Goal: Information Seeking & Learning: Find specific fact

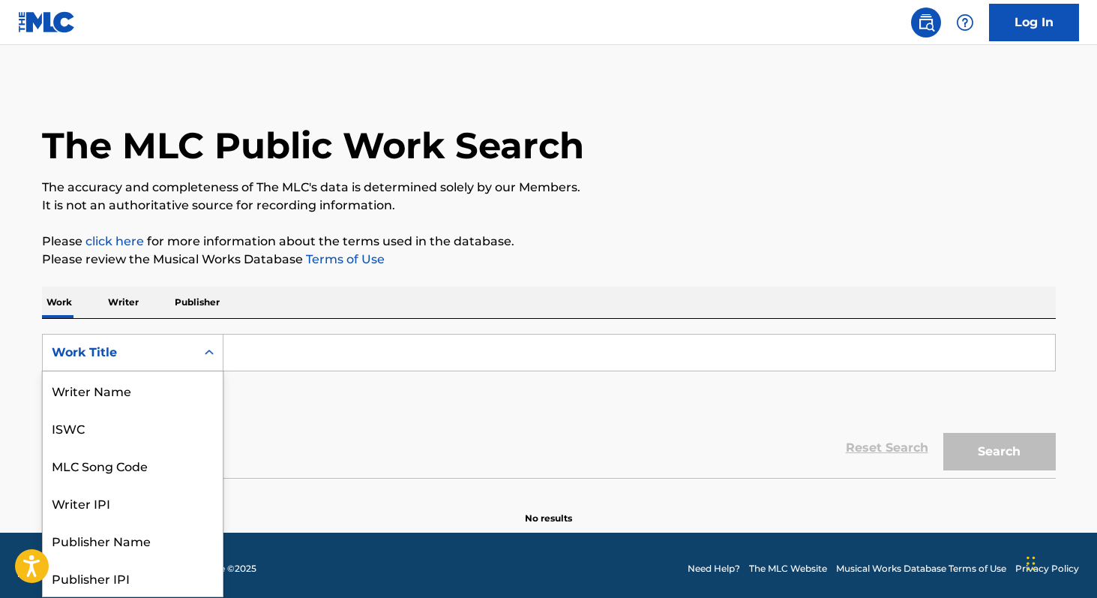
click at [139, 346] on div "Work Title" at bounding box center [119, 352] width 135 height 18
click at [133, 390] on div "MLC Song Code" at bounding box center [133, 389] width 180 height 37
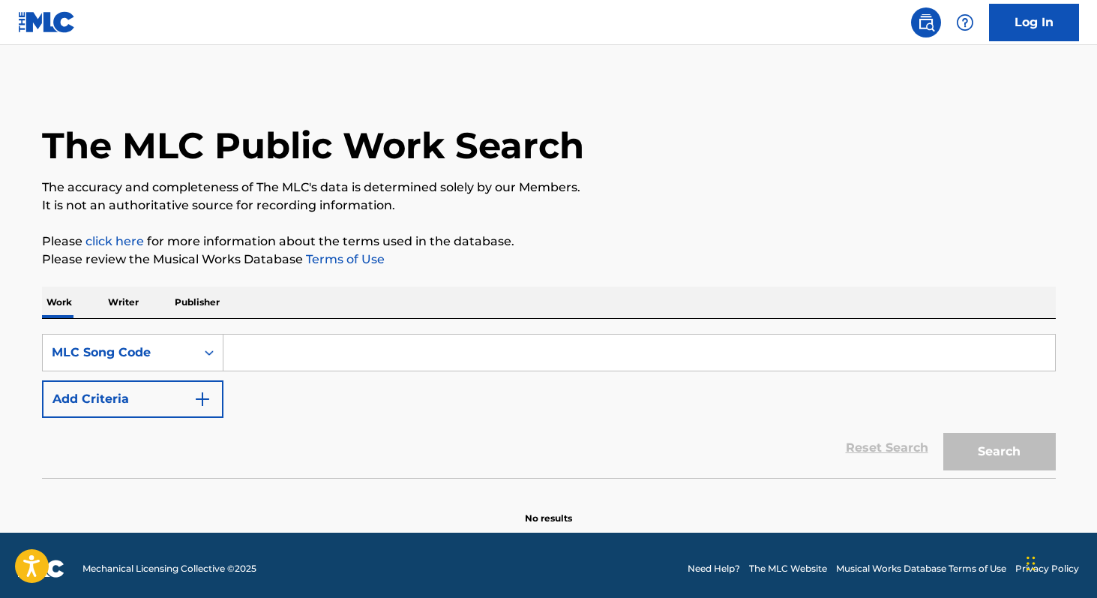
click at [245, 364] on input "Search Form" at bounding box center [639, 352] width 832 height 36
paste input "S56RR4"
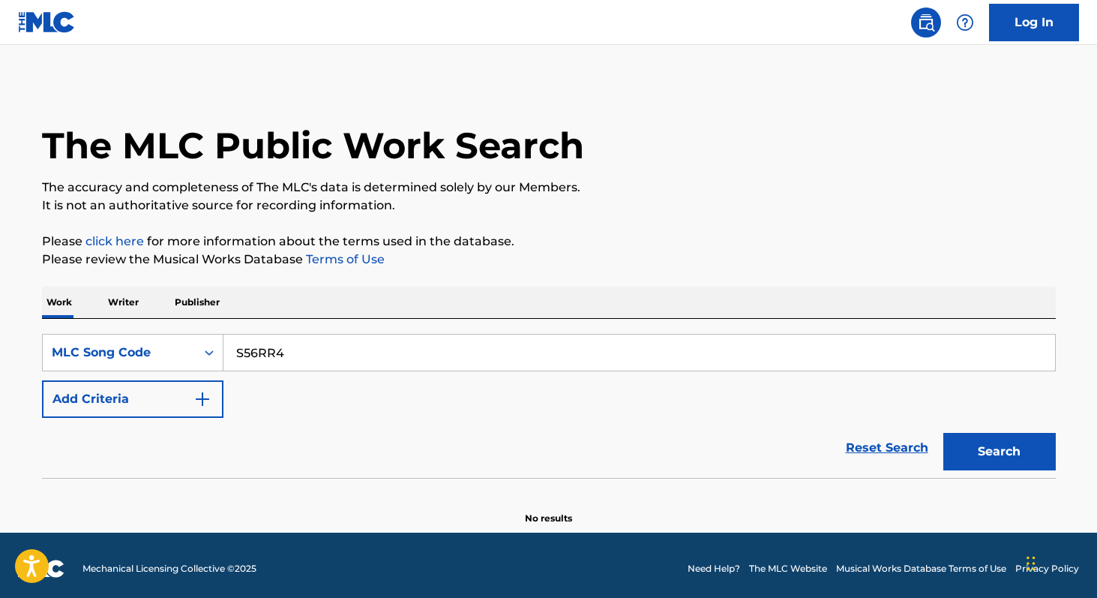
type input "S56RR4"
click at [943, 433] on button "Search" at bounding box center [999, 451] width 112 height 37
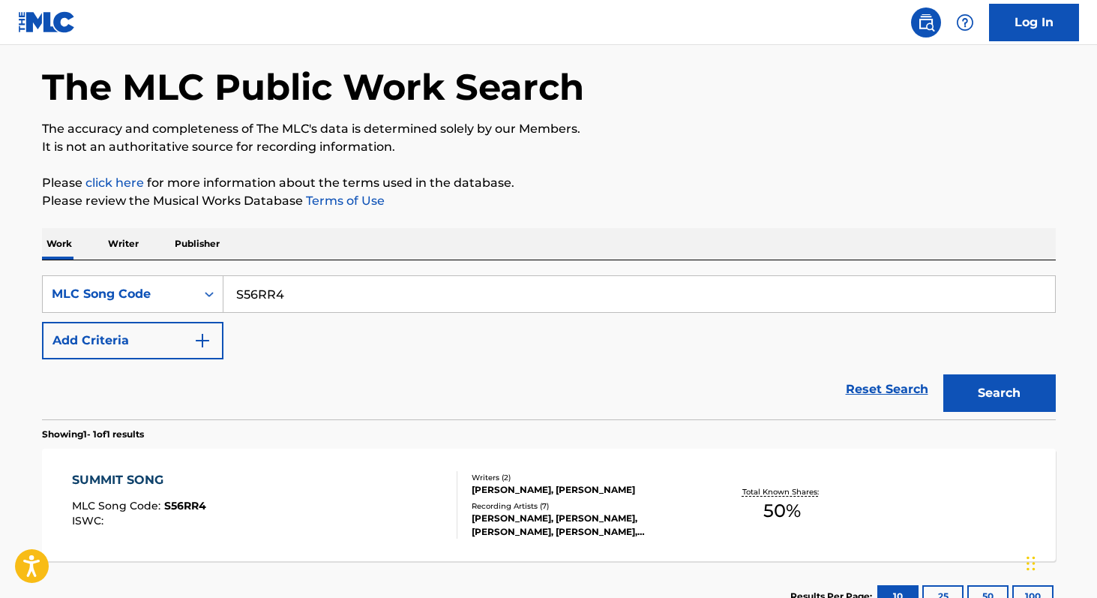
scroll to position [103, 0]
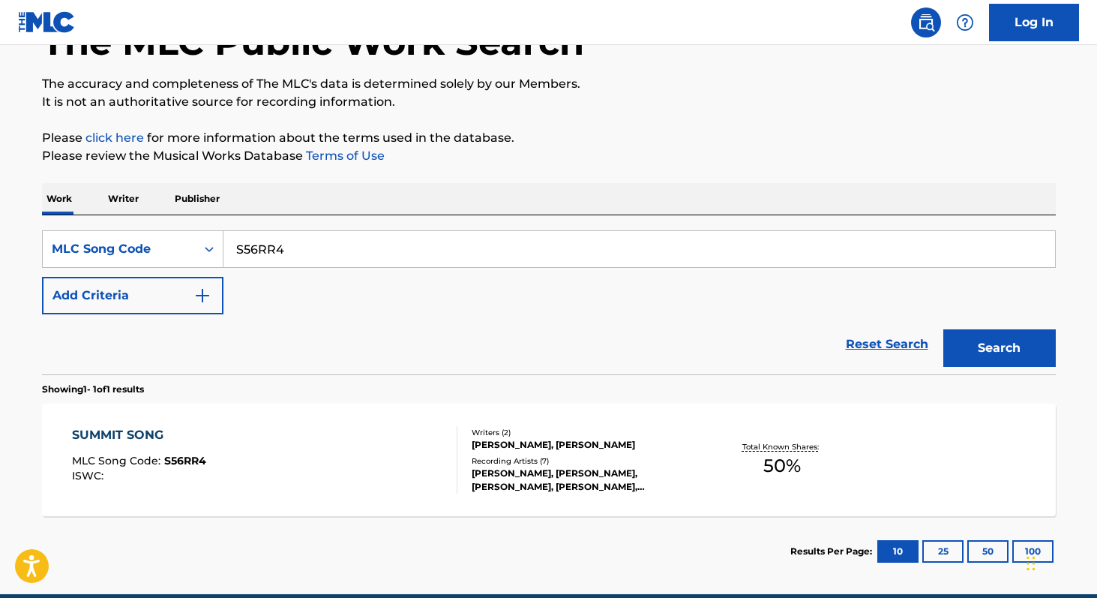
click at [778, 468] on span "50 %" at bounding box center [781, 465] width 37 height 27
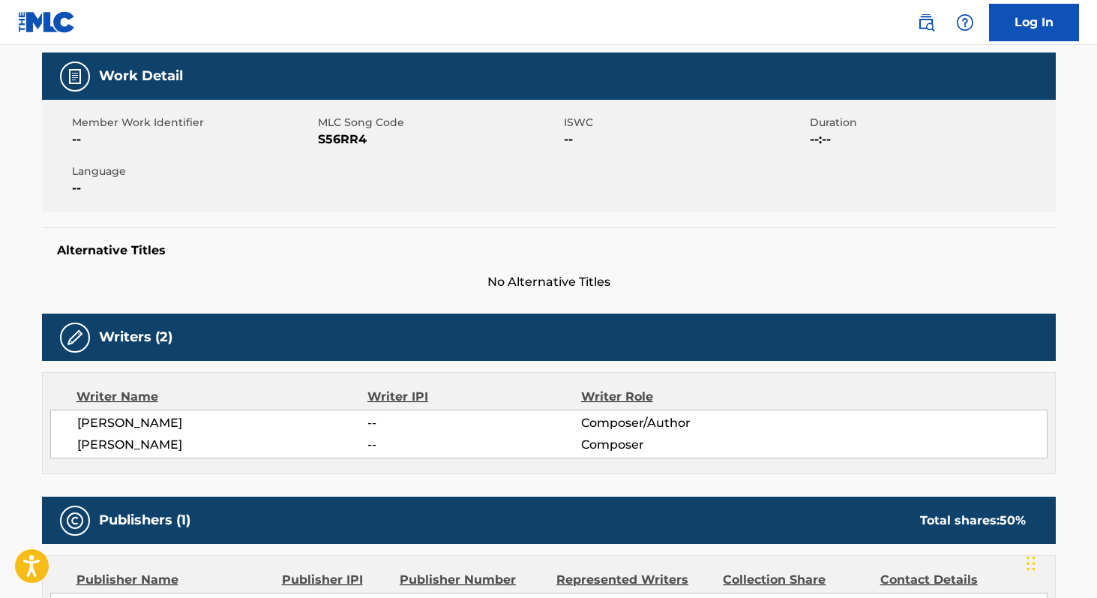
scroll to position [208, 0]
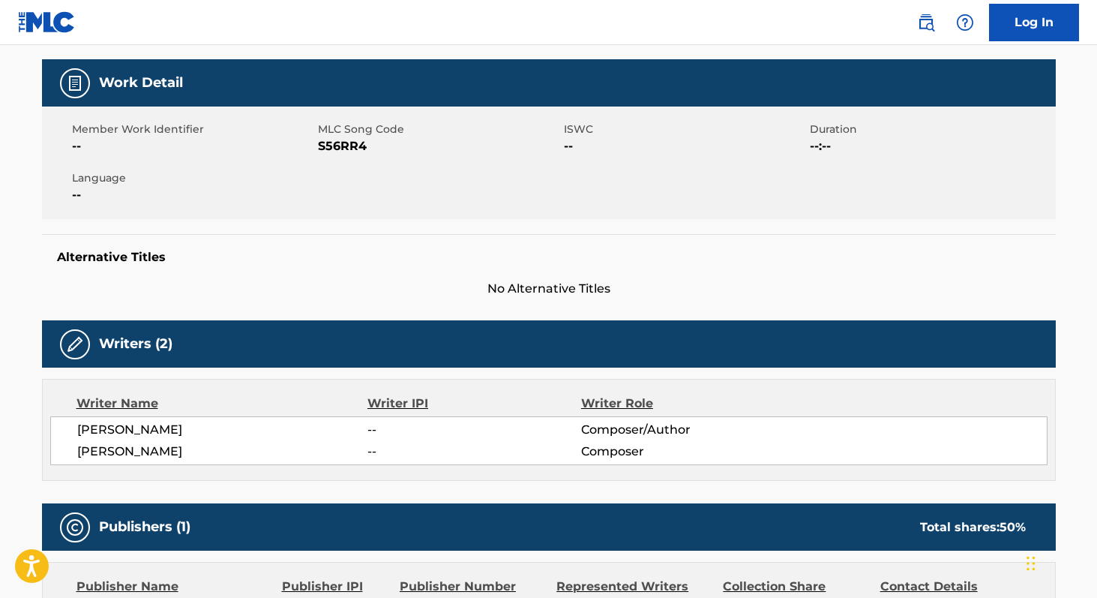
click at [90, 431] on span "[PERSON_NAME]" at bounding box center [222, 430] width 291 height 18
click at [90, 431] on span "BELL NICOLE" at bounding box center [222, 430] width 291 height 18
copy div "BELL NICOLE"
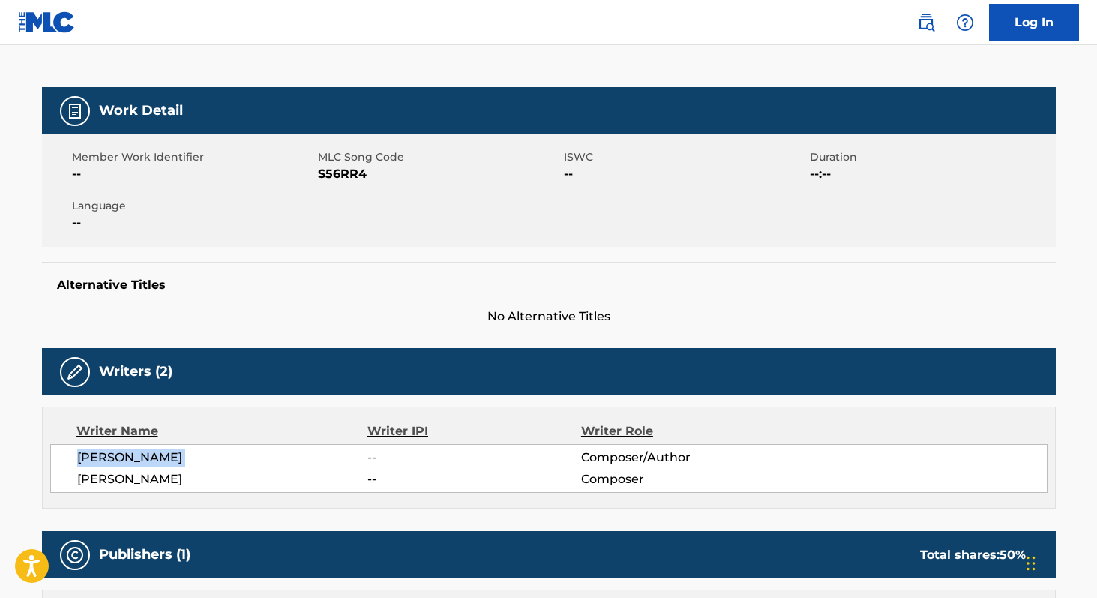
scroll to position [0, 0]
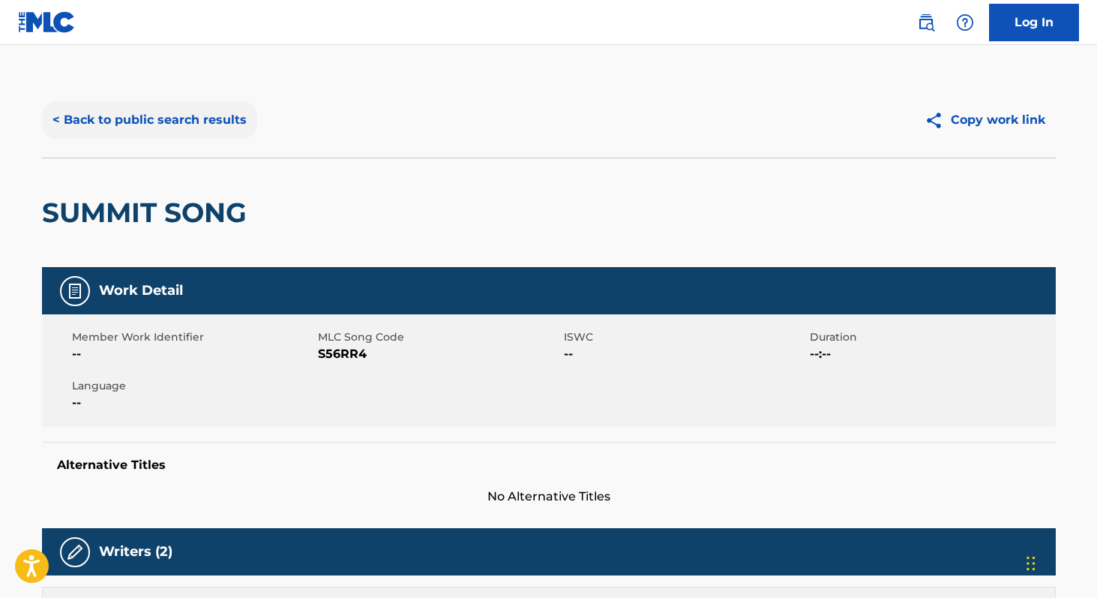
click at [136, 108] on button "< Back to public search results" at bounding box center [149, 119] width 215 height 37
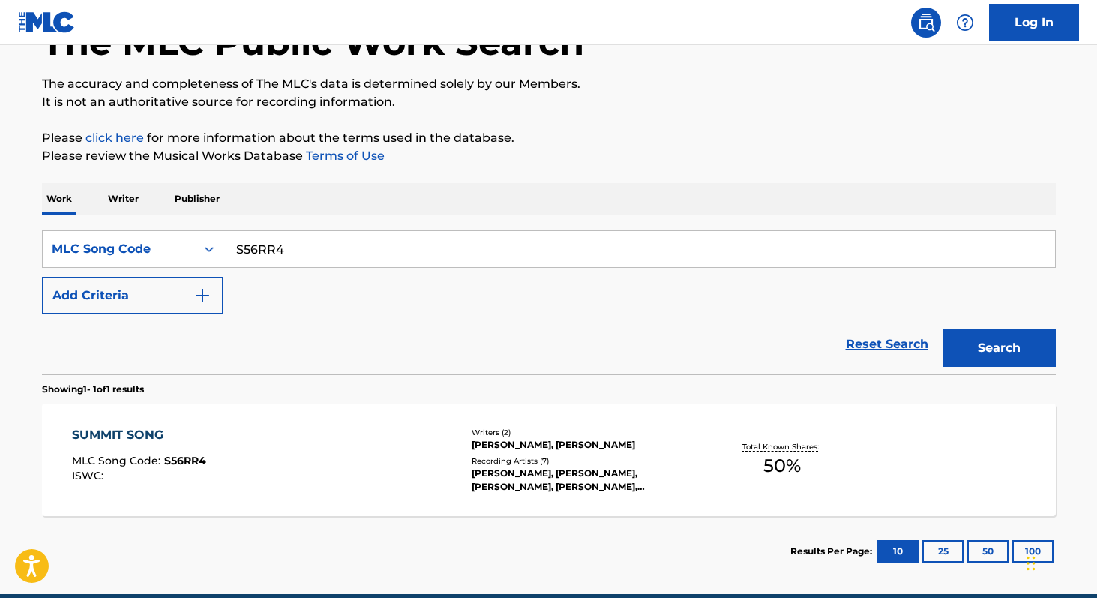
click at [135, 202] on p "Writer" at bounding box center [123, 198] width 40 height 31
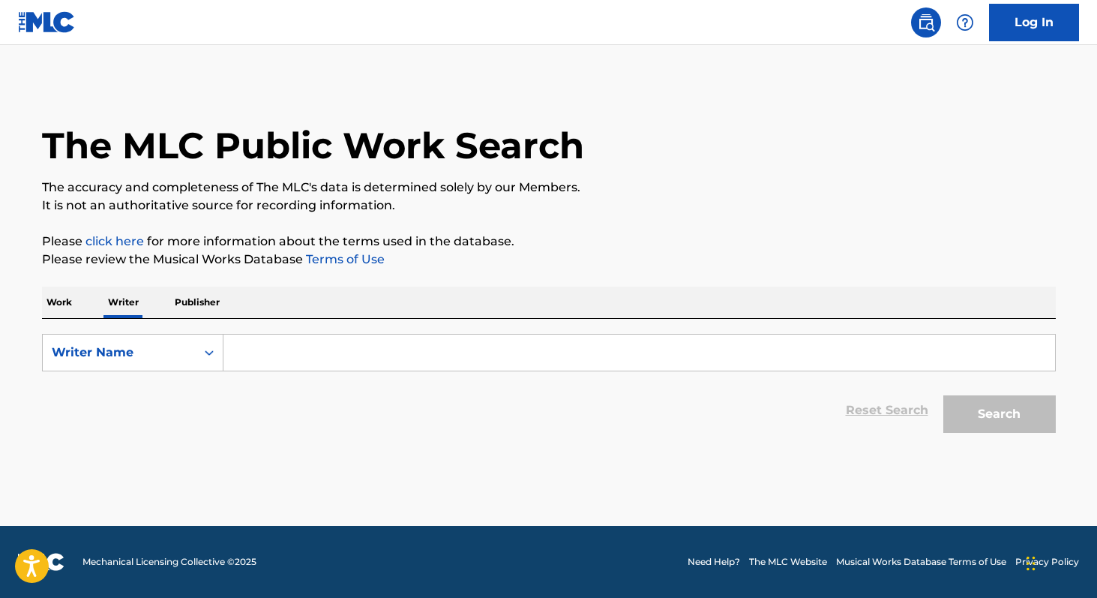
click at [321, 354] on input "Search Form" at bounding box center [639, 352] width 832 height 36
paste input "BELL NICOLE"
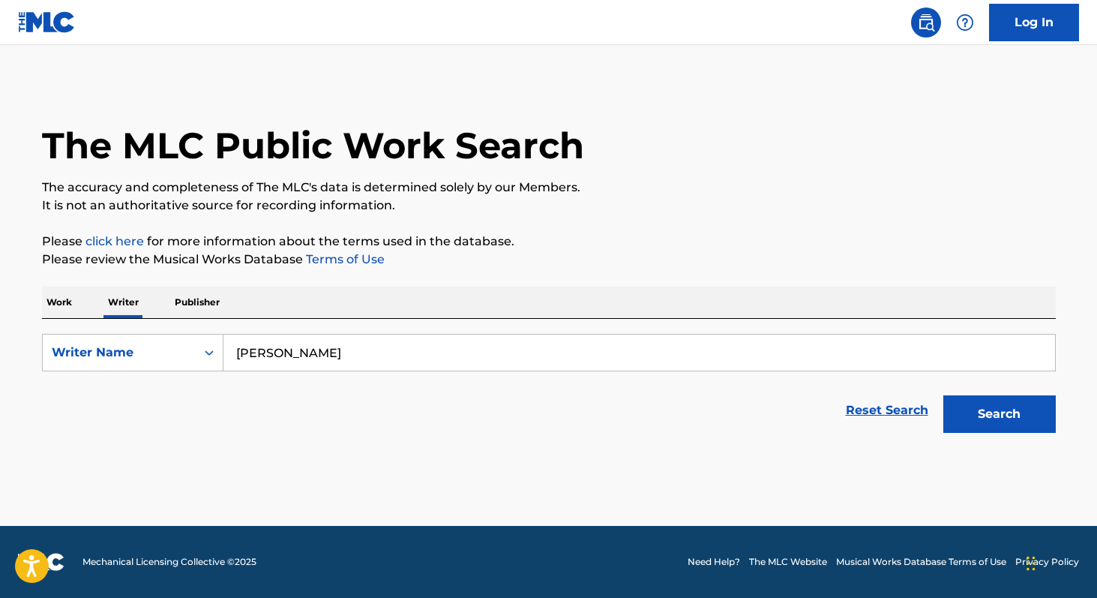
type input "BELL NICOLE"
click at [943, 395] on button "Search" at bounding box center [999, 413] width 112 height 37
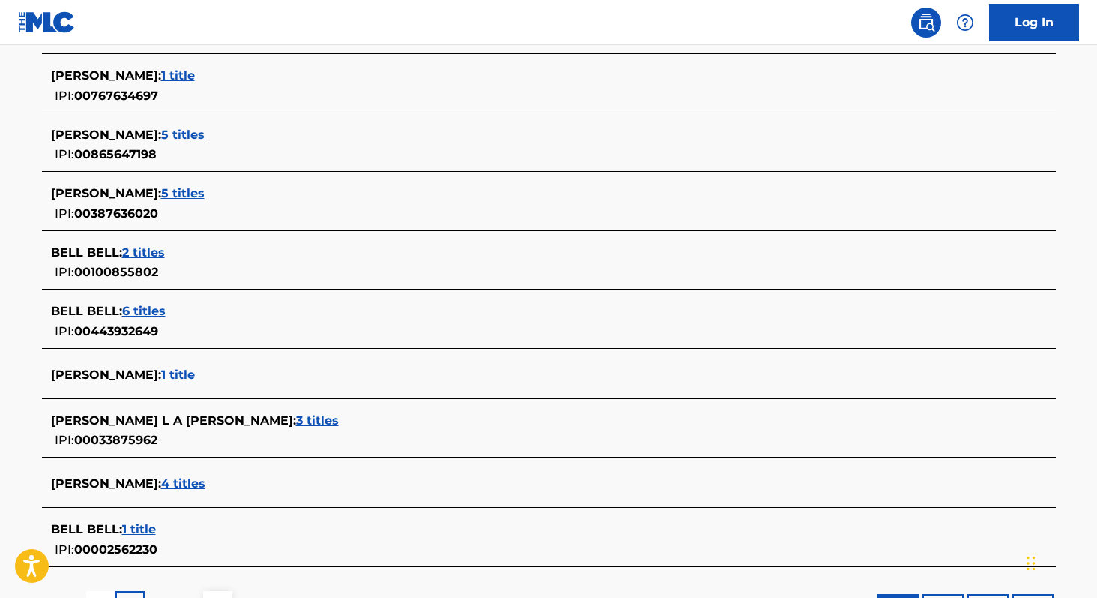
scroll to position [459, 0]
click at [296, 423] on span "3 titles" at bounding box center [317, 422] width 43 height 14
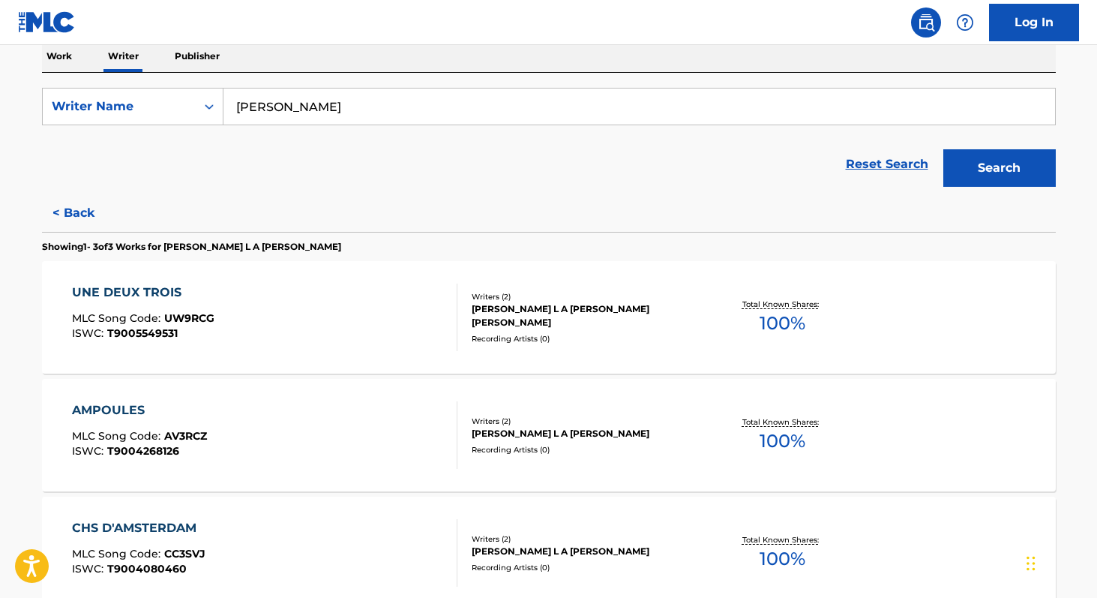
scroll to position [245, 0]
click at [95, 202] on button "< Back" at bounding box center [87, 213] width 90 height 37
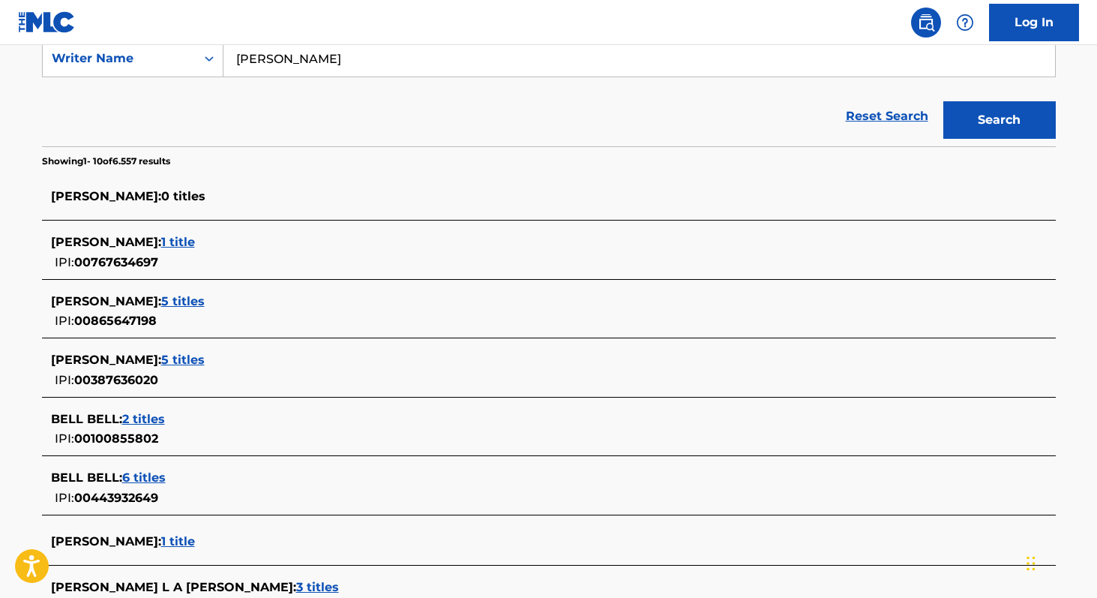
scroll to position [295, 0]
click at [205, 306] on span "5 titles" at bounding box center [182, 300] width 43 height 14
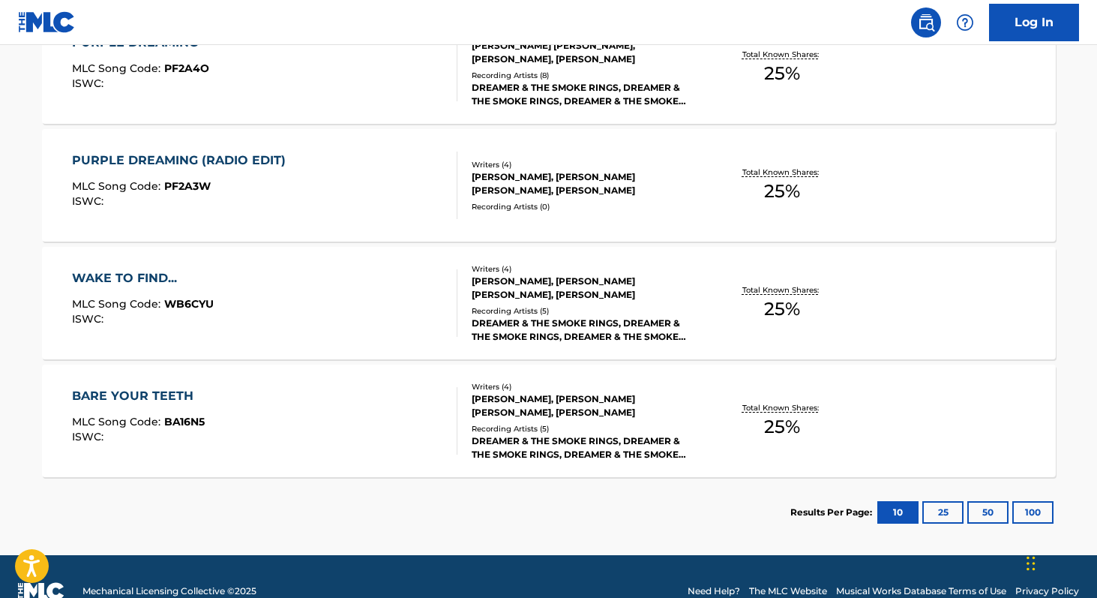
scroll to position [607, 0]
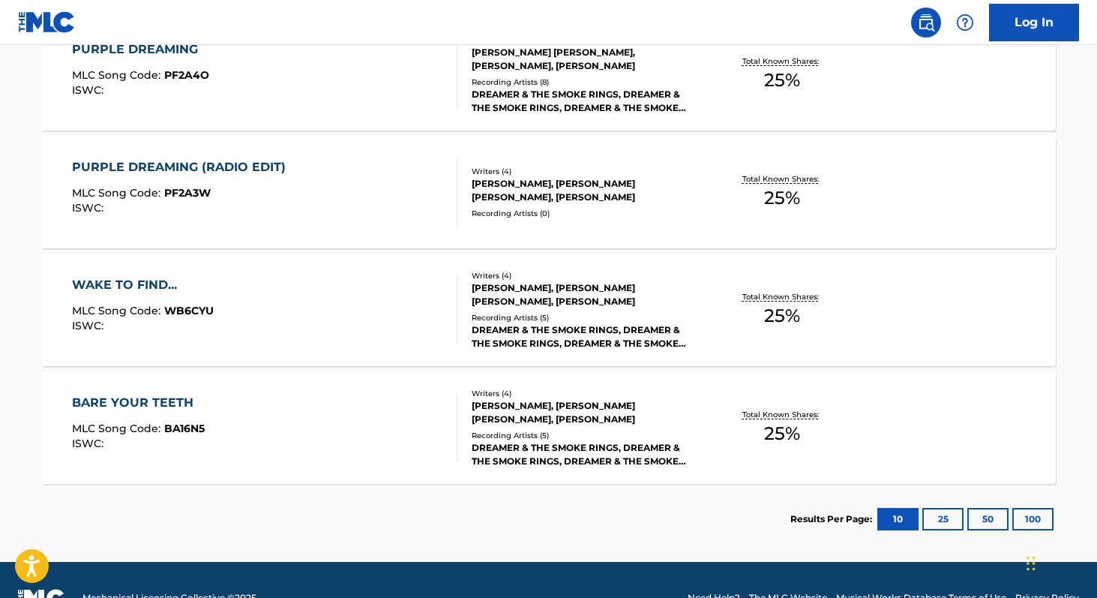
click at [773, 437] on span "25 %" at bounding box center [782, 433] width 36 height 27
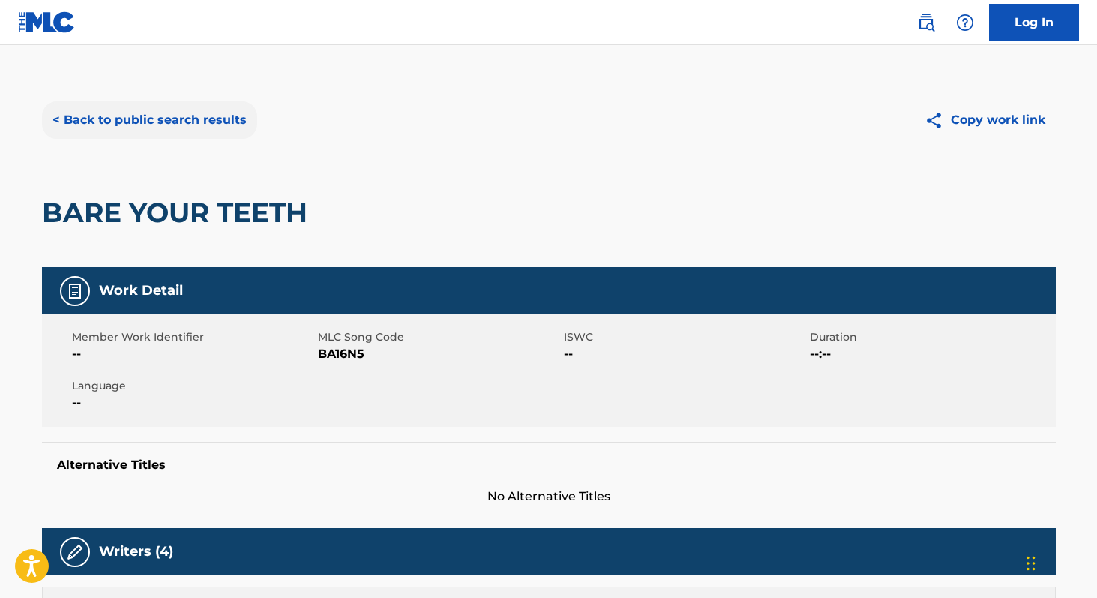
click at [230, 110] on button "< Back to public search results" at bounding box center [149, 119] width 215 height 37
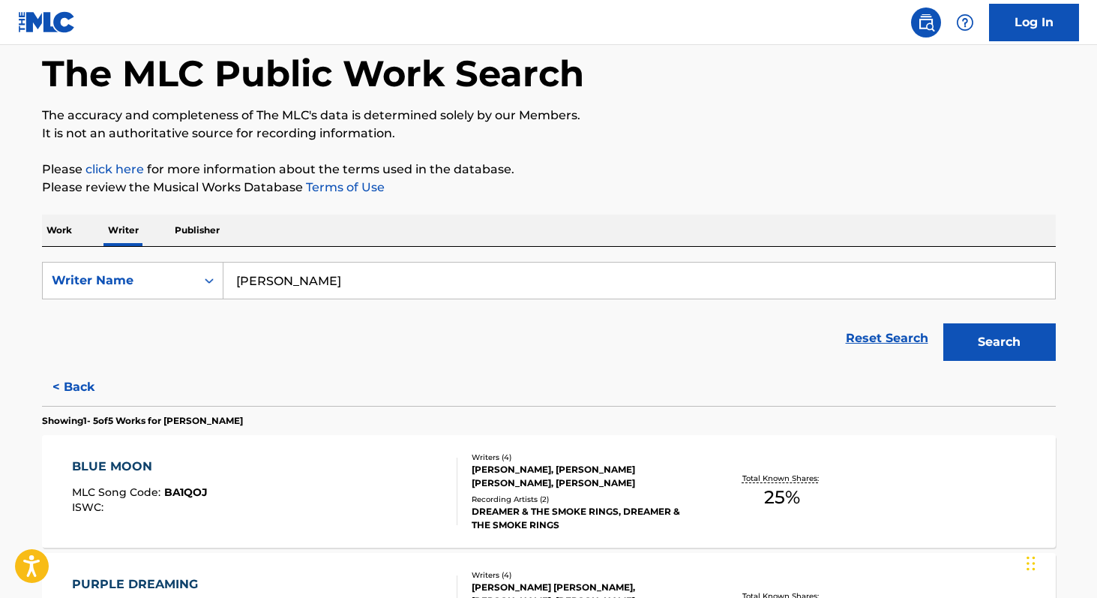
scroll to position [88, 0]
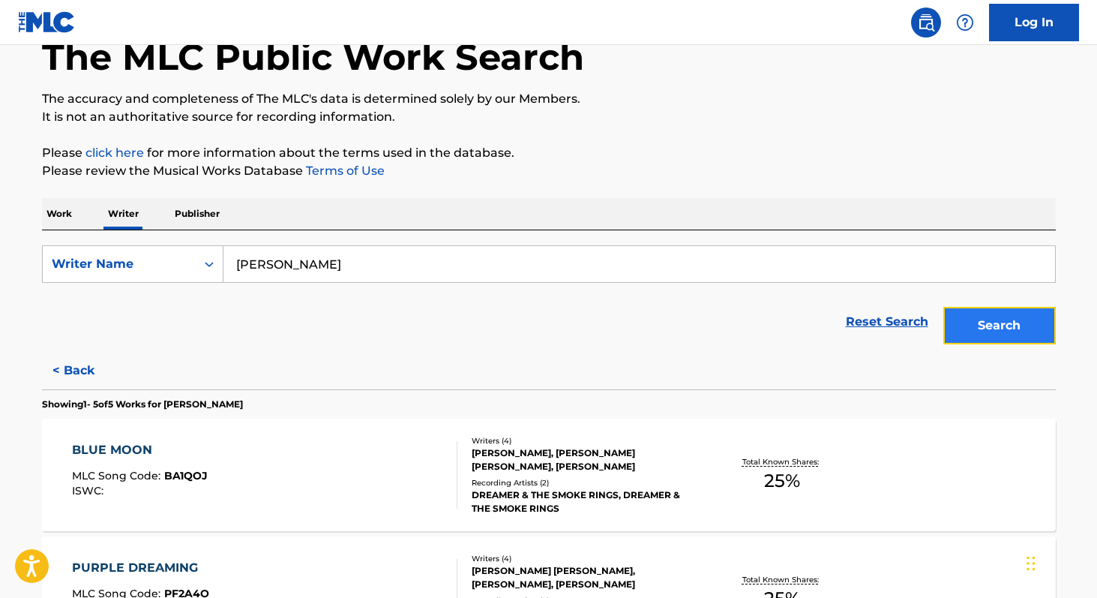
click at [991, 326] on button "Search" at bounding box center [999, 325] width 112 height 37
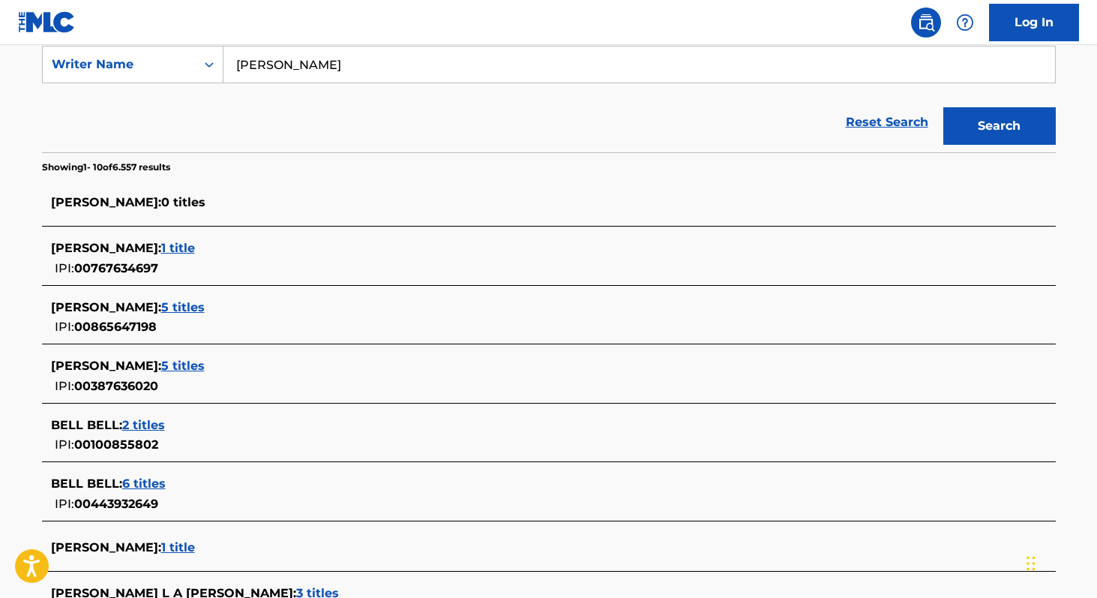
scroll to position [301, 0]
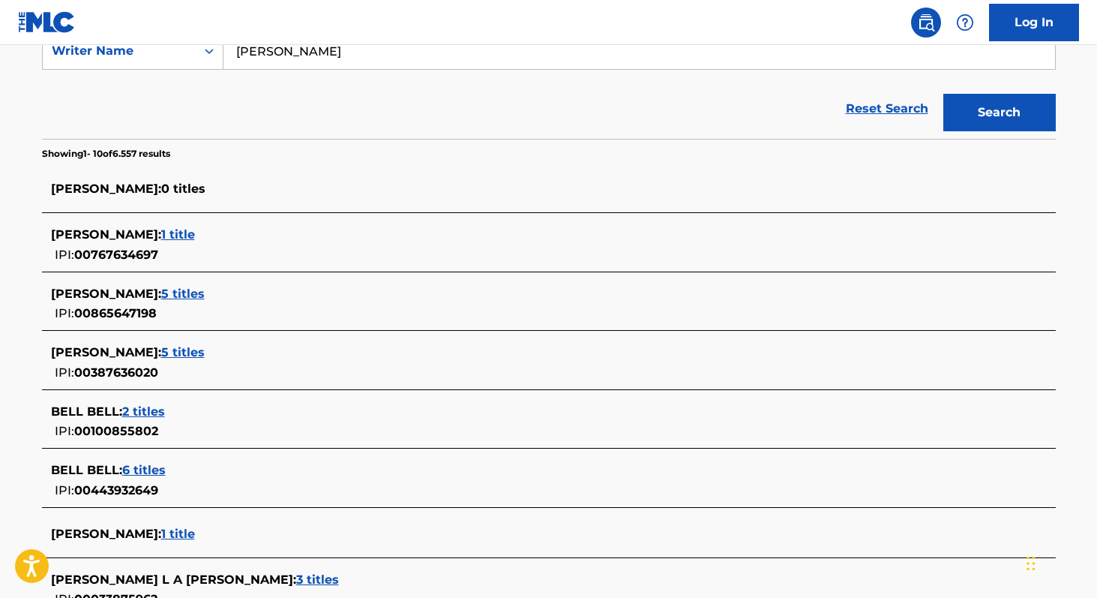
click at [163, 238] on span "1 title" at bounding box center [178, 234] width 34 height 14
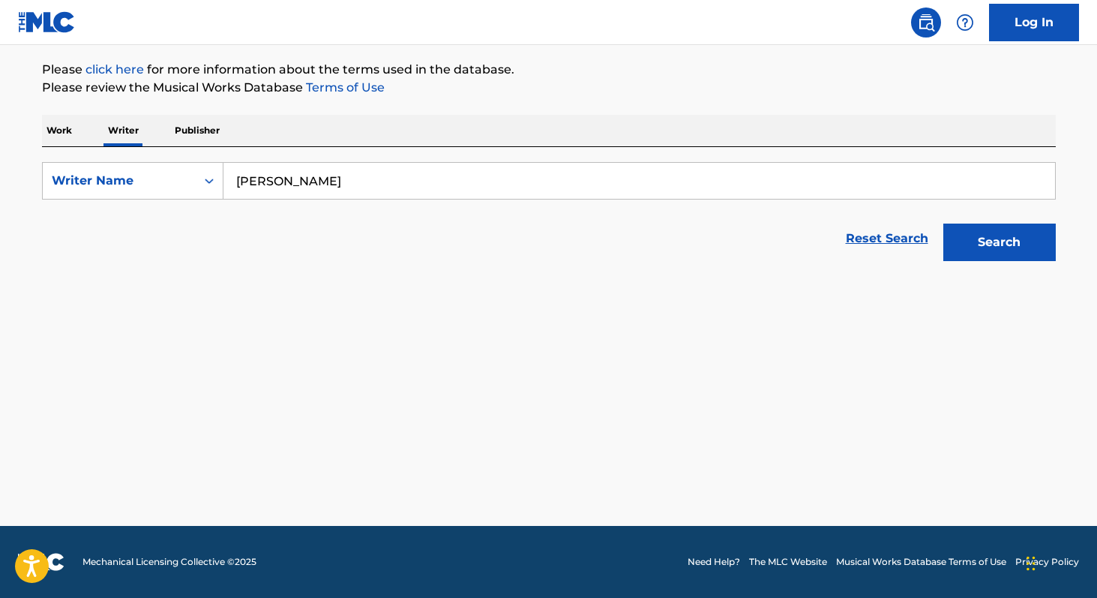
scroll to position [172, 0]
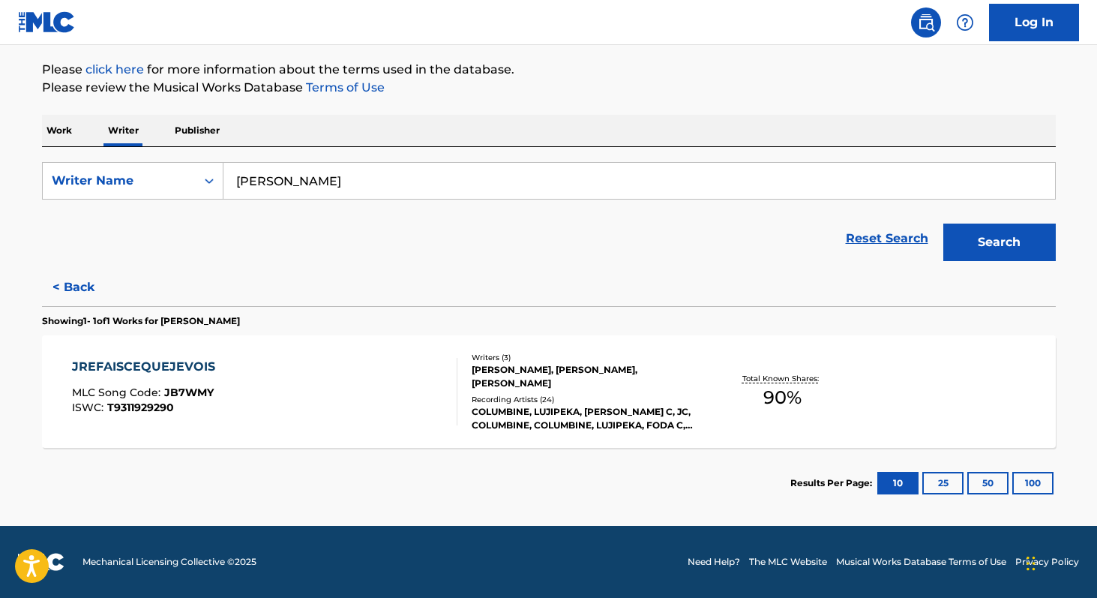
click at [777, 403] on span "90 %" at bounding box center [782, 397] width 38 height 27
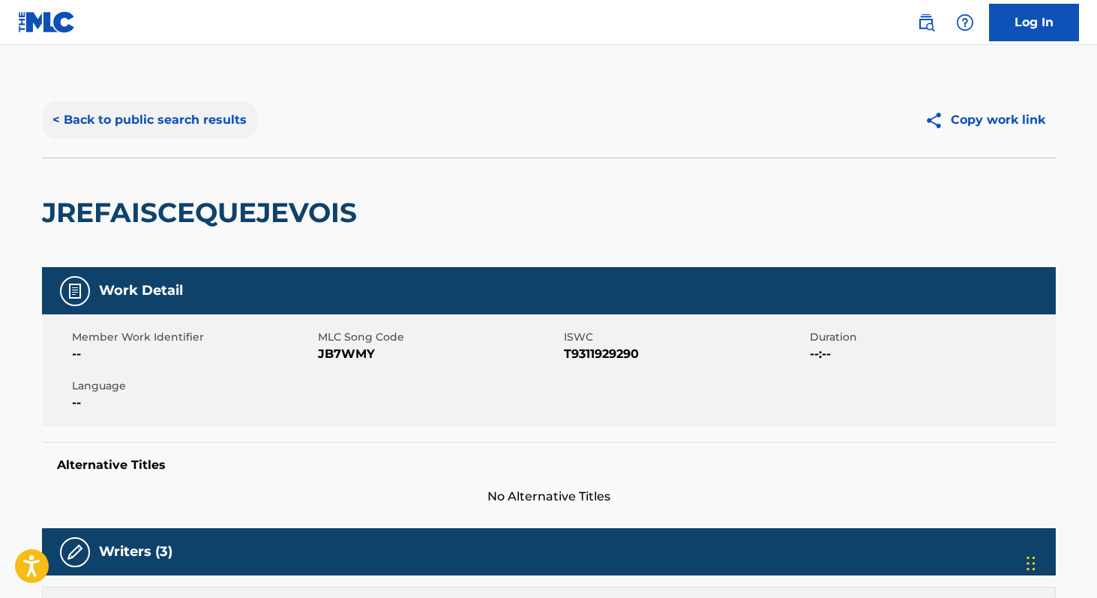
click at [187, 124] on button "< Back to public search results" at bounding box center [149, 119] width 215 height 37
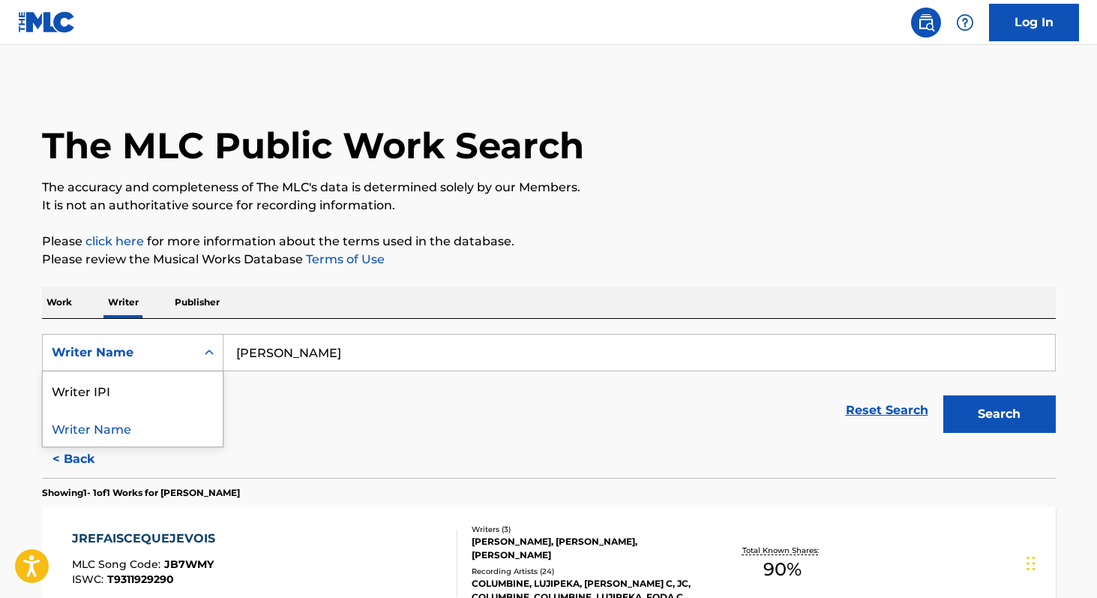
click at [192, 349] on div "Writer Name" at bounding box center [119, 352] width 153 height 28
click at [155, 379] on div "Writer IPI" at bounding box center [133, 389] width 180 height 37
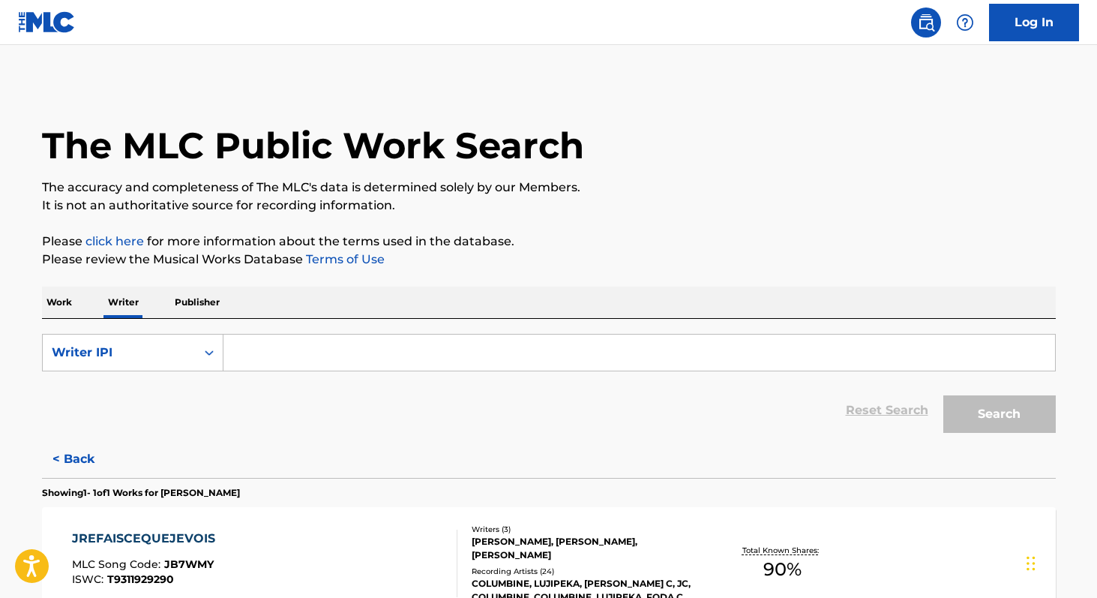
click at [307, 358] on input "Search Form" at bounding box center [639, 352] width 832 height 36
paste input "00767634697"
type input "00767634697"
click at [1045, 419] on button "Search" at bounding box center [999, 413] width 112 height 37
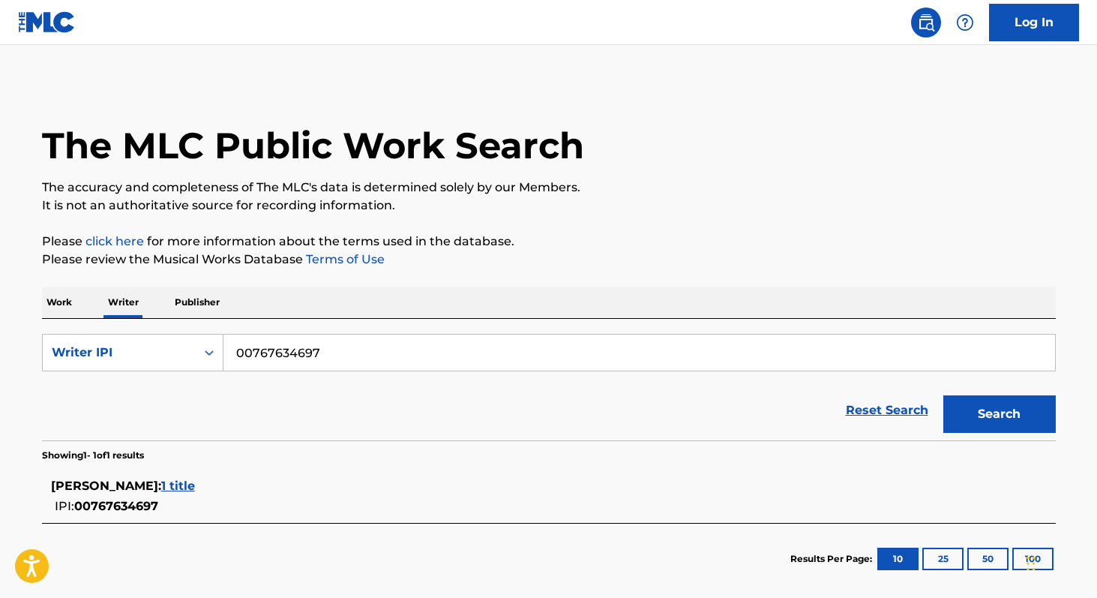
click at [163, 480] on span "1 title" at bounding box center [178, 485] width 34 height 14
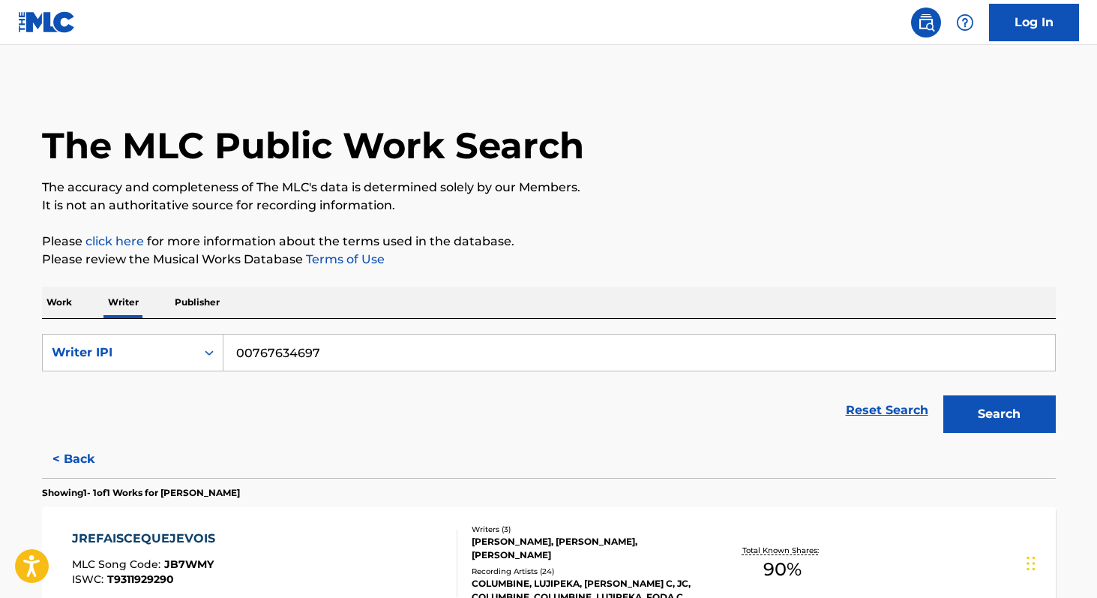
click at [58, 312] on p "Work" at bounding box center [59, 301] width 34 height 31
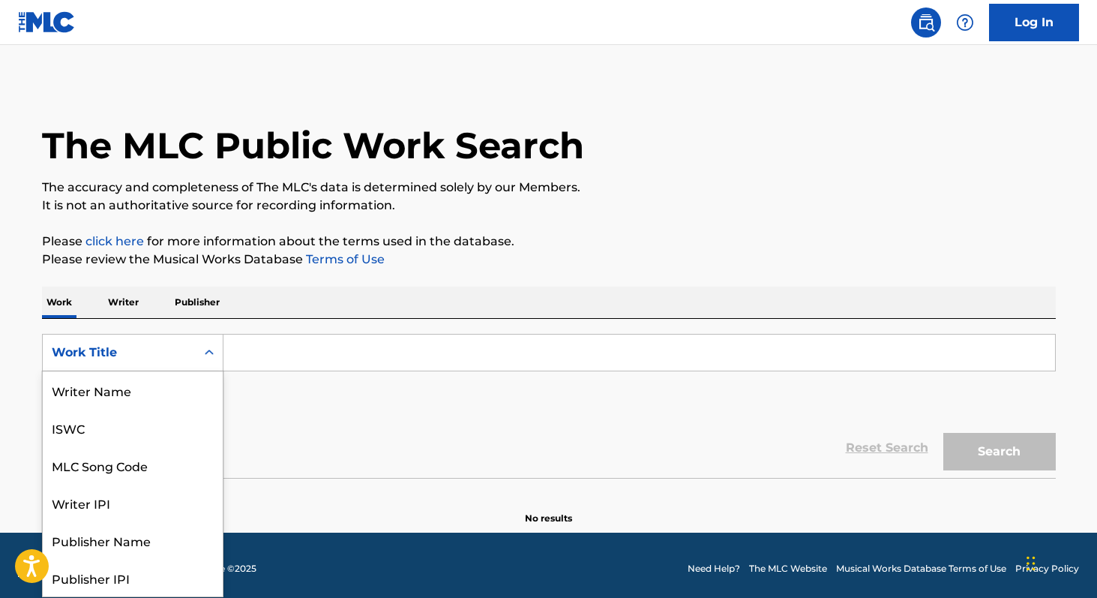
scroll to position [75, 0]
click at [88, 355] on div "Work Title" at bounding box center [119, 352] width 135 height 18
click at [91, 386] on div "MLC Song Code" at bounding box center [133, 389] width 180 height 37
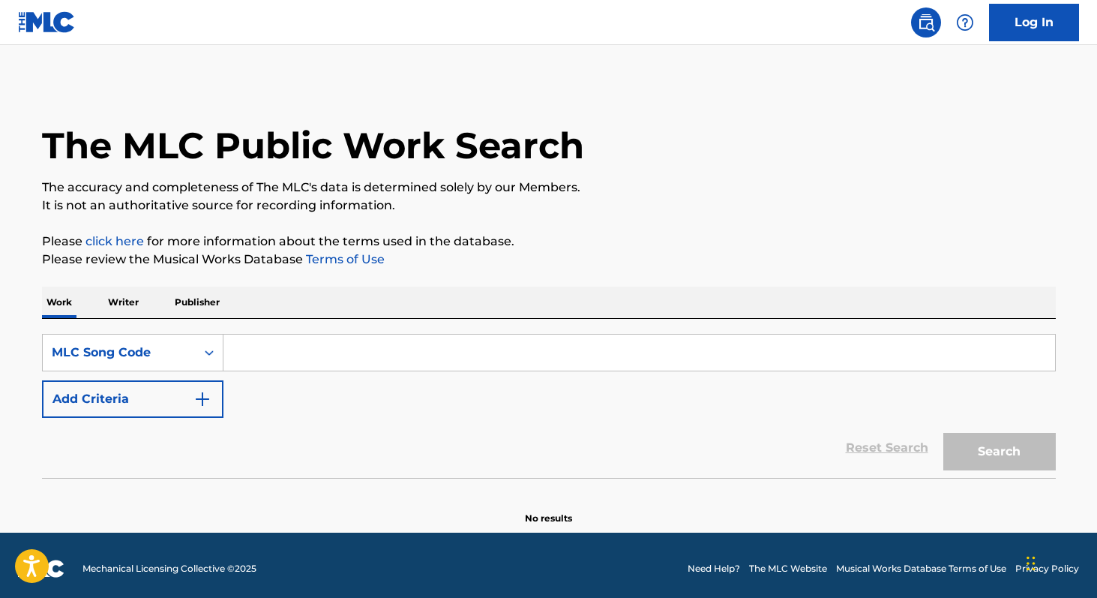
click at [287, 367] on input "Search Form" at bounding box center [639, 352] width 832 height 36
paste input "S56RR4"
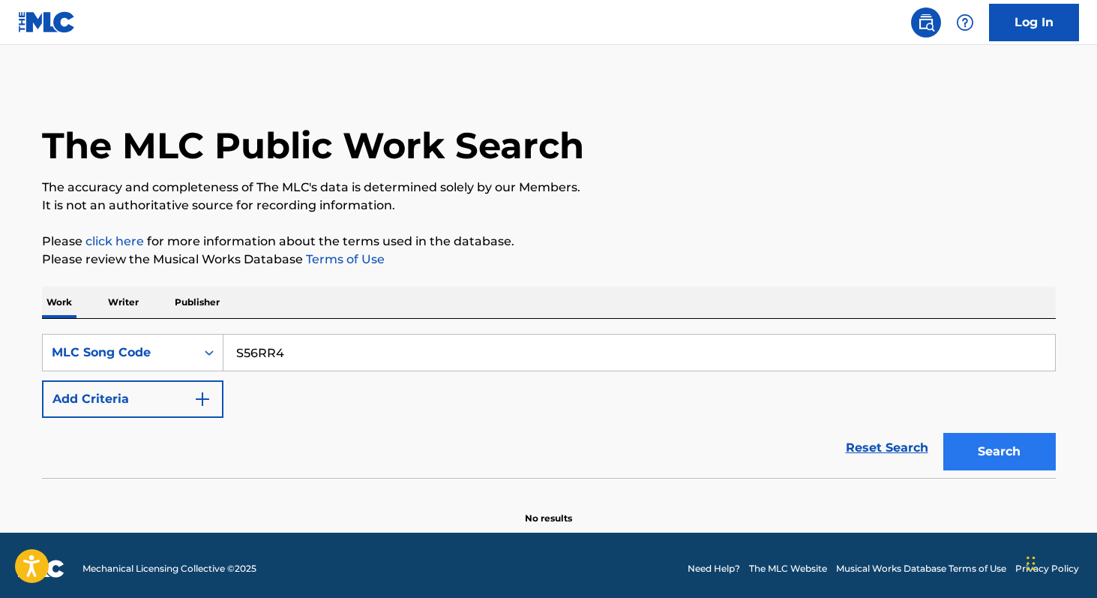
type input "S56RR4"
click at [1004, 459] on button "Search" at bounding box center [999, 451] width 112 height 37
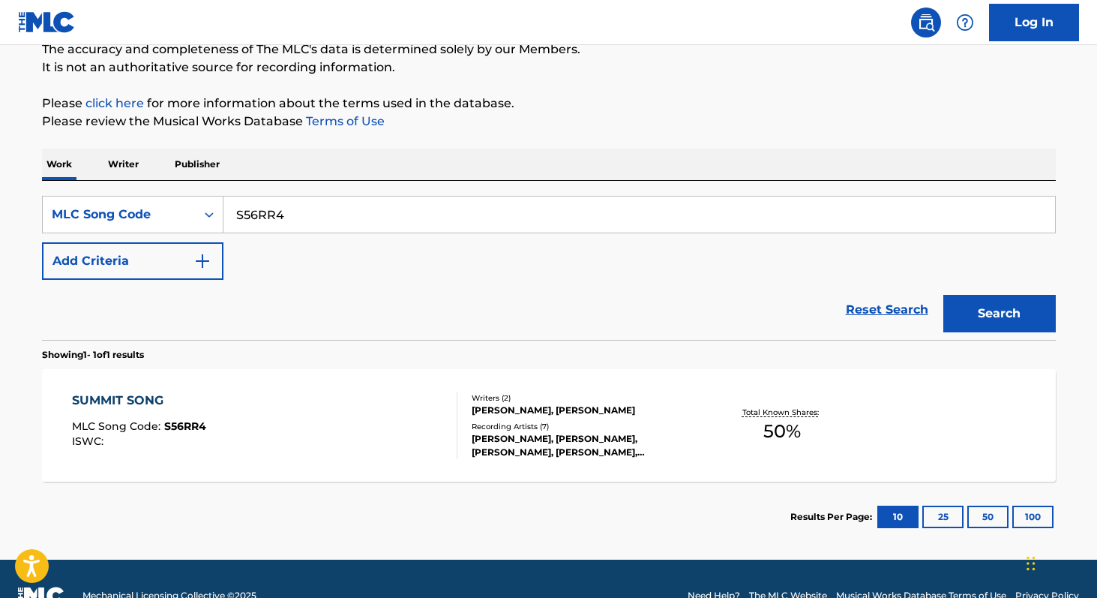
scroll to position [142, 0]
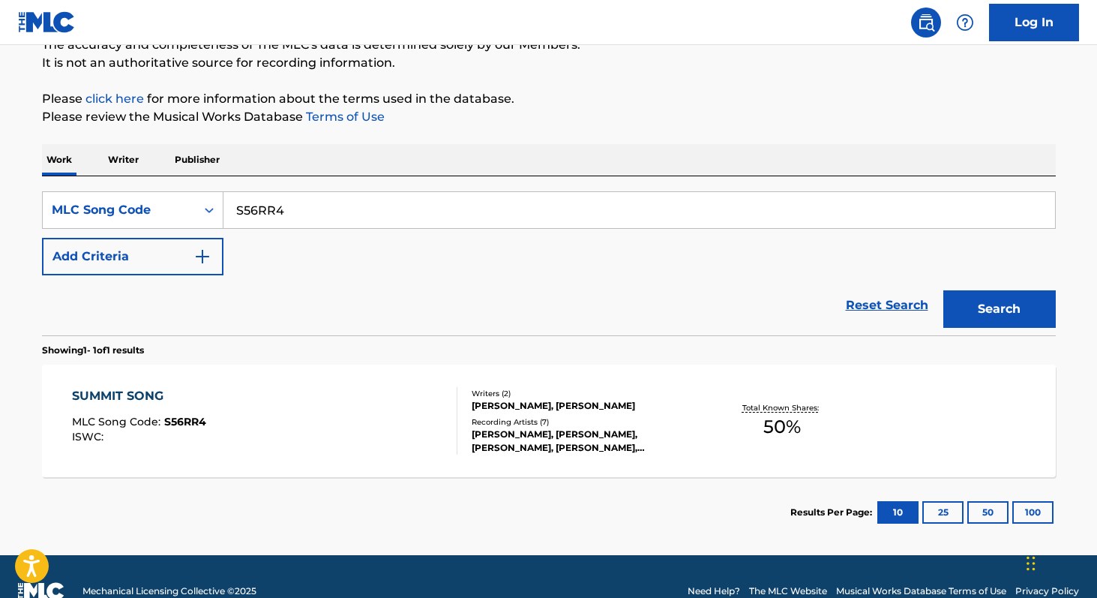
click at [788, 436] on span "50 %" at bounding box center [781, 426] width 37 height 27
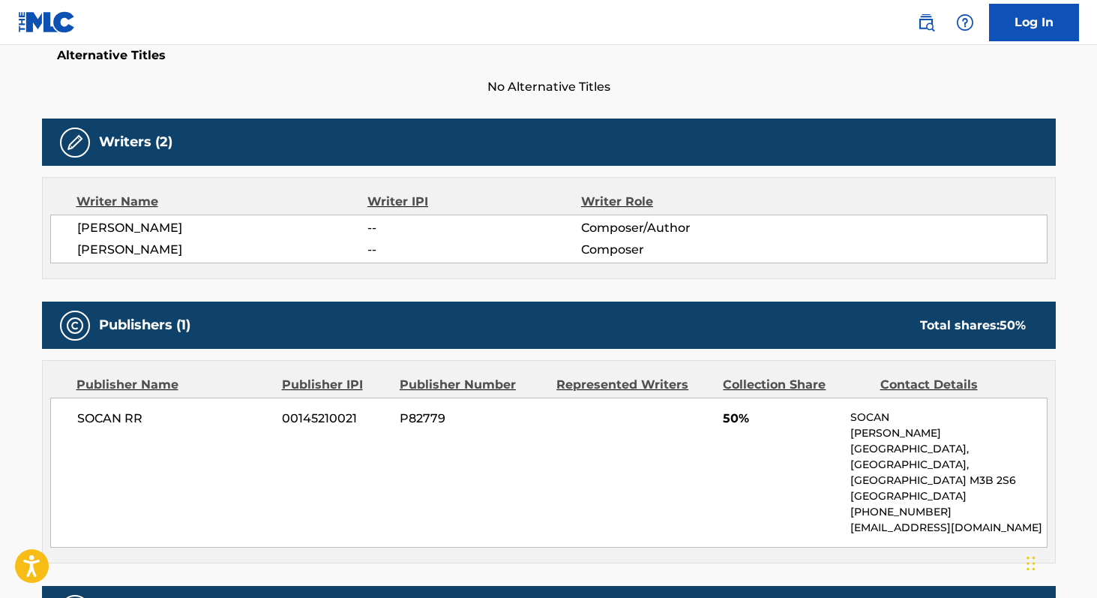
scroll to position [415, 0]
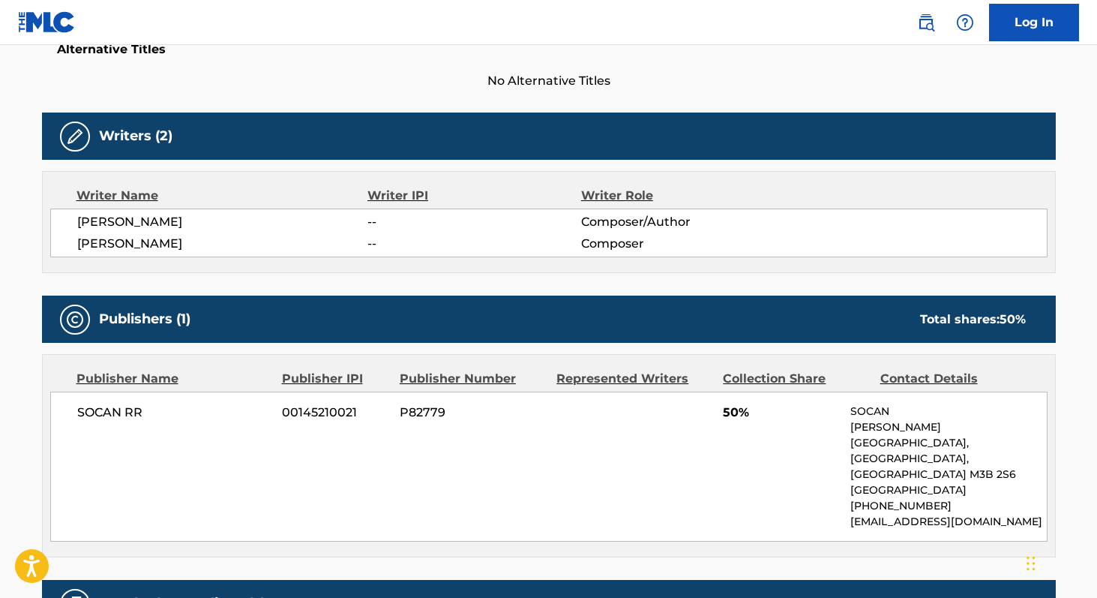
click at [299, 406] on span "00145210021" at bounding box center [335, 412] width 106 height 18
copy span "00145210021"
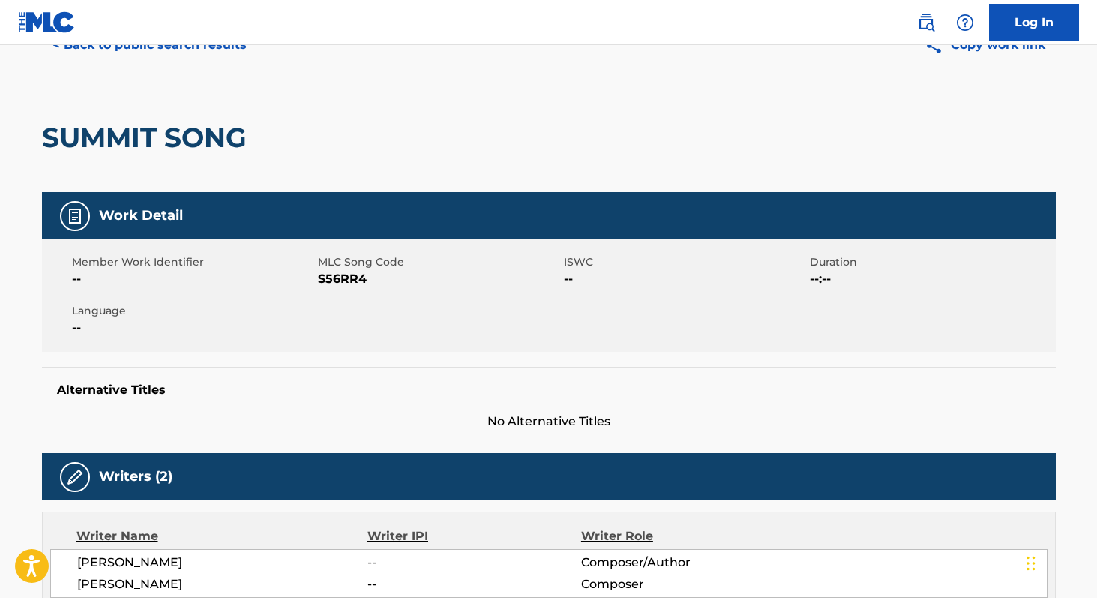
scroll to position [0, 0]
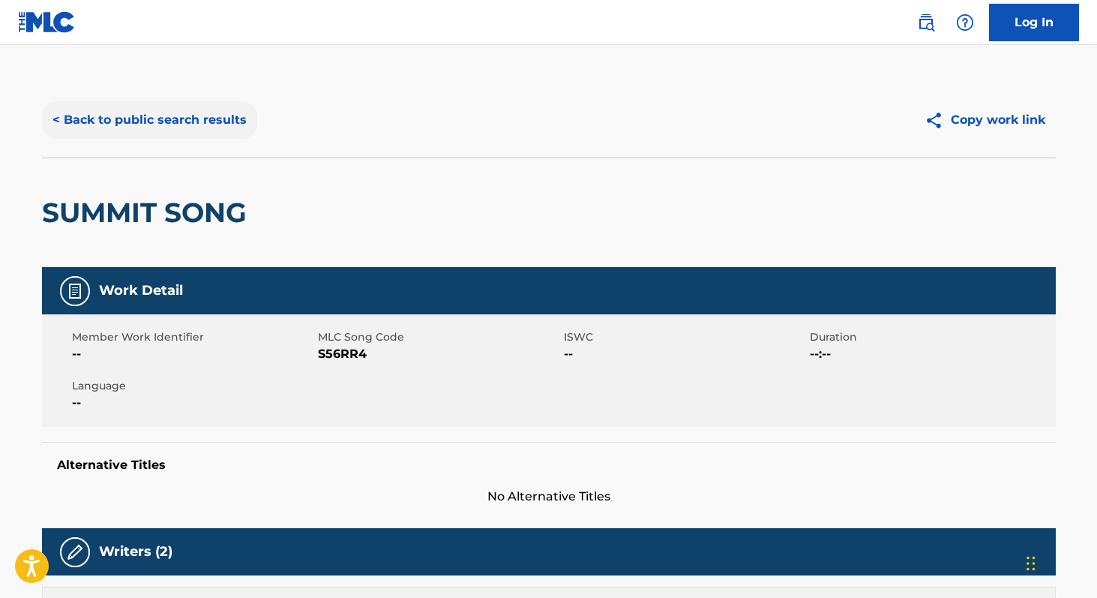
click at [146, 124] on button "< Back to public search results" at bounding box center [149, 119] width 215 height 37
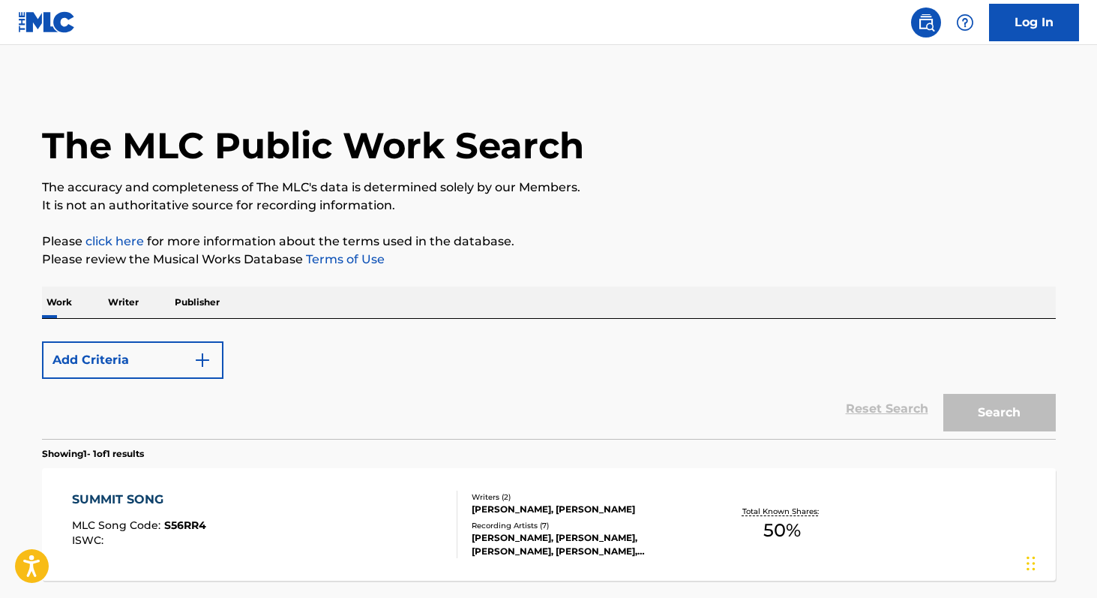
scroll to position [133, 0]
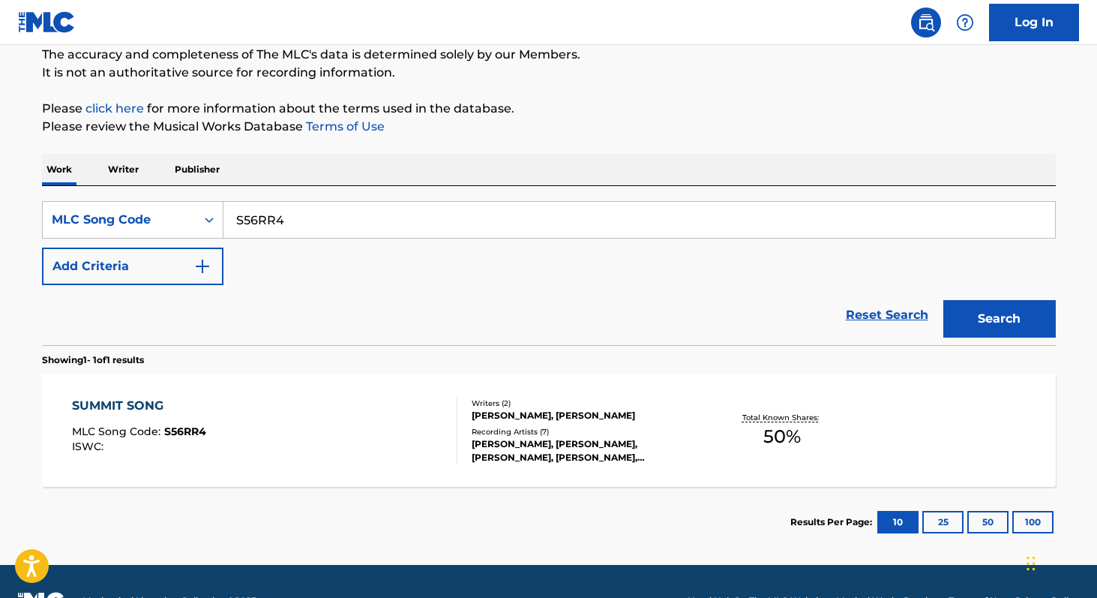
click at [138, 173] on p "Writer" at bounding box center [123, 169] width 40 height 31
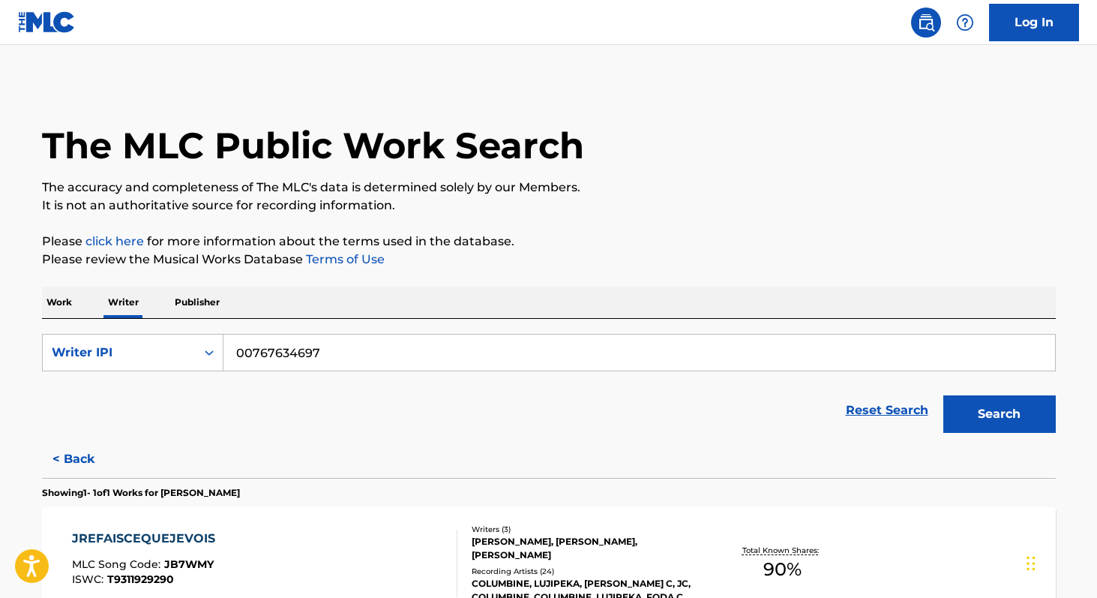
click at [67, 307] on p "Work" at bounding box center [59, 301] width 34 height 31
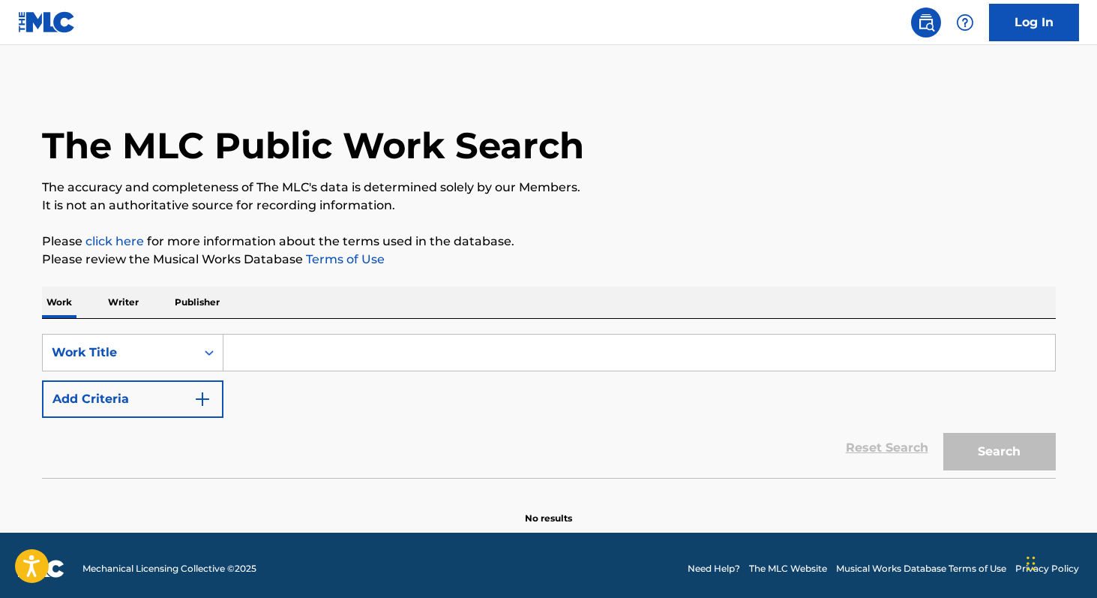
click at [257, 359] on input "Search Form" at bounding box center [639, 352] width 832 height 36
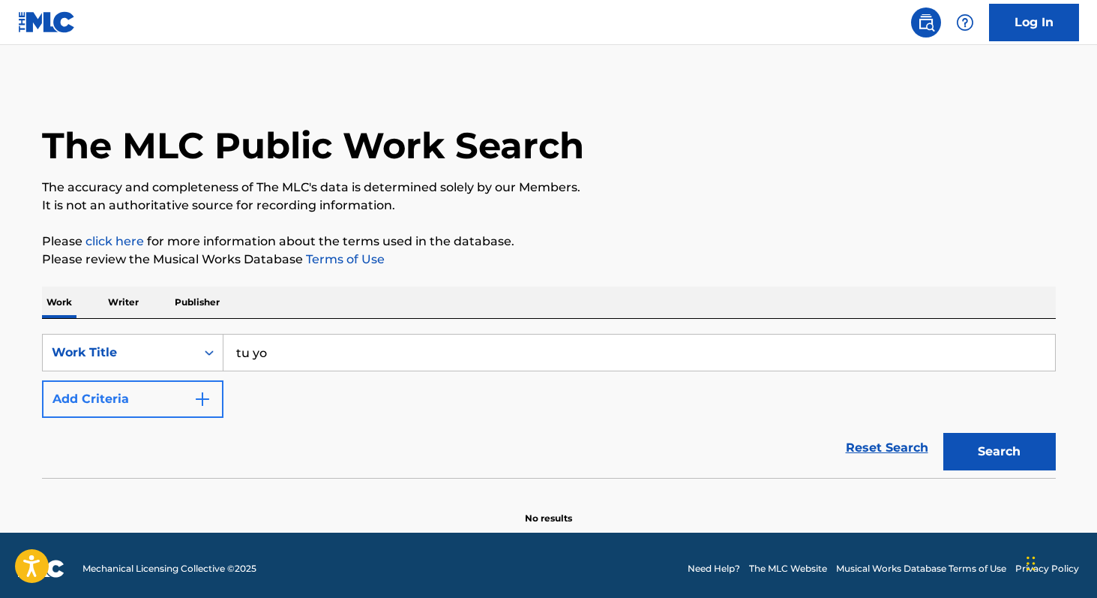
type input "tu yo"
click at [164, 403] on button "Add Criteria" at bounding box center [132, 398] width 181 height 37
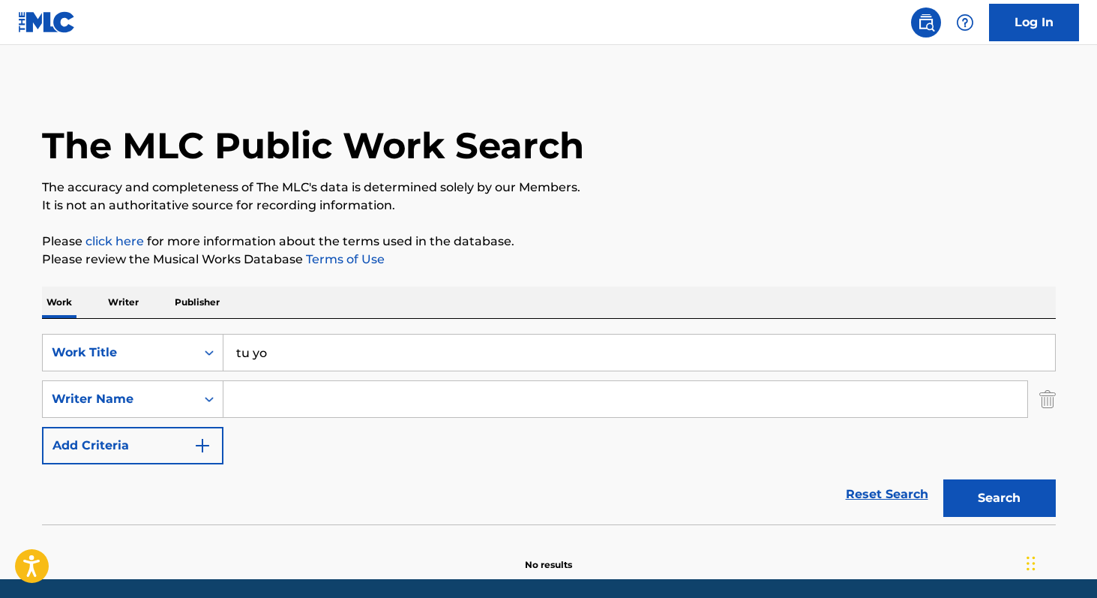
click at [294, 388] on input "Search Form" at bounding box center [625, 399] width 804 height 36
paste input "Luis Gerardo Gutierrez"
type input "Luis Gerardo Gutierrez"
click at [943, 479] on button "Search" at bounding box center [999, 497] width 112 height 37
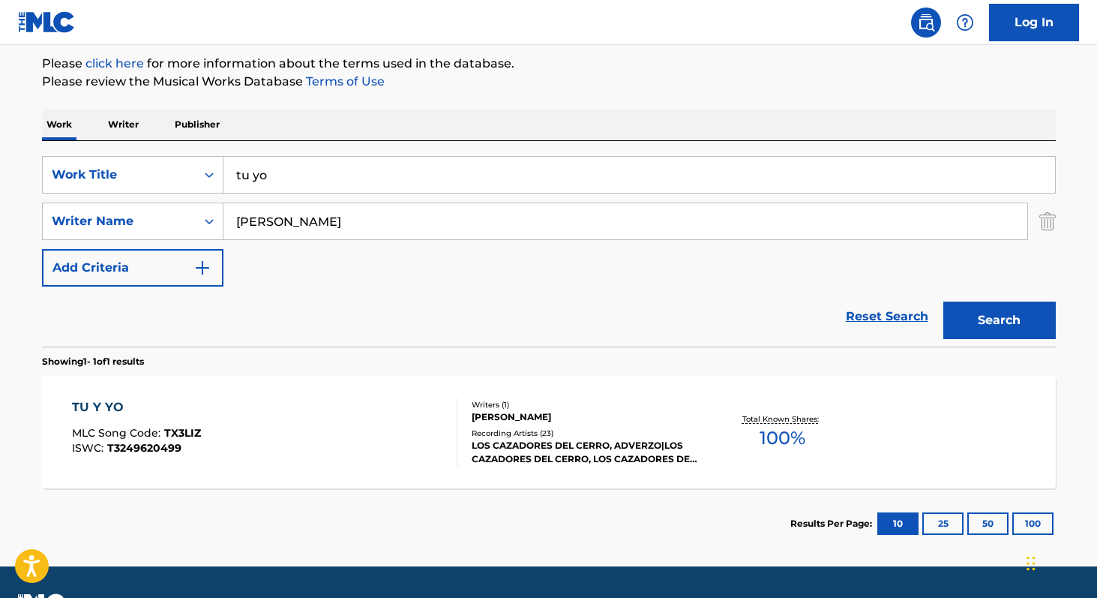
scroll to position [181, 0]
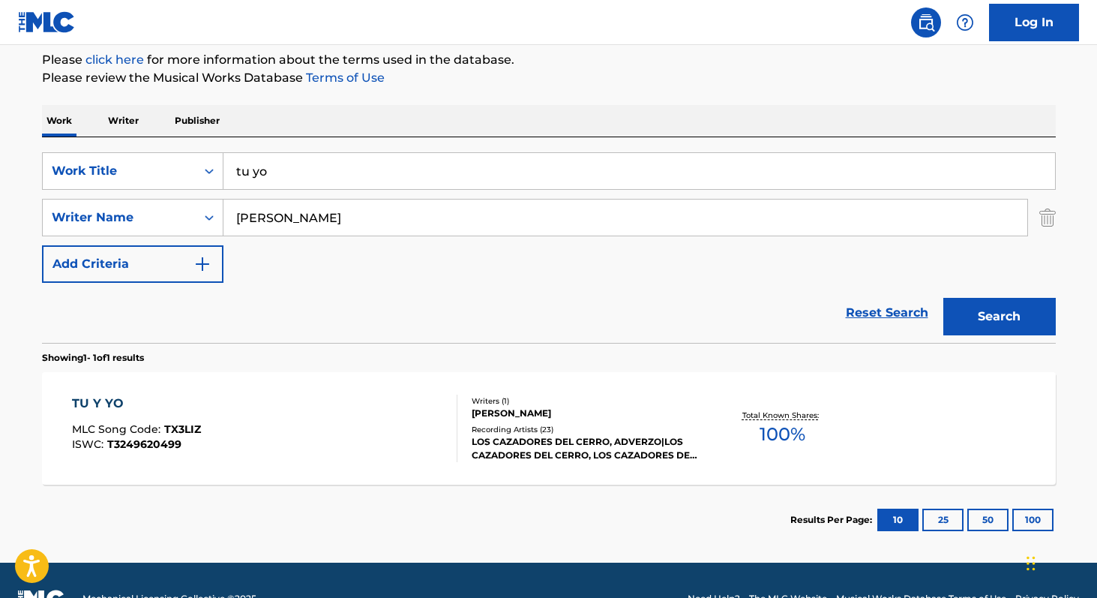
click at [787, 442] on span "100 %" at bounding box center [783, 434] width 46 height 27
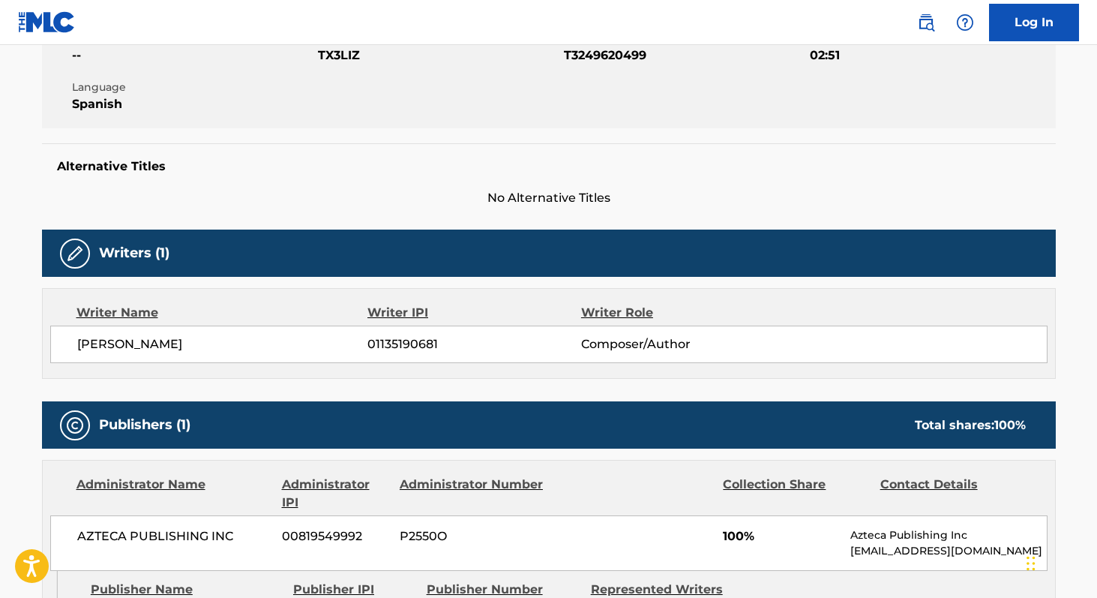
scroll to position [296, 0]
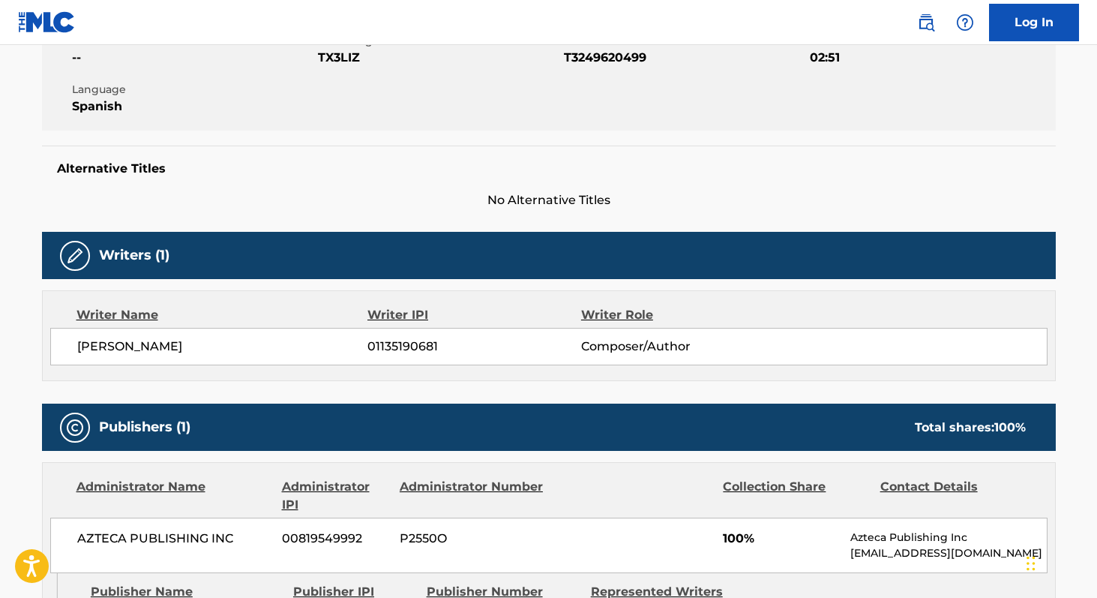
click at [610, 53] on span "T3249620499" at bounding box center [685, 58] width 242 height 18
copy span "T3249620499"
click at [343, 58] on span "TX3LIZ" at bounding box center [439, 58] width 242 height 18
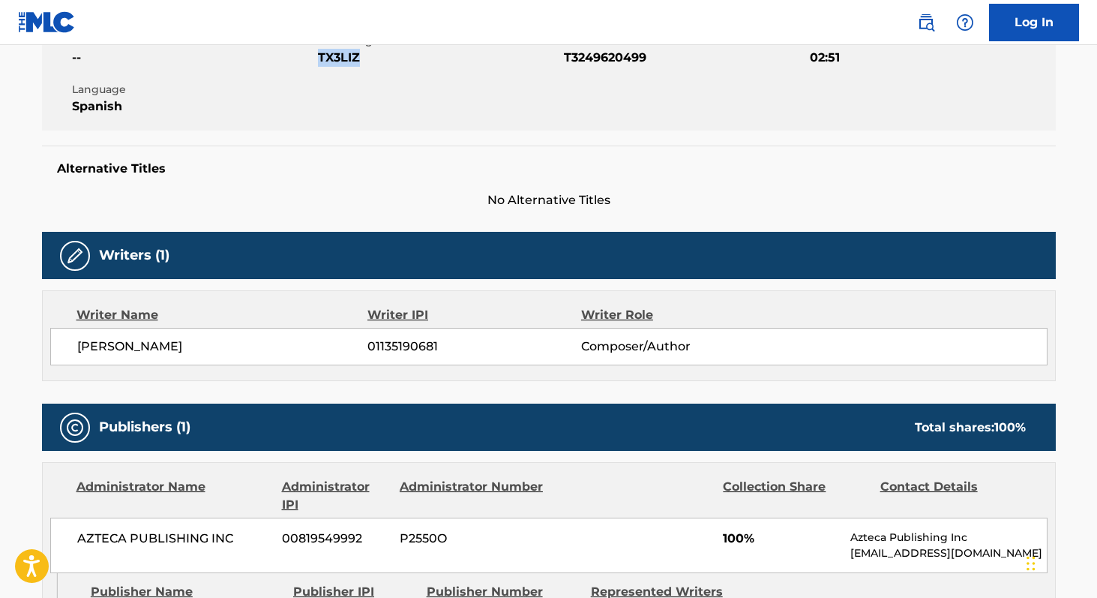
copy span "TX3LIZ"
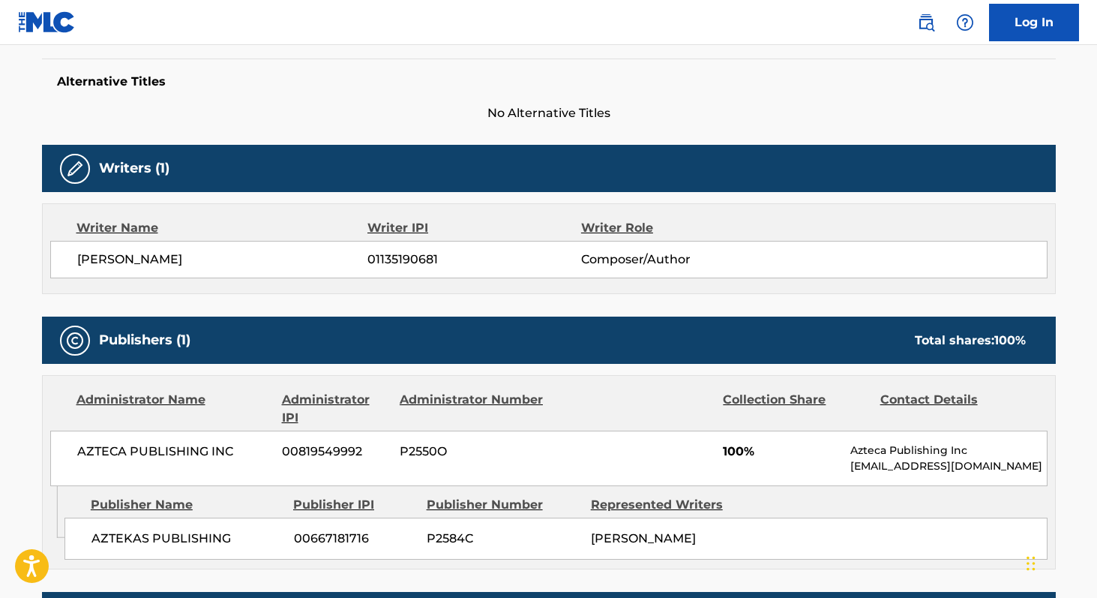
scroll to position [385, 0]
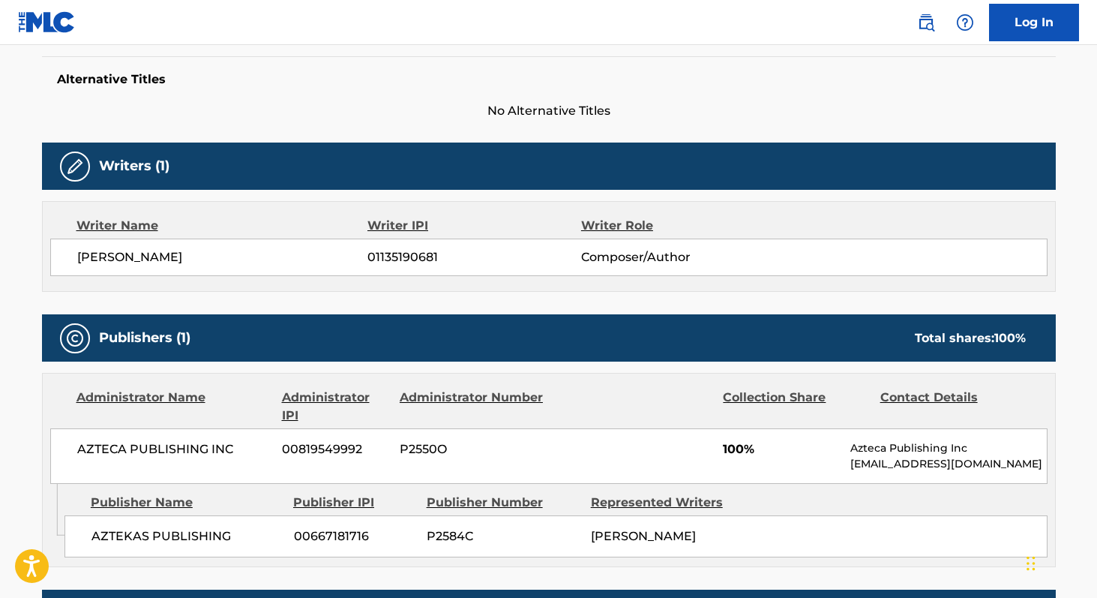
click at [406, 261] on span "01135190681" at bounding box center [473, 257] width 213 height 18
copy span "01135190681"
click at [95, 448] on span "AZTECA PUBLISHING INC" at bounding box center [174, 449] width 194 height 18
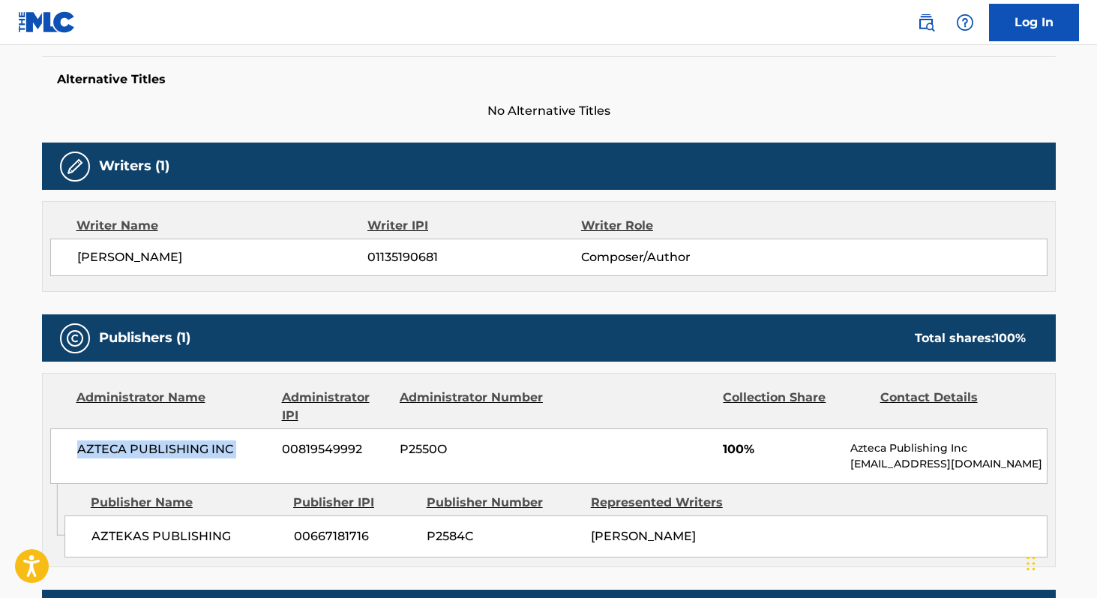
click at [95, 448] on span "AZTECA PUBLISHING INC" at bounding box center [174, 449] width 194 height 18
copy div "AZTECA PUBLISHING INC"
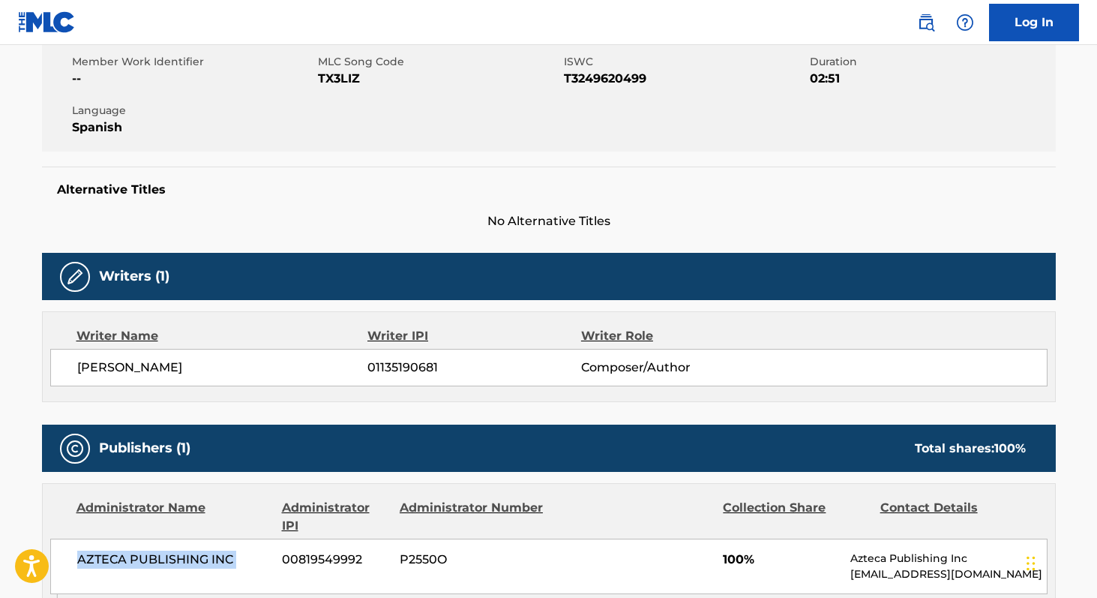
scroll to position [0, 0]
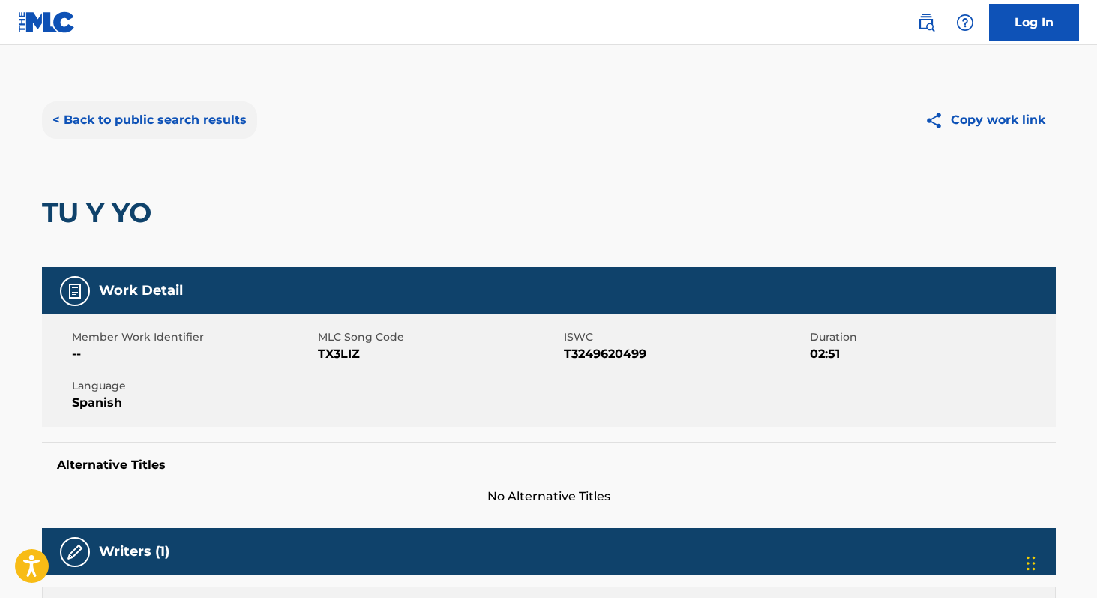
click at [190, 116] on button "< Back to public search results" at bounding box center [149, 119] width 215 height 37
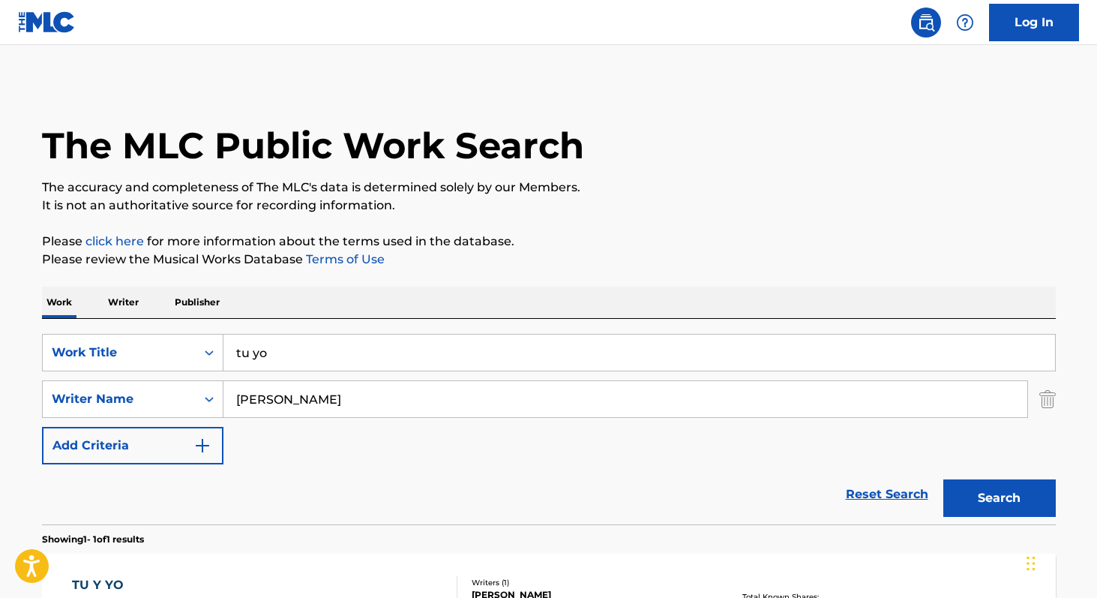
scroll to position [133, 0]
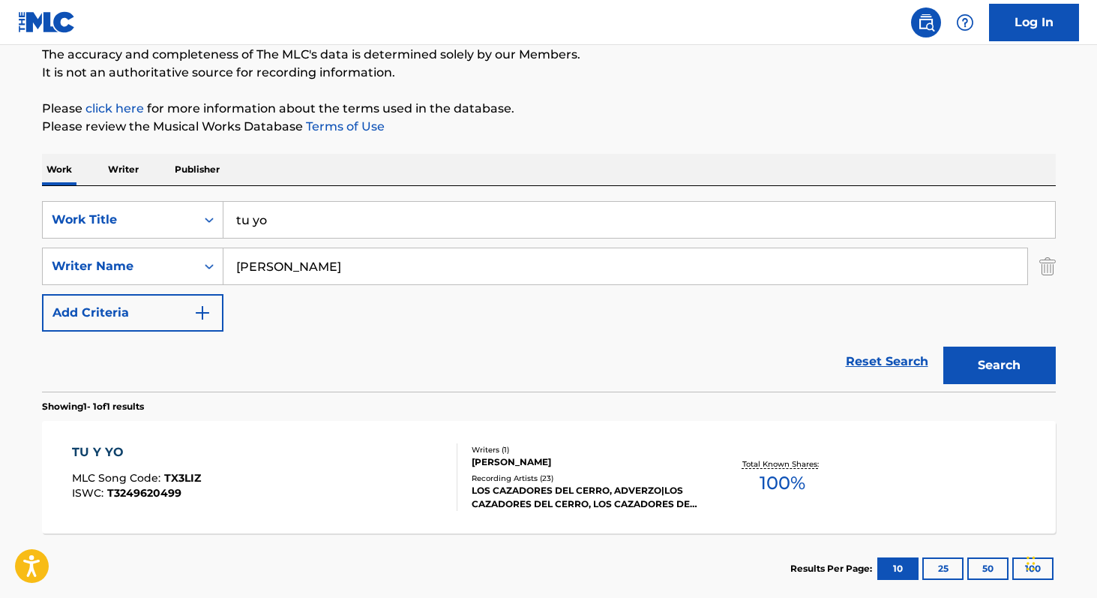
click at [305, 226] on input "tu yo" at bounding box center [639, 220] width 832 height 36
paste input "Asere Como Tu Me Gustas"
type input "Asere Como Tu Me Gustas"
click at [411, 269] on input "Luis Gerardo Gutierrez" at bounding box center [625, 266] width 804 height 36
click at [943, 346] on button "Search" at bounding box center [999, 364] width 112 height 37
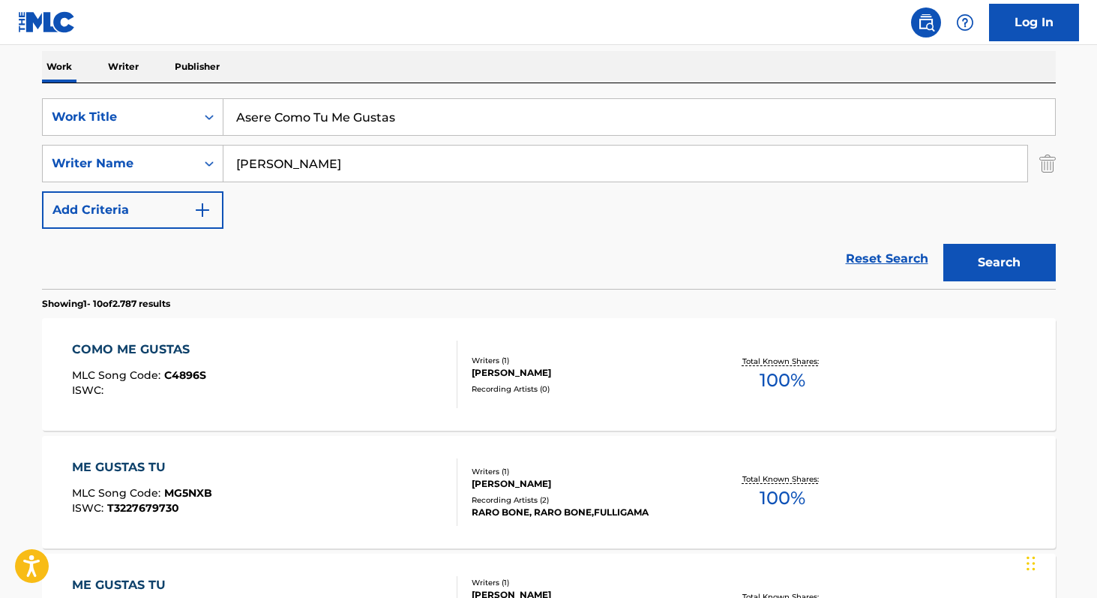
scroll to position [234, 0]
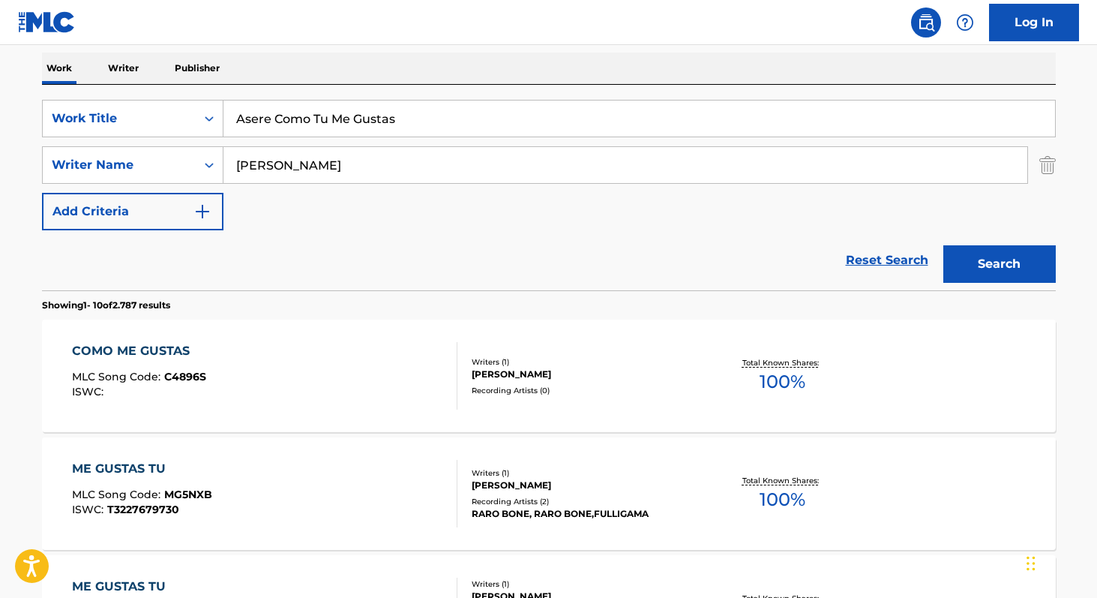
click at [406, 169] on input "alfonso" at bounding box center [625, 165] width 804 height 36
paste input "Kevin Alejandro Torres"
type input "Kevin Alejandro Torres"
click at [943, 245] on button "Search" at bounding box center [999, 263] width 112 height 37
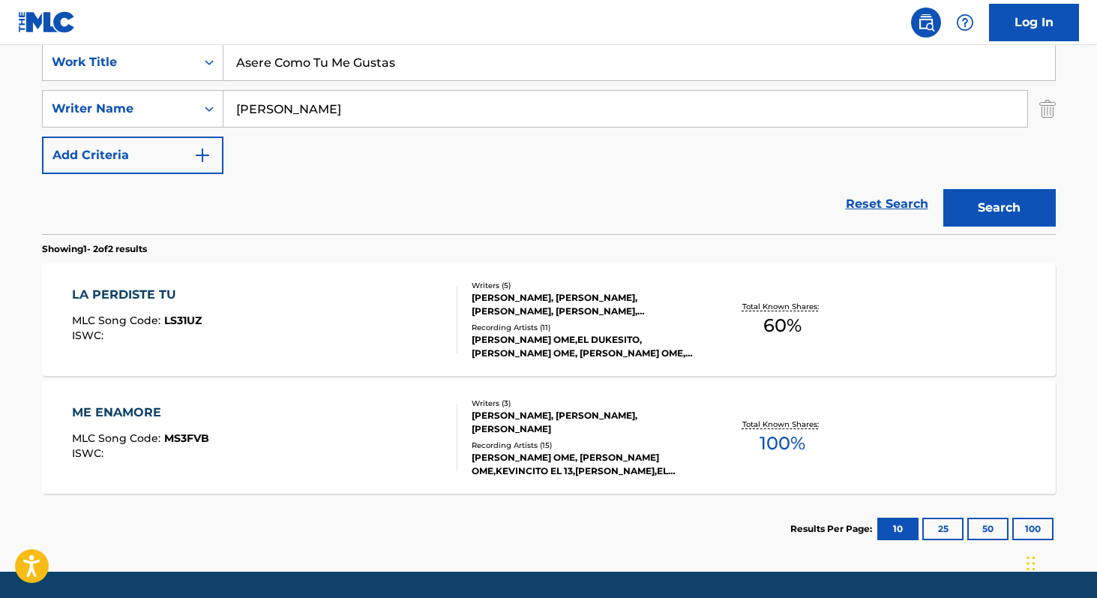
scroll to position [293, 0]
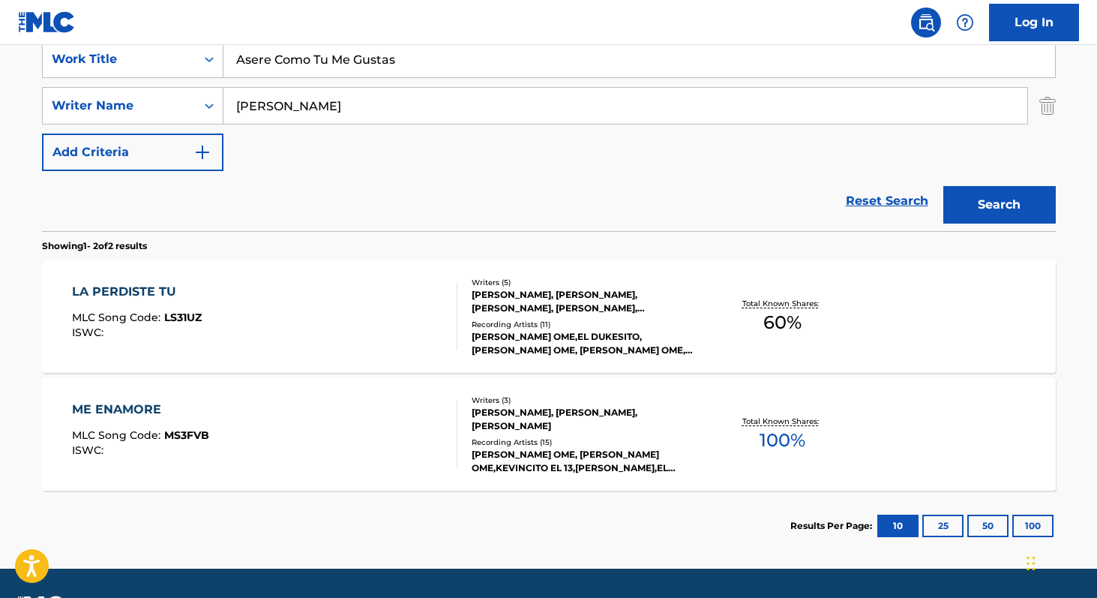
click at [783, 450] on span "100 %" at bounding box center [783, 440] width 46 height 27
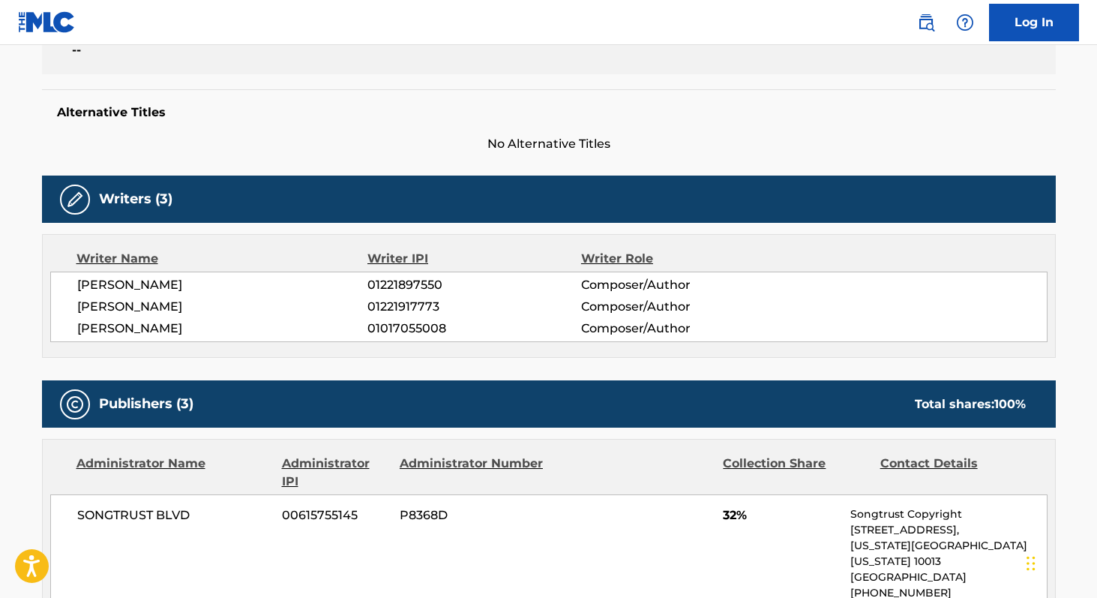
scroll to position [358, 0]
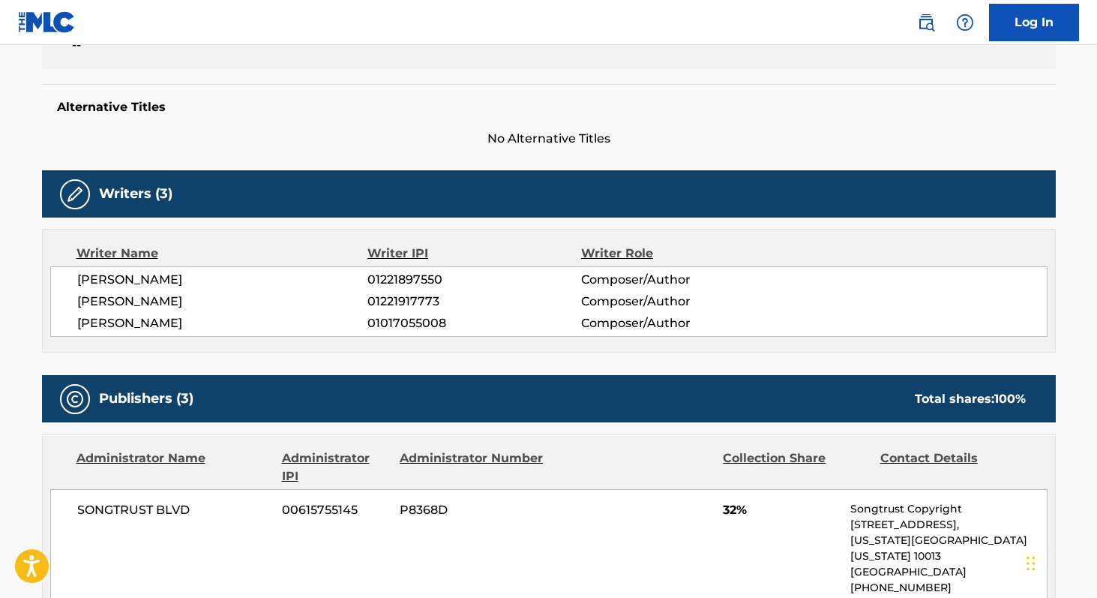
click at [403, 279] on span "01221897550" at bounding box center [473, 280] width 213 height 18
copy span "01221897550"
click at [401, 307] on span "01221917773" at bounding box center [473, 301] width 213 height 18
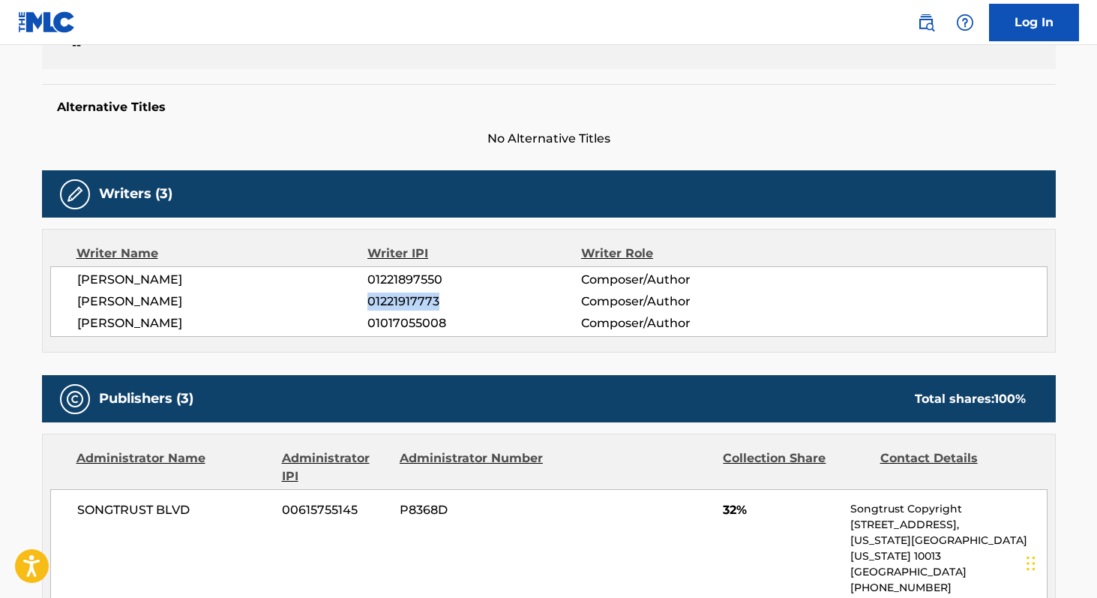
copy span "01221917773"
click at [391, 319] on span "01017055008" at bounding box center [473, 323] width 213 height 18
copy span "01017055008"
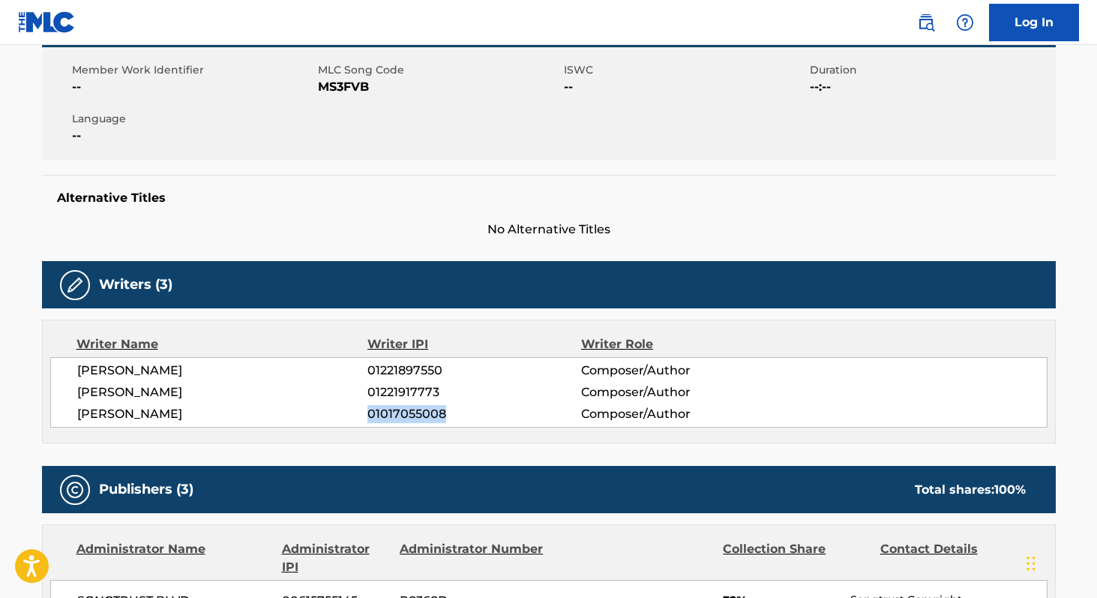
scroll to position [235, 0]
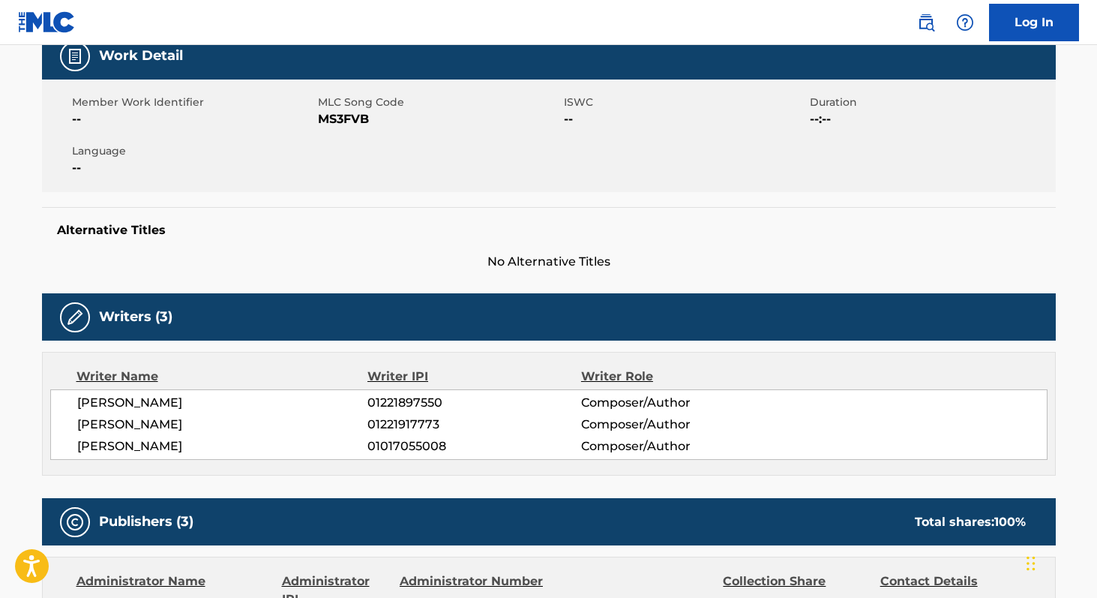
click at [329, 118] on span "MS3FVB" at bounding box center [439, 119] width 242 height 18
copy span "MS3FVB"
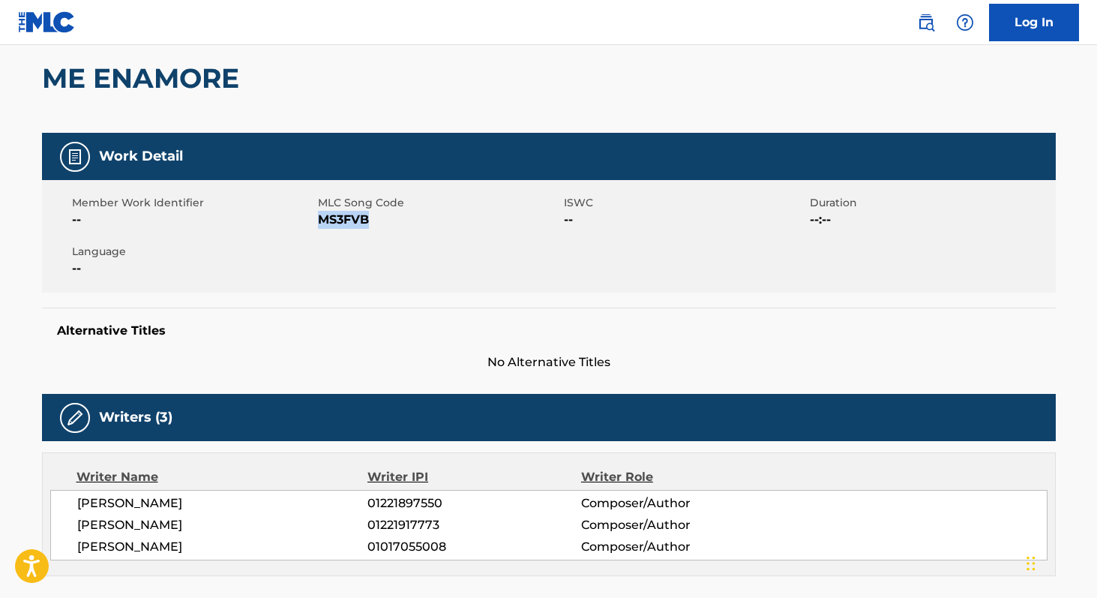
scroll to position [0, 0]
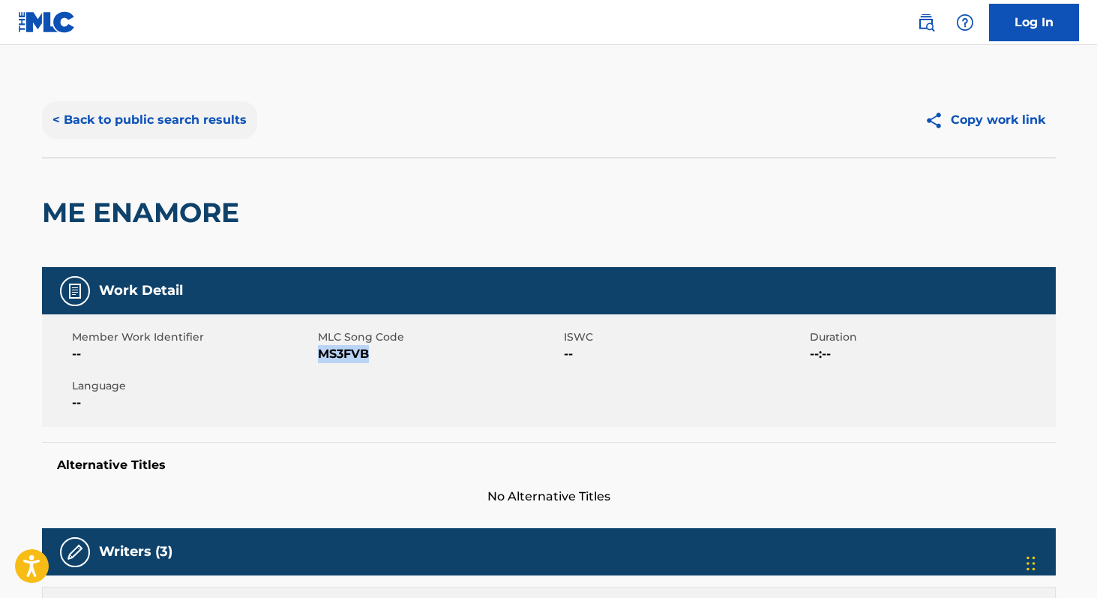
click at [136, 108] on button "< Back to public search results" at bounding box center [149, 119] width 215 height 37
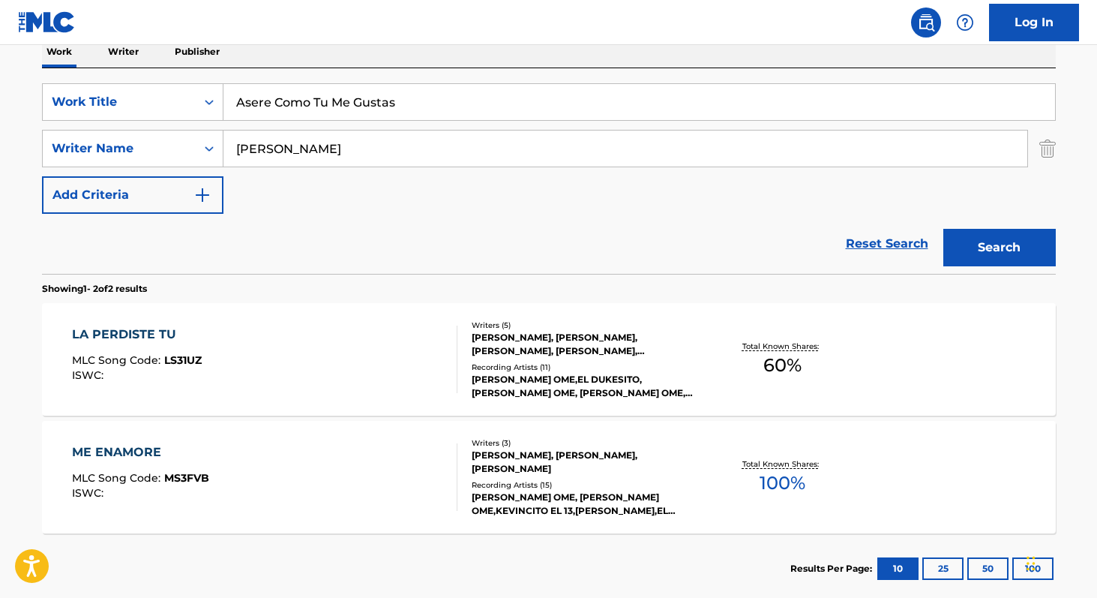
click at [427, 106] on input "Asere Como Tu Me Gustas" at bounding box center [639, 102] width 832 height 36
paste input "hora Eh"
type input "Ahora Eh"
click at [1053, 150] on img "Search Form" at bounding box center [1047, 148] width 16 height 37
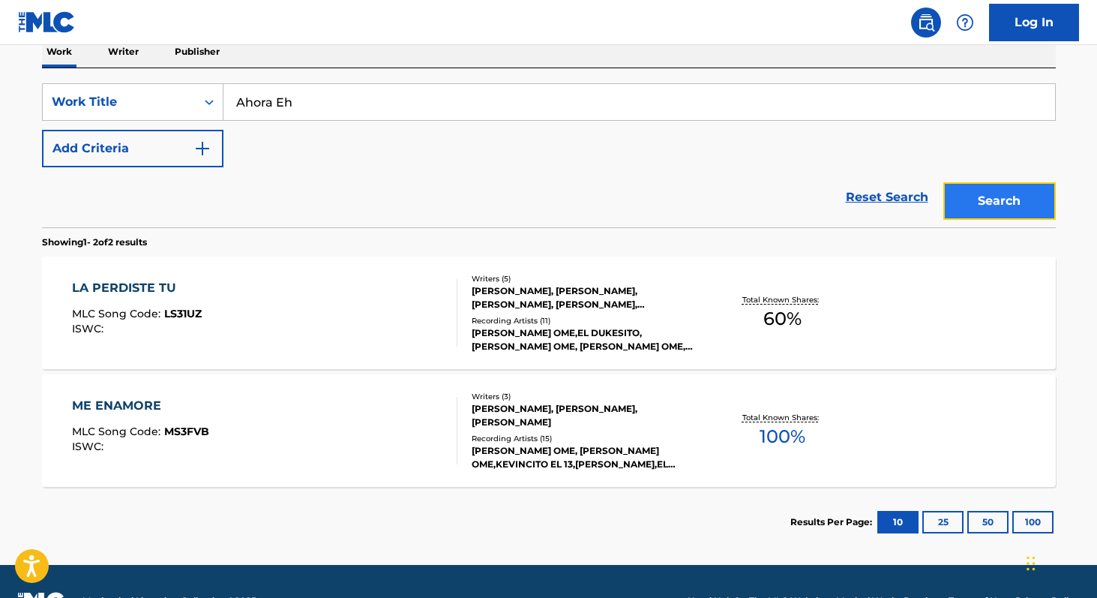
click at [985, 192] on button "Search" at bounding box center [999, 200] width 112 height 37
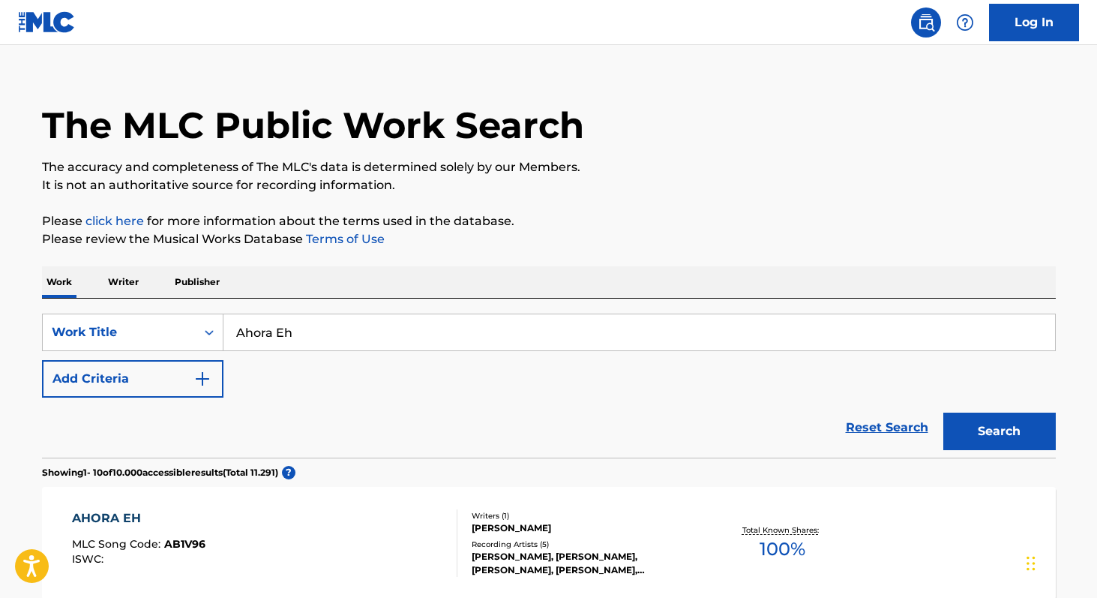
scroll to position [0, 0]
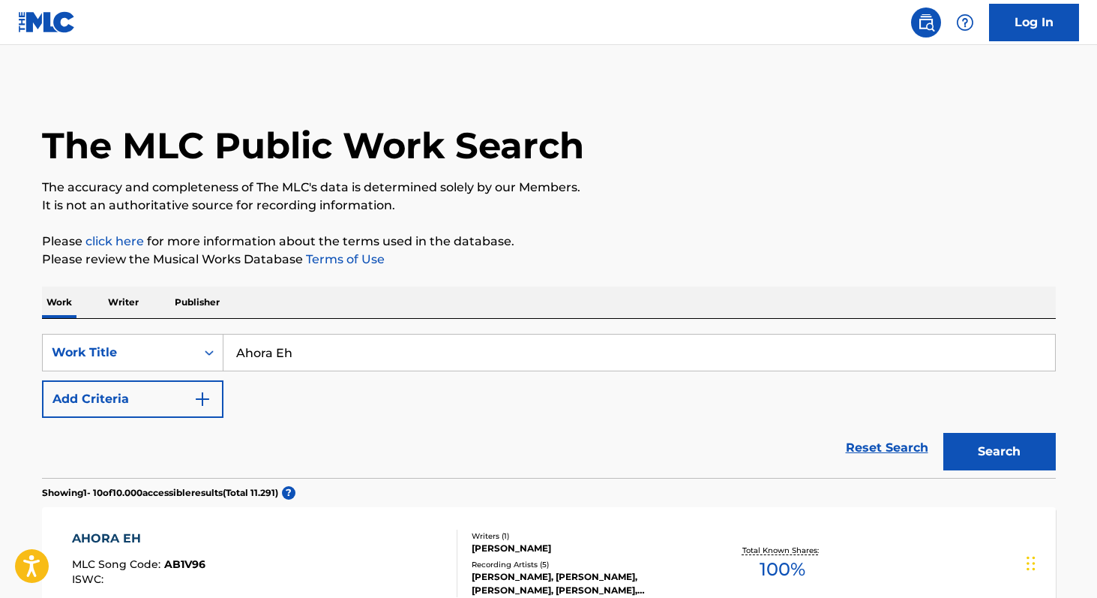
click at [131, 295] on p "Writer" at bounding box center [123, 301] width 40 height 31
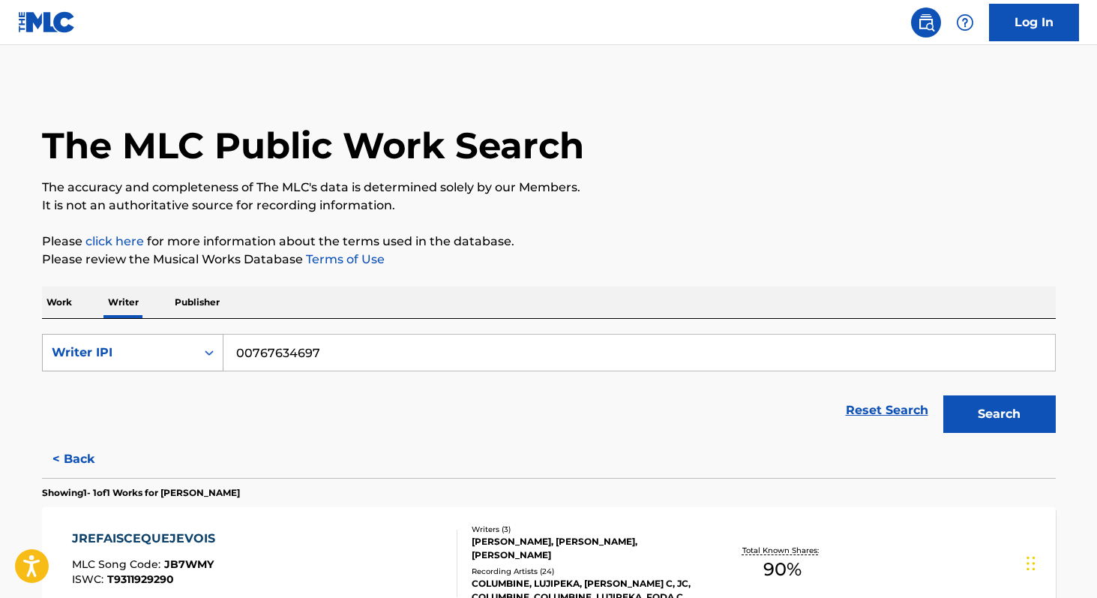
click at [121, 351] on div "Writer IPI" at bounding box center [119, 352] width 135 height 18
click at [124, 379] on div "Writer Name" at bounding box center [133, 389] width 180 height 37
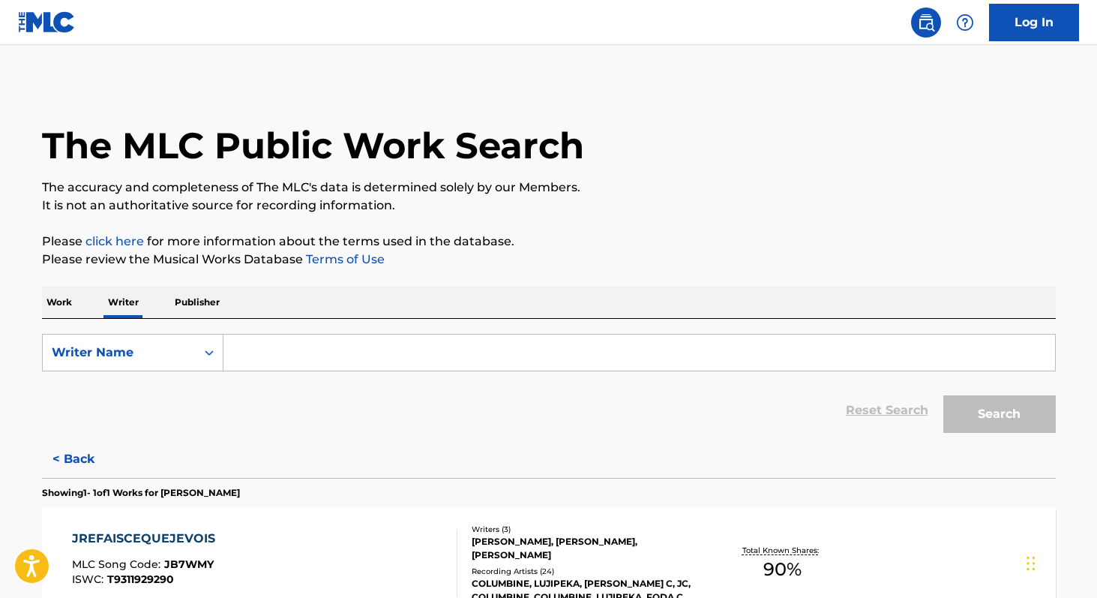
click at [247, 364] on input "Search Form" at bounding box center [639, 352] width 832 height 36
paste input "Manuel Turizo"
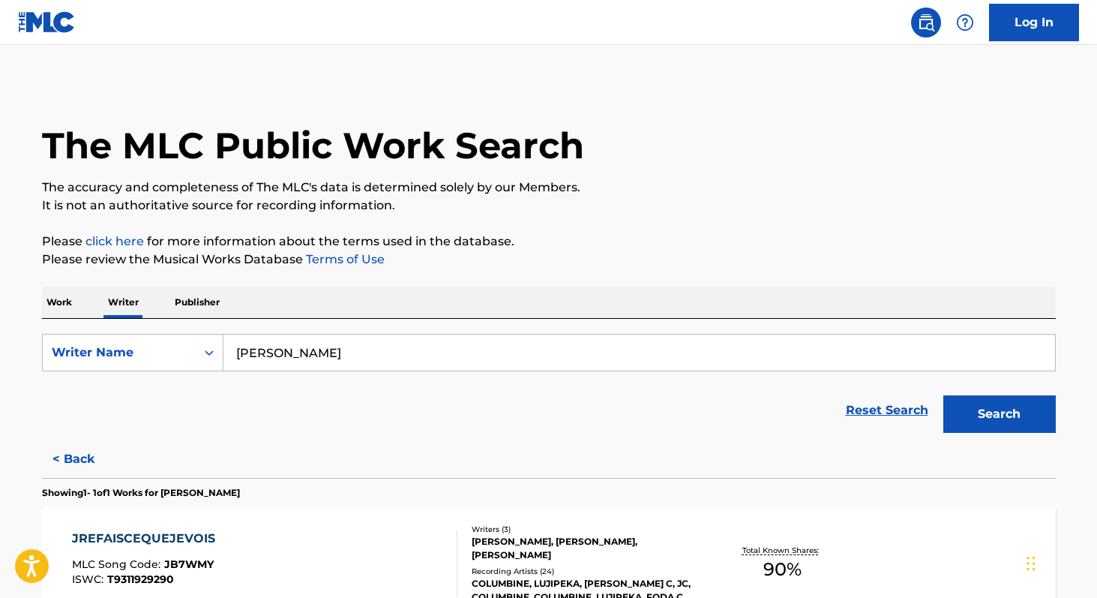
type input "Manuel Turizo"
click at [943, 395] on button "Search" at bounding box center [999, 413] width 112 height 37
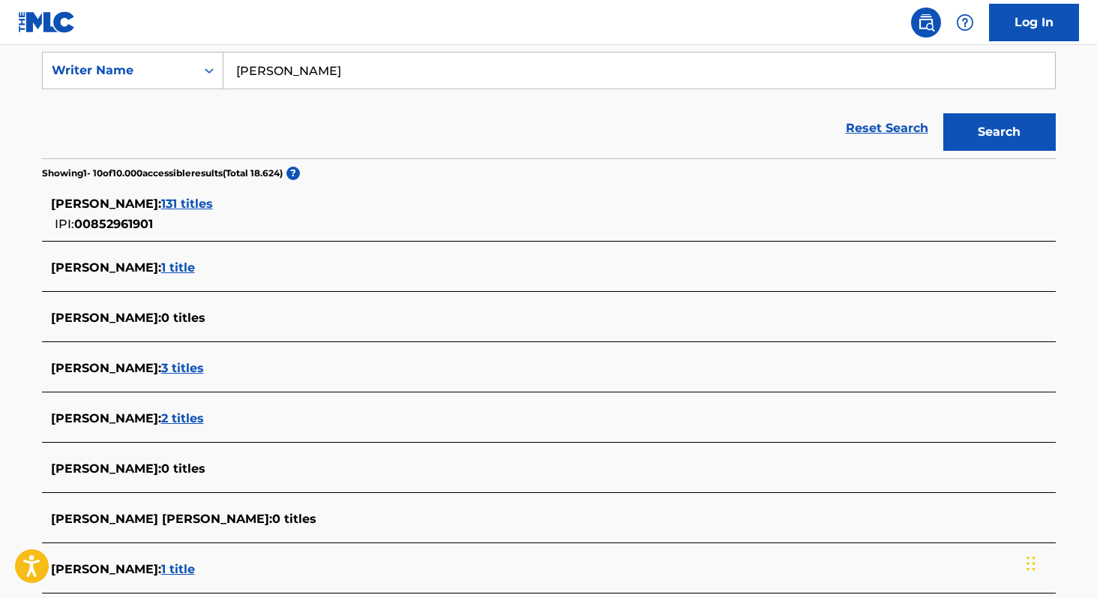
scroll to position [279, 0]
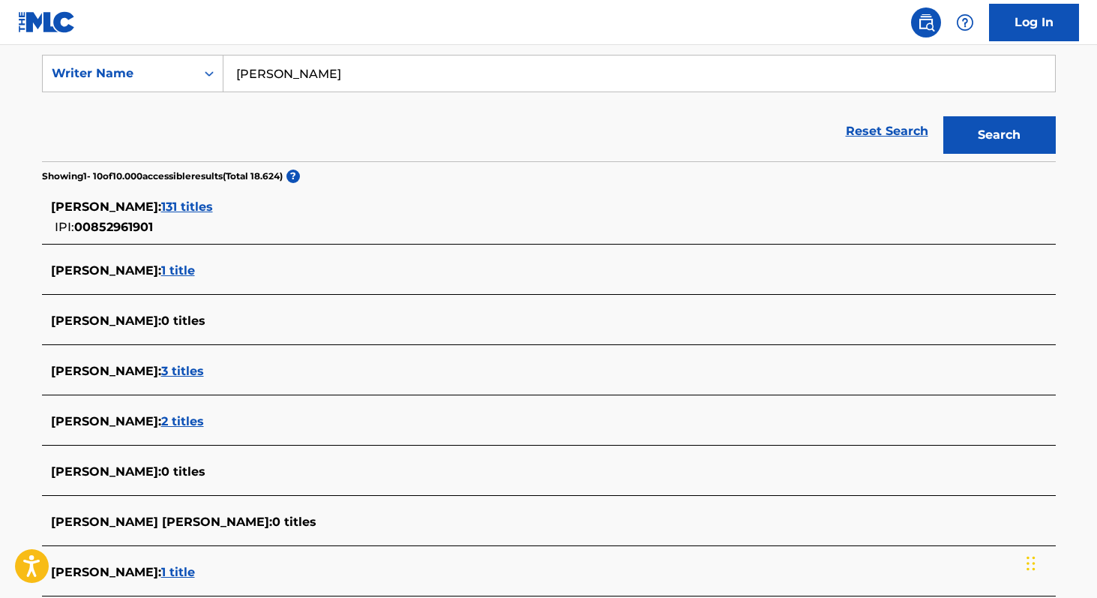
click at [213, 202] on span "131 titles" at bounding box center [187, 206] width 52 height 14
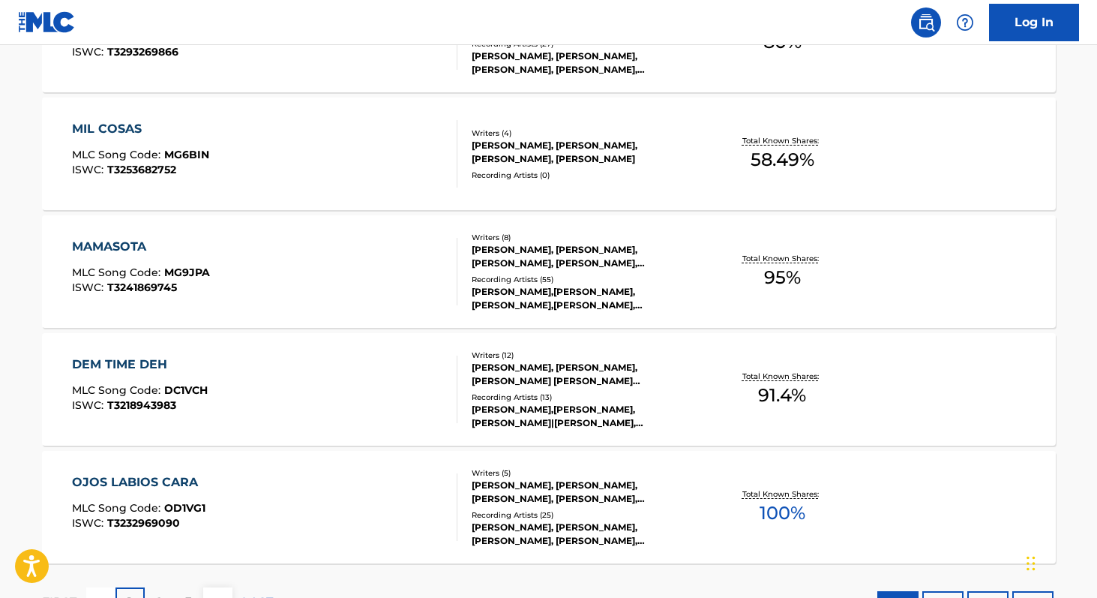
scroll to position [1132, 0]
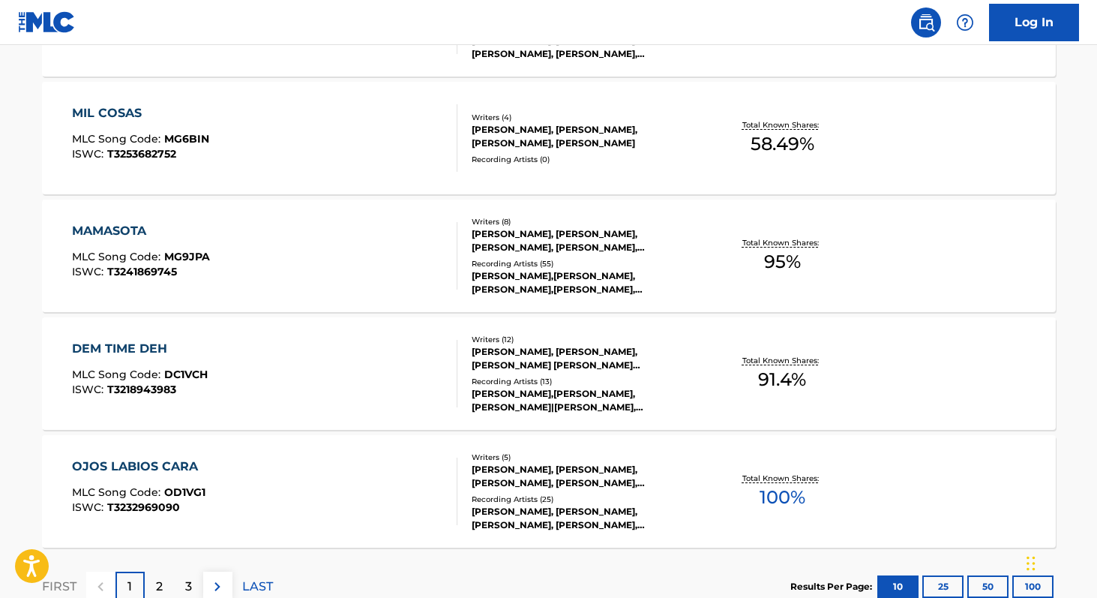
click at [790, 489] on span "100 %" at bounding box center [783, 497] width 46 height 27
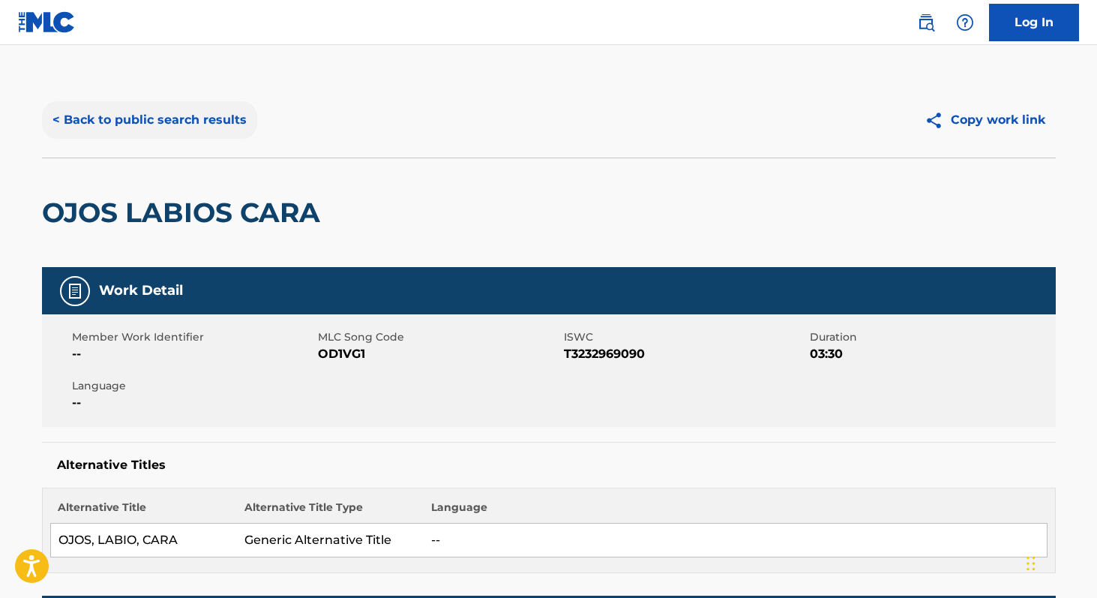
click at [156, 128] on button "< Back to public search results" at bounding box center [149, 119] width 215 height 37
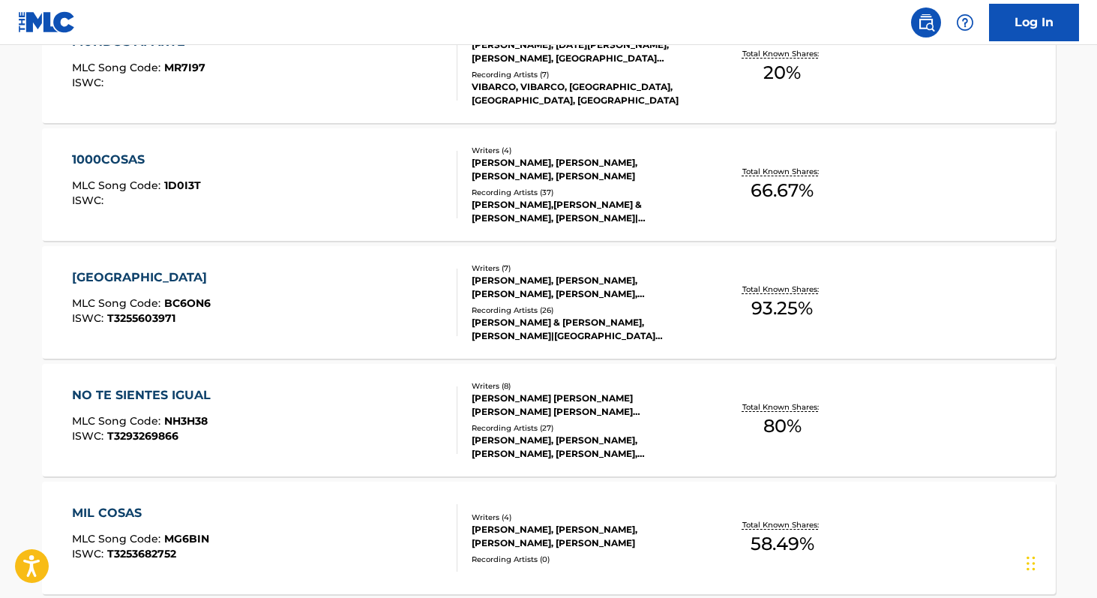
scroll to position [1238, 0]
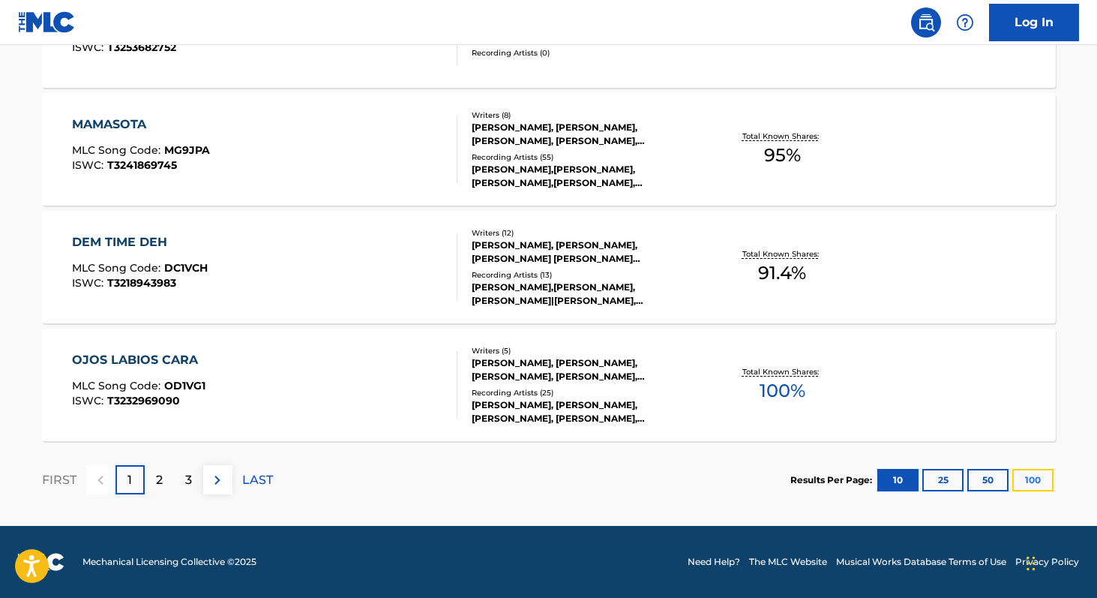
click at [1030, 484] on button "100" at bounding box center [1032, 480] width 41 height 22
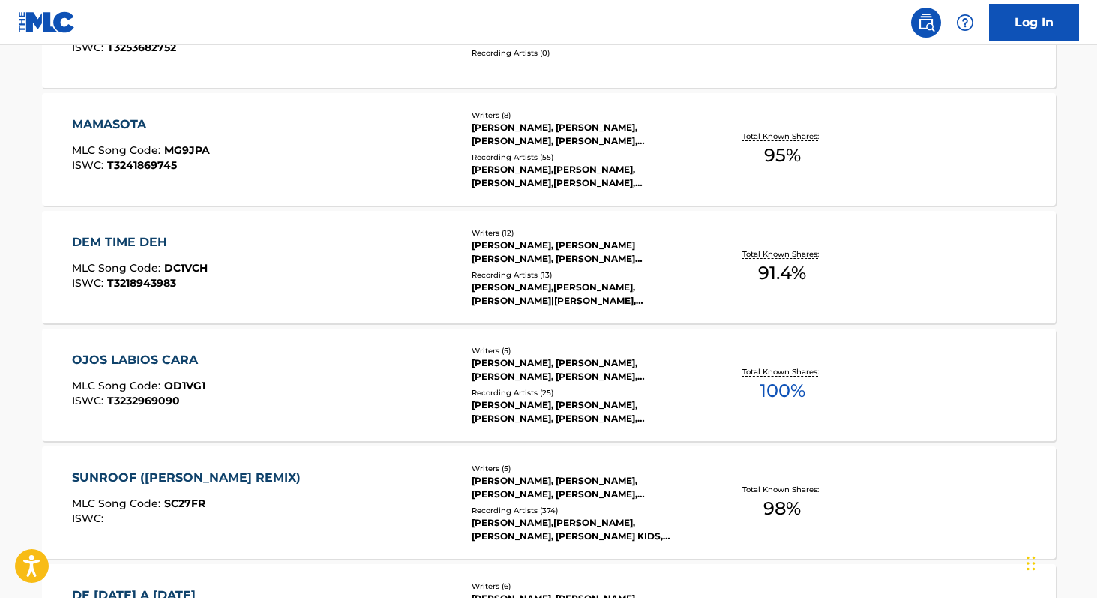
scroll to position [242, 0]
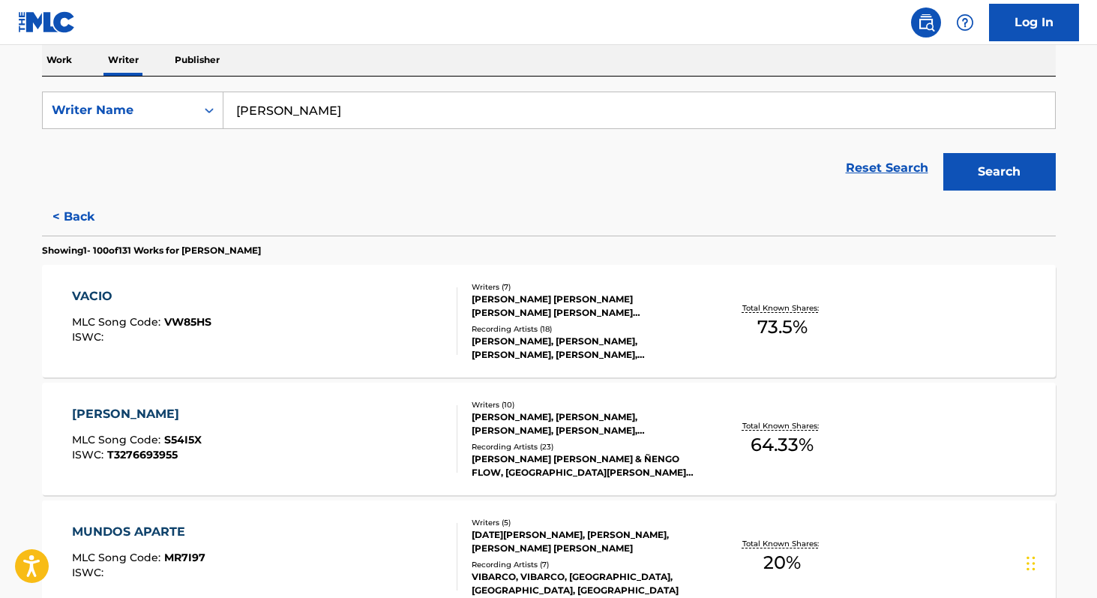
click at [786, 325] on span "73.5 %" at bounding box center [782, 326] width 50 height 27
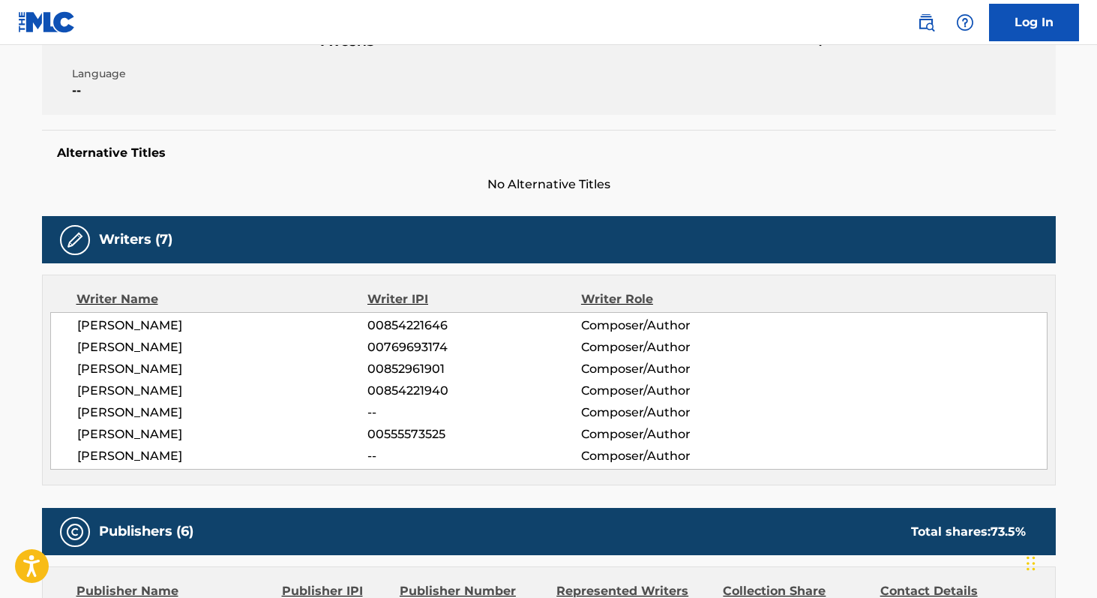
scroll to position [313, 0]
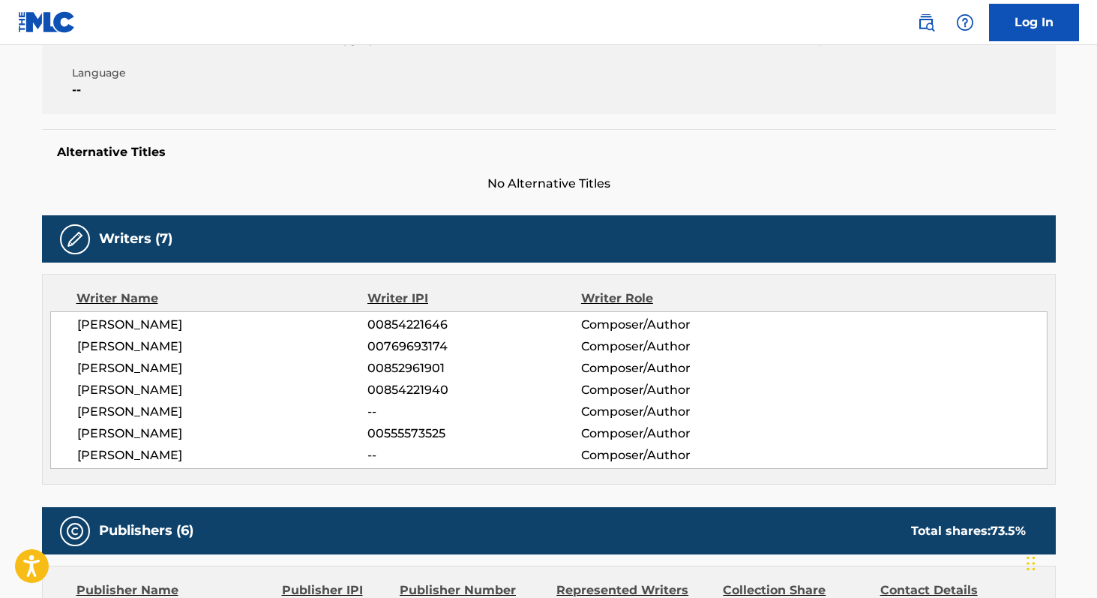
click at [385, 325] on span "00854221646" at bounding box center [473, 325] width 213 height 18
click at [418, 346] on span "00769693174" at bounding box center [473, 346] width 213 height 18
click at [412, 366] on span "00852961901" at bounding box center [473, 368] width 213 height 18
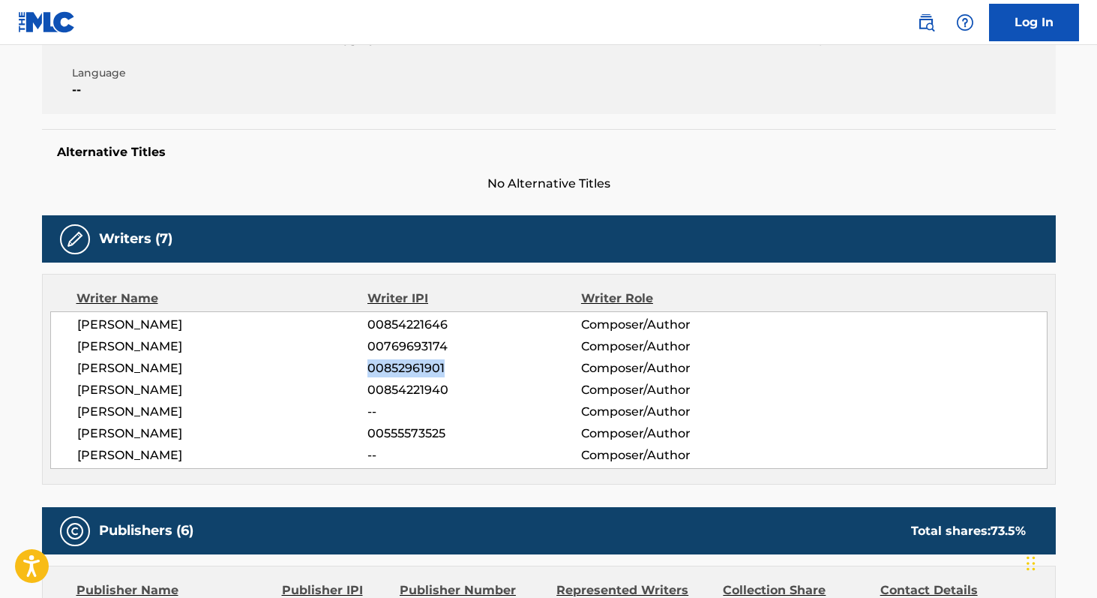
click at [412, 366] on span "00852961901" at bounding box center [473, 368] width 213 height 18
click at [383, 387] on span "00854221940" at bounding box center [473, 390] width 213 height 18
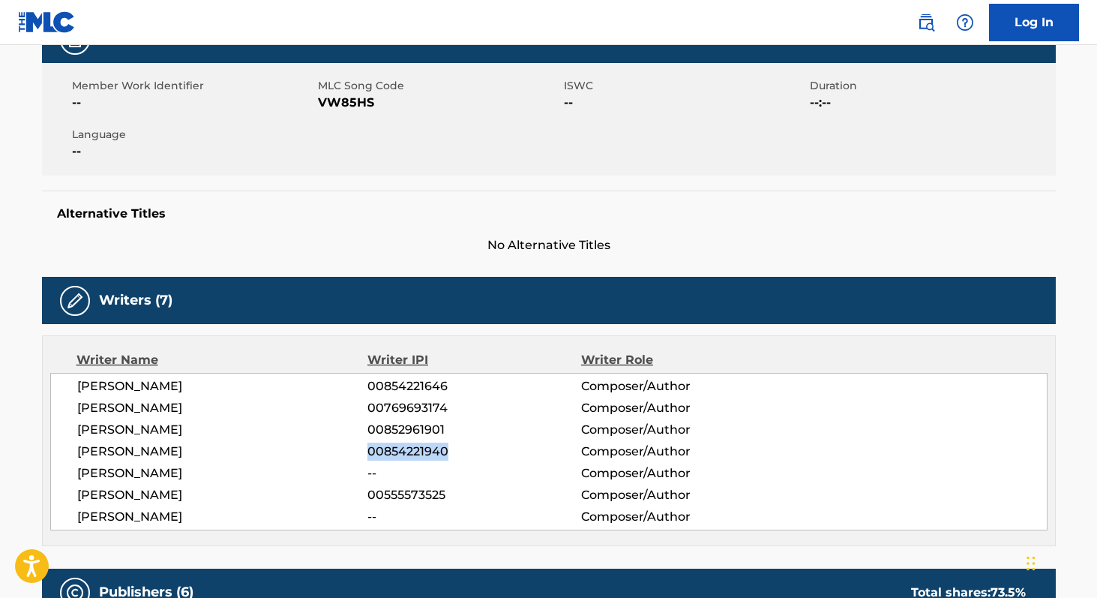
scroll to position [129, 0]
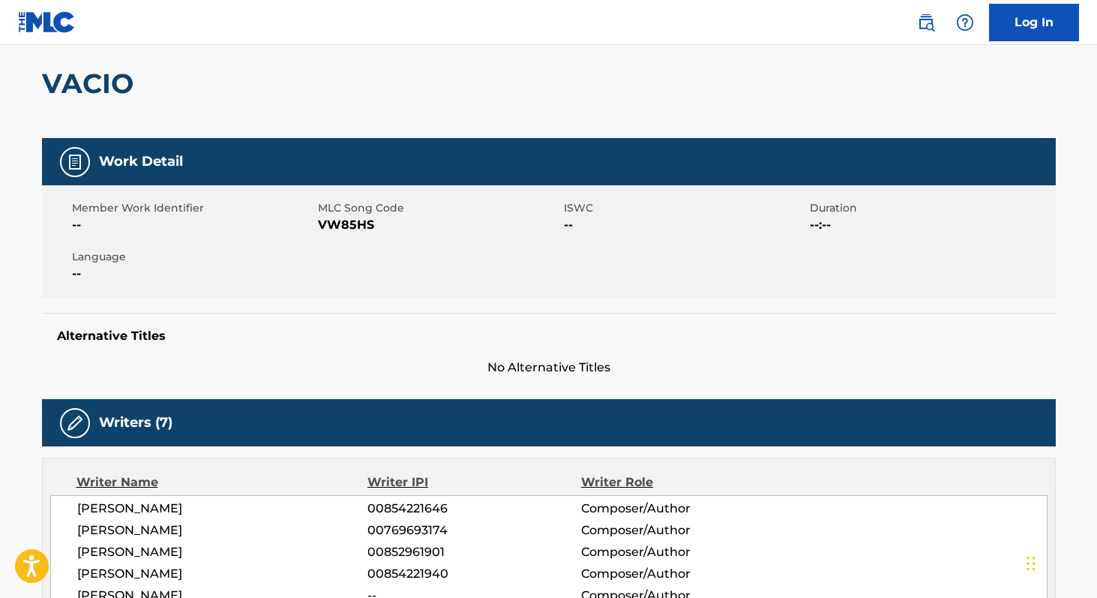
click at [358, 226] on span "VW85HS" at bounding box center [439, 225] width 242 height 18
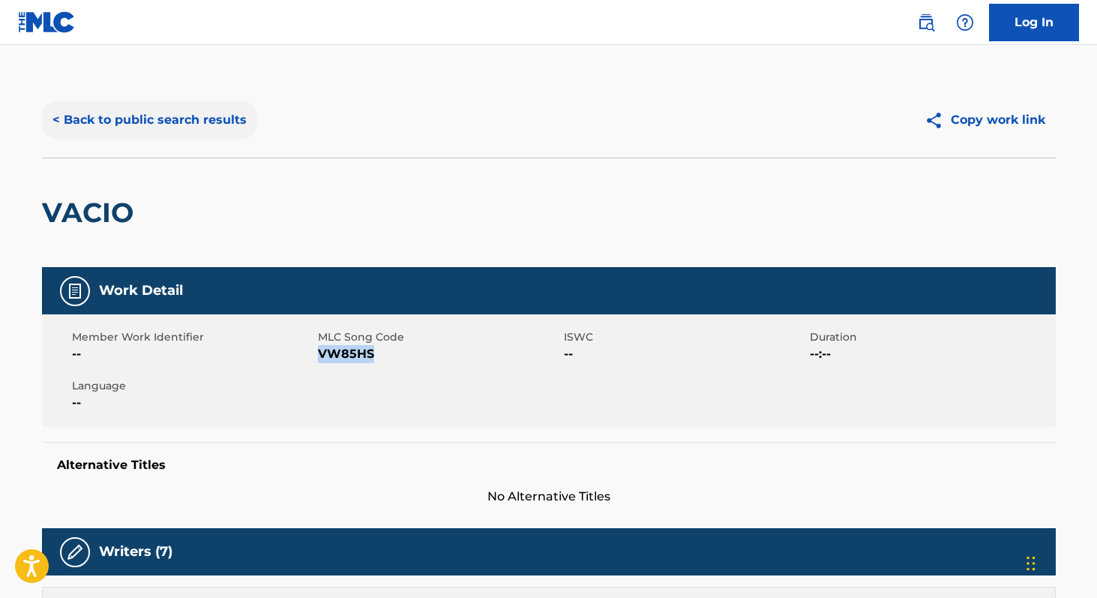
click at [154, 127] on button "< Back to public search results" at bounding box center [149, 119] width 215 height 37
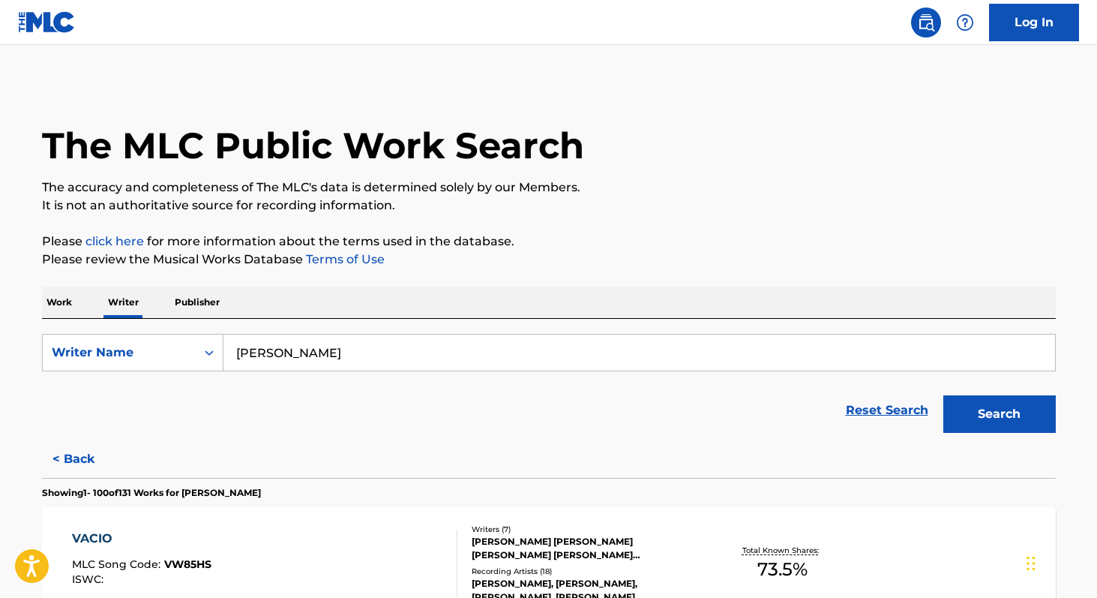
click at [350, 341] on input "Manuel Turizo" at bounding box center [639, 352] width 832 height 36
paste input "DJ Liendr"
type input "DJ Liendro"
click at [943, 395] on button "Search" at bounding box center [999, 413] width 112 height 37
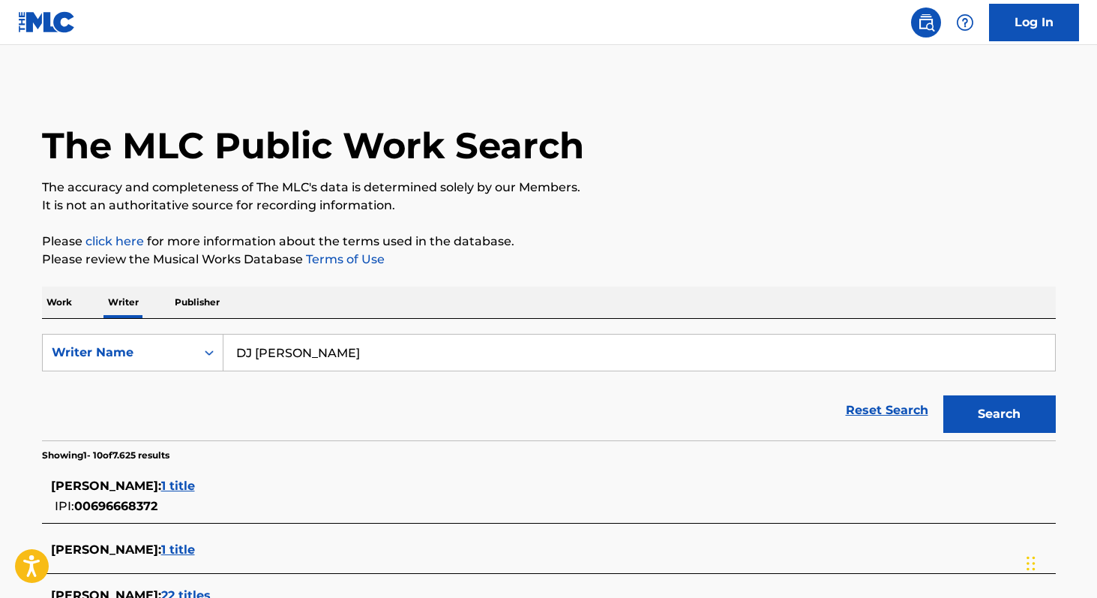
click at [77, 307] on div "Work Writer Publisher" at bounding box center [549, 301] width 1014 height 31
click at [69, 298] on p "Work" at bounding box center [59, 301] width 34 height 31
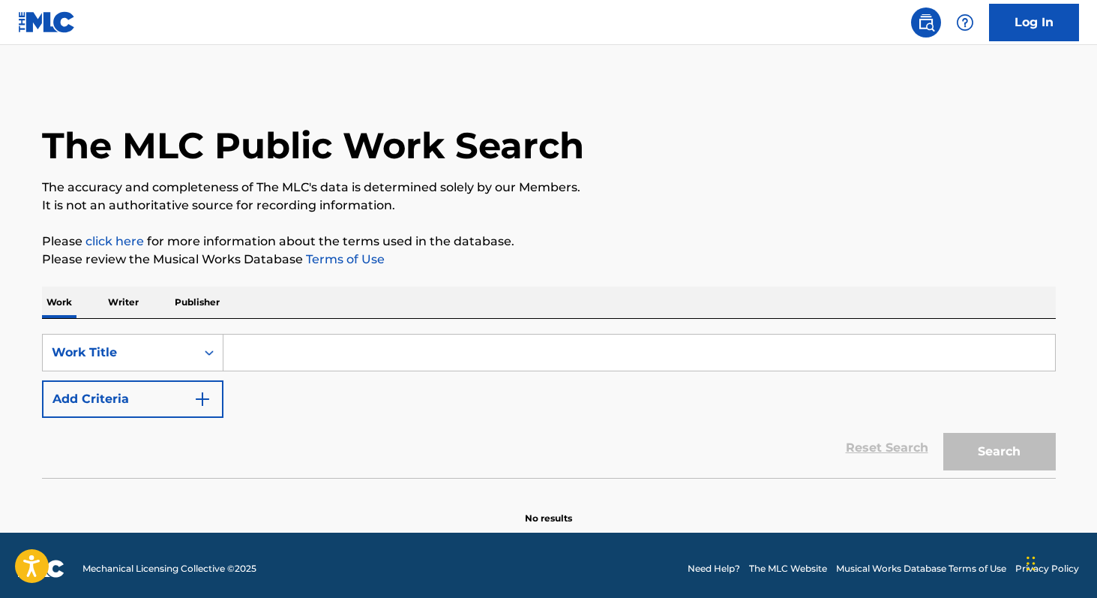
click at [244, 359] on input "Search Form" at bounding box center [639, 352] width 832 height 36
paste input "Sharei Shomayim"
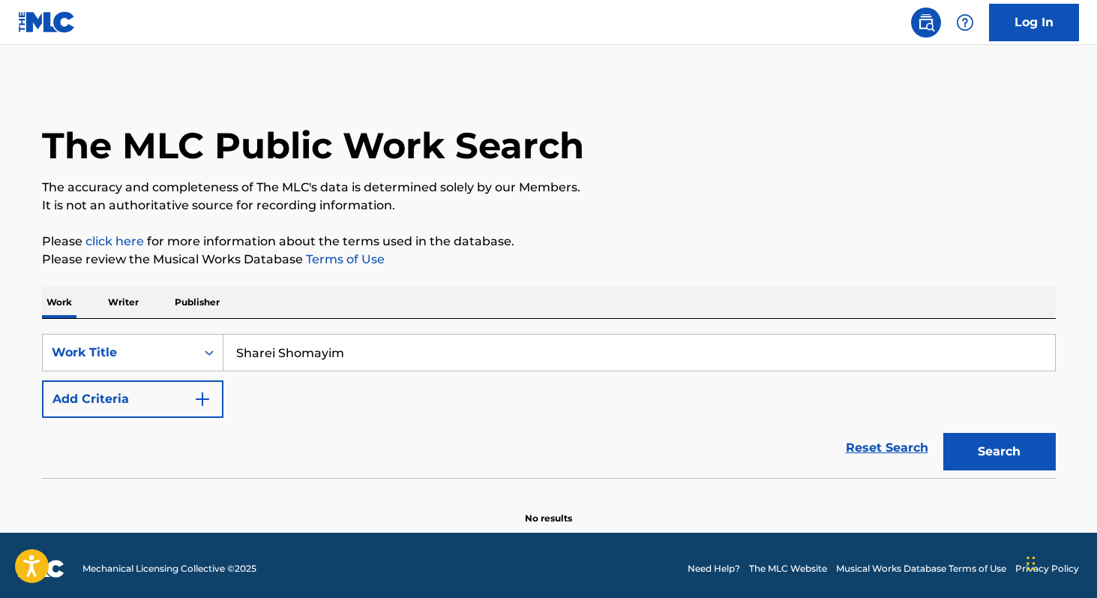
type input "Sharei Shomayim"
click at [943, 433] on button "Search" at bounding box center [999, 451] width 112 height 37
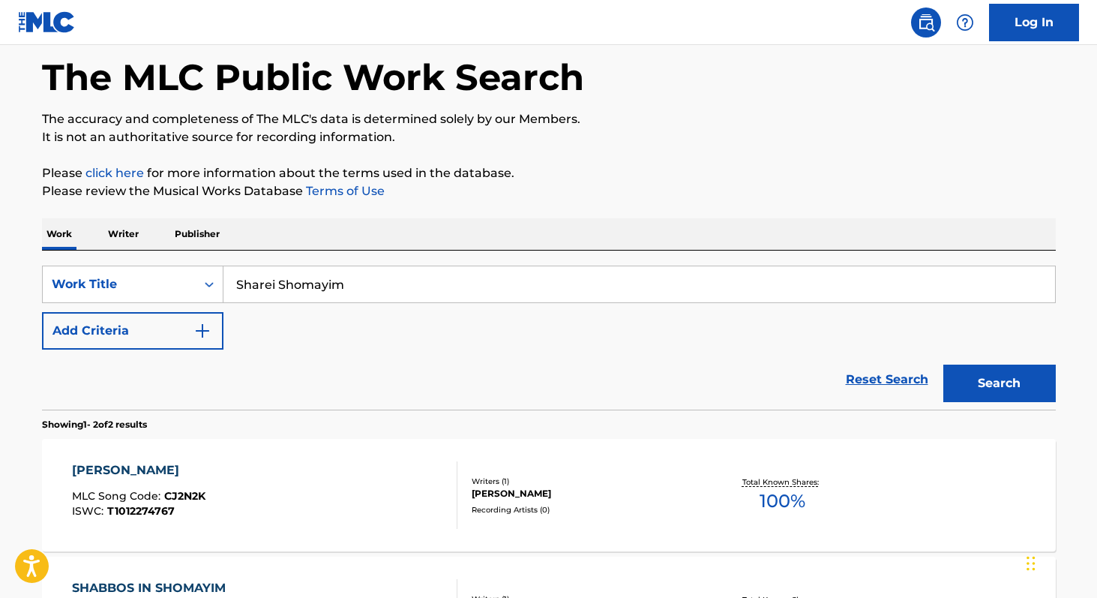
scroll to position [70, 0]
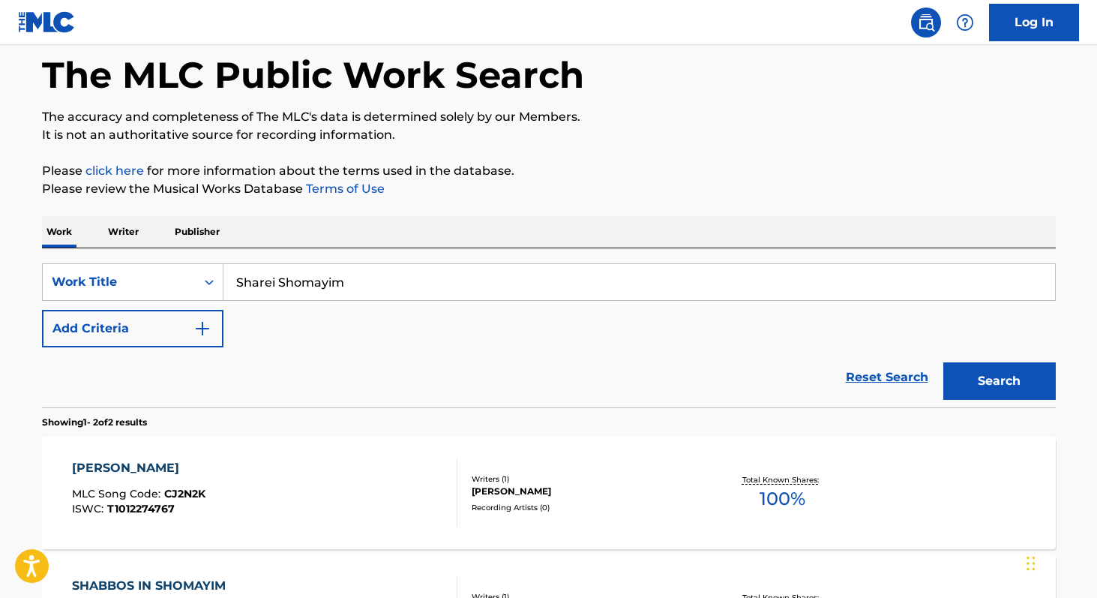
click at [122, 237] on p "Writer" at bounding box center [123, 231] width 40 height 31
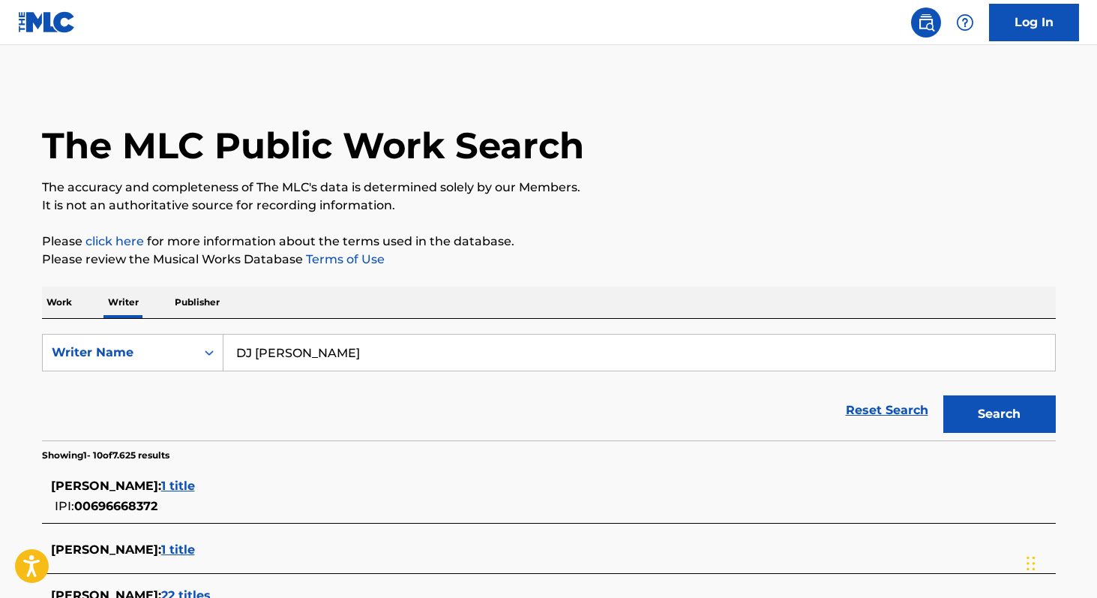
click at [391, 346] on input "DJ Liendro" at bounding box center [639, 352] width 832 height 36
paste input "Pinchas Bichler"
click at [943, 395] on button "Search" at bounding box center [999, 413] width 112 height 37
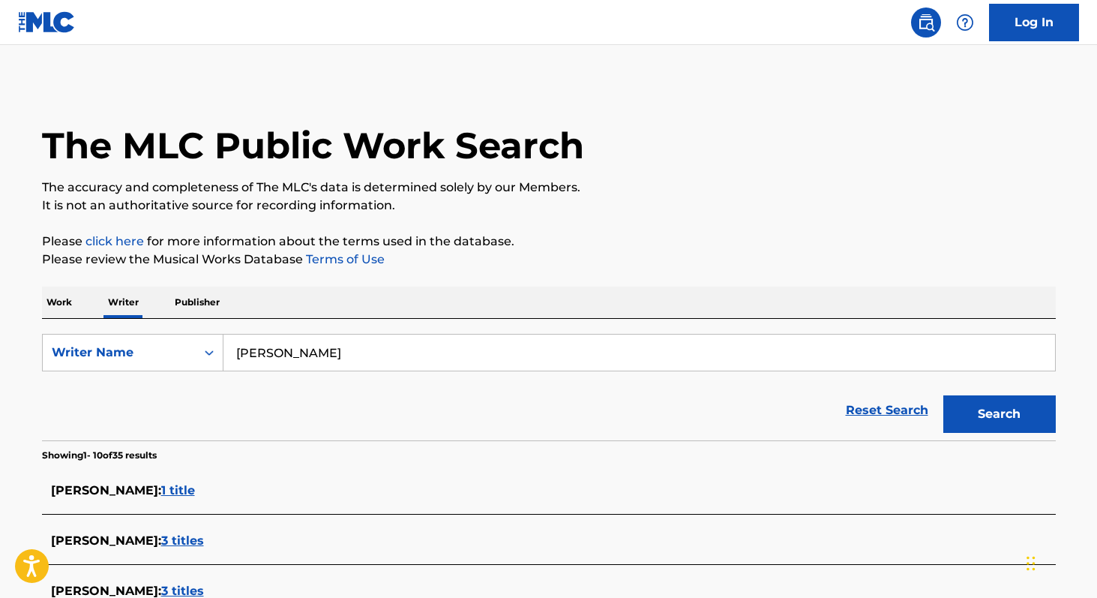
click at [366, 353] on input "Pinchas Bichler" at bounding box center [639, 352] width 832 height 36
paste input "Naftali Kempeh"
click at [943, 395] on button "Search" at bounding box center [999, 413] width 112 height 37
paste input "Filip Urbanovy"
click at [943, 395] on button "Search" at bounding box center [999, 413] width 112 height 37
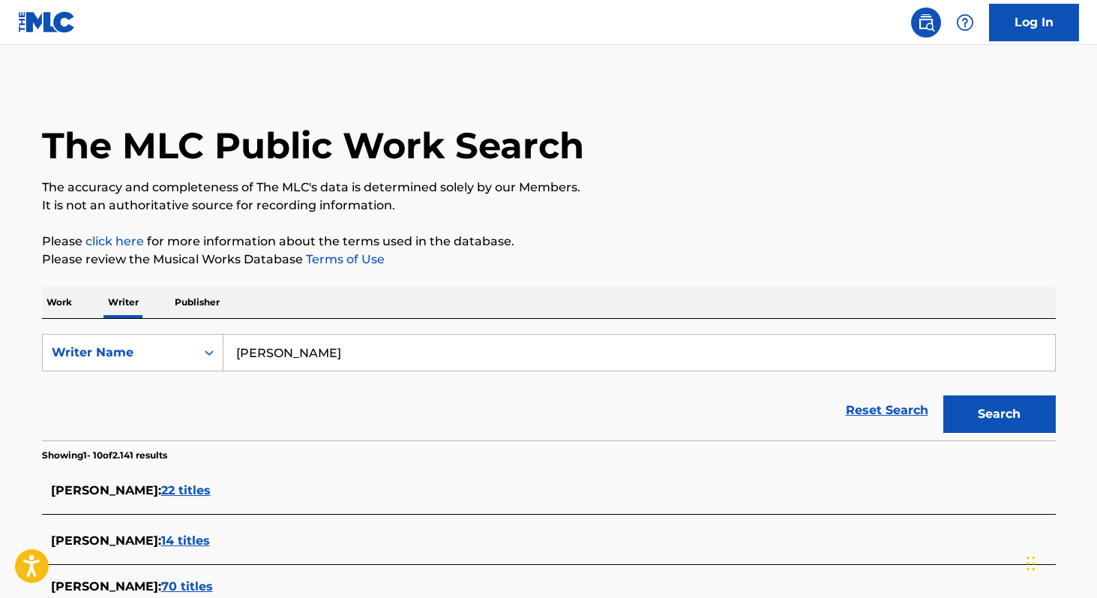
paste input "Douglas Moraes Do Santos"
click at [943, 395] on button "Search" at bounding box center [999, 413] width 112 height 37
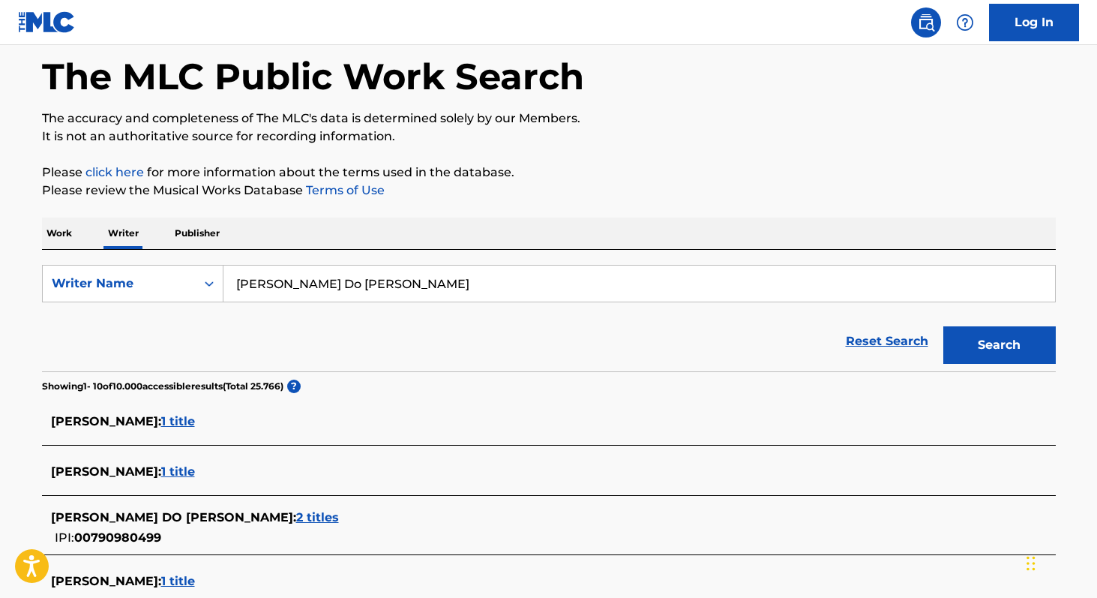
scroll to position [68, 0]
paste input "Alexander Alyabyev"
type input "Alexander Alyabyev"
click at [943, 327] on button "Search" at bounding box center [999, 345] width 112 height 37
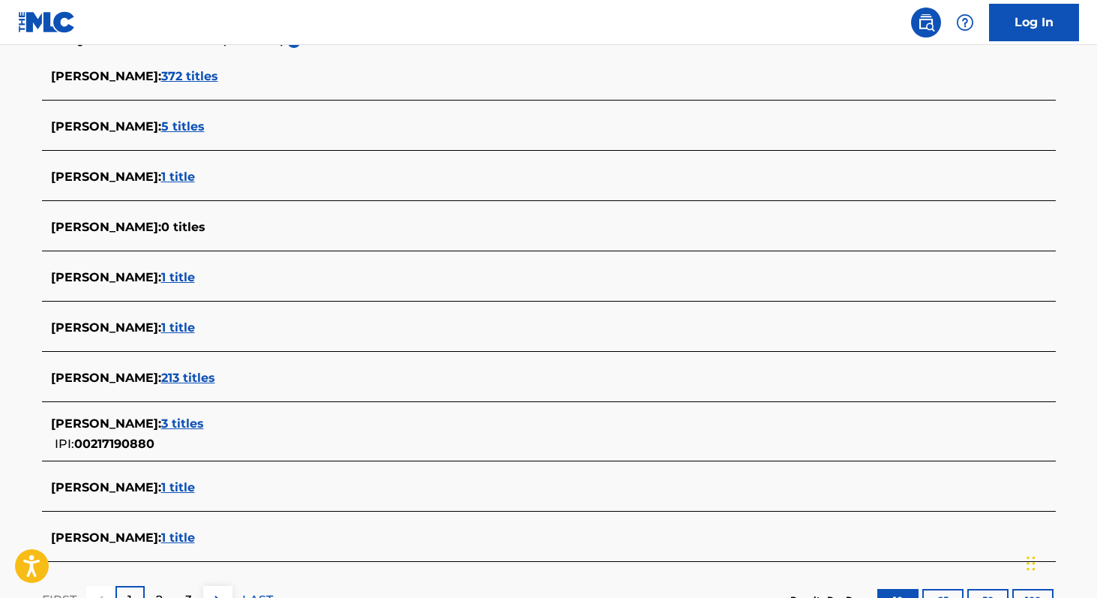
scroll to position [421, 0]
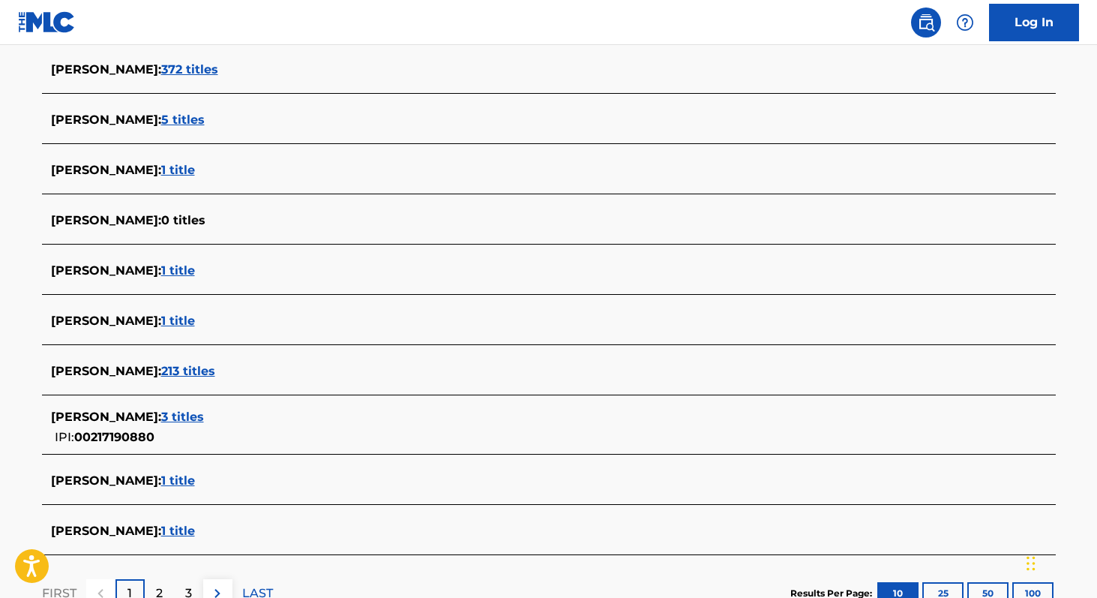
click at [215, 369] on span "213 titles" at bounding box center [188, 371] width 54 height 14
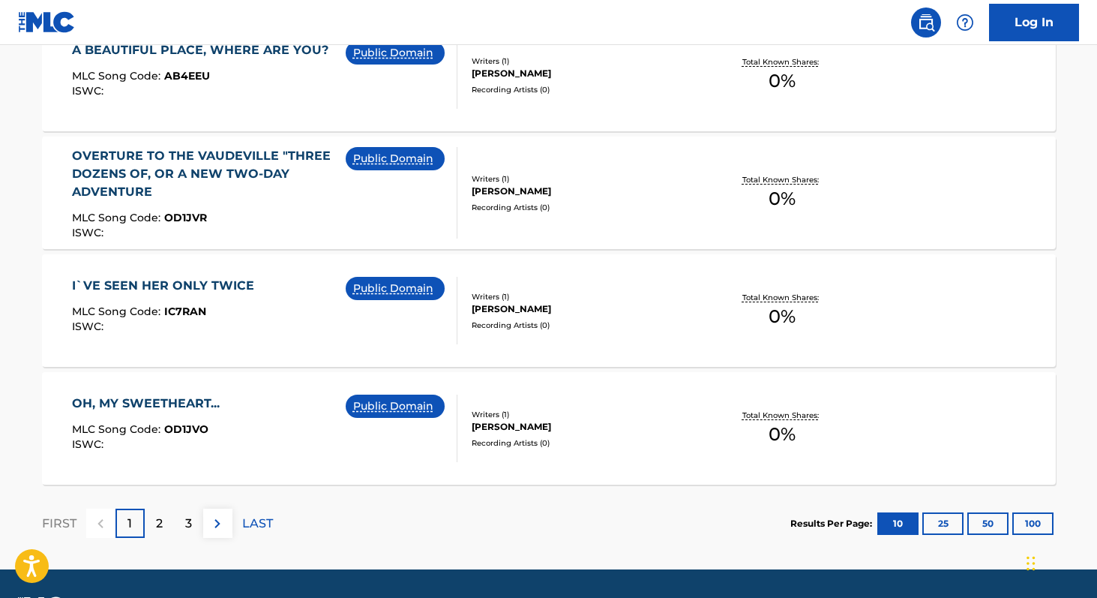
scroll to position [1238, 0]
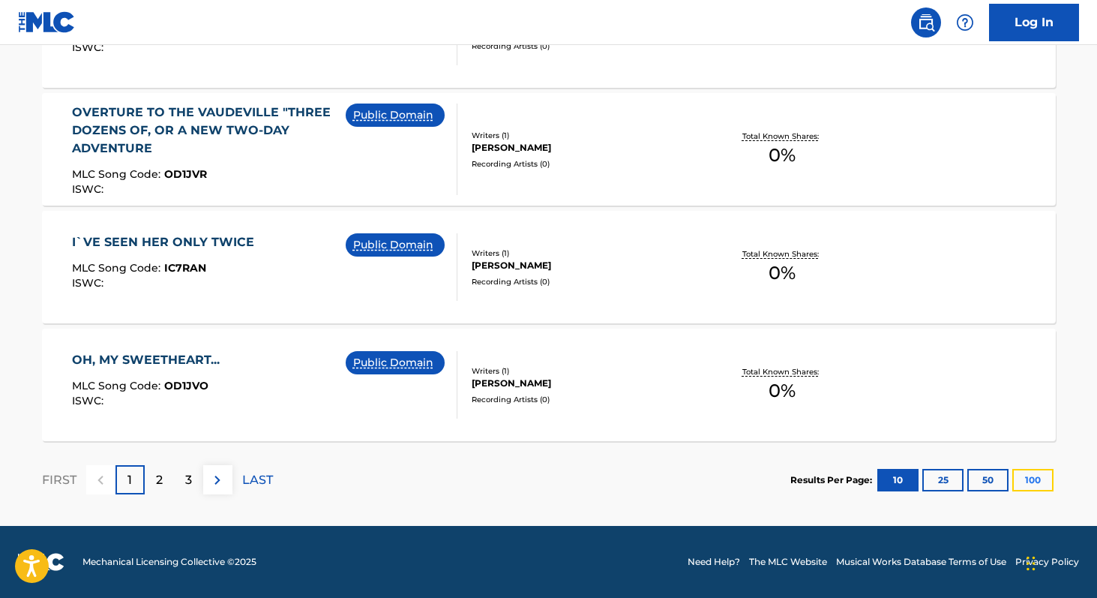
click at [1026, 478] on button "100" at bounding box center [1032, 480] width 41 height 22
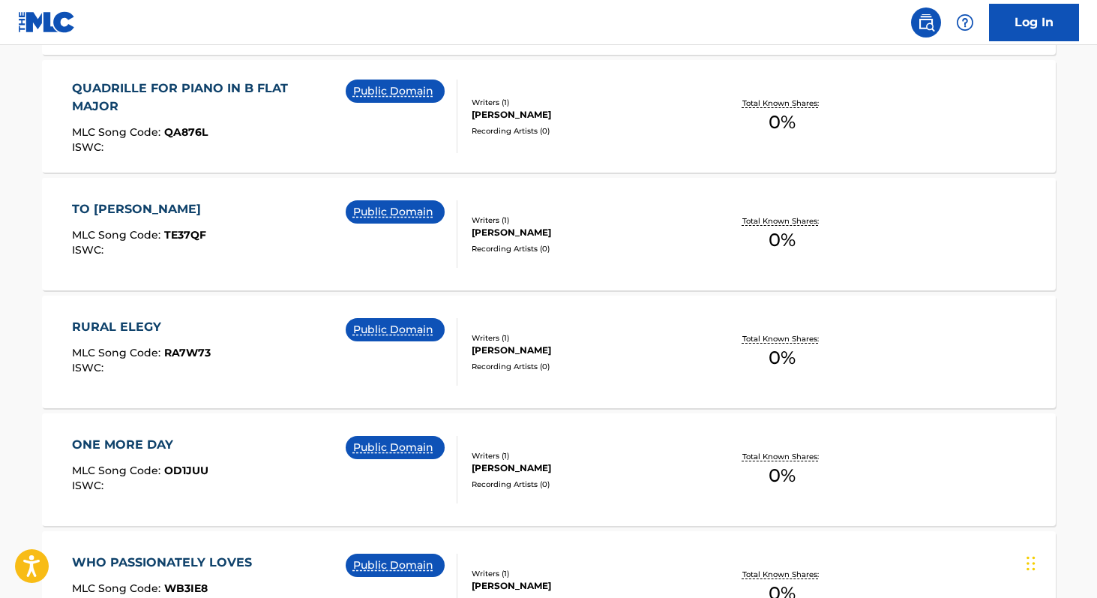
scroll to position [2566, 0]
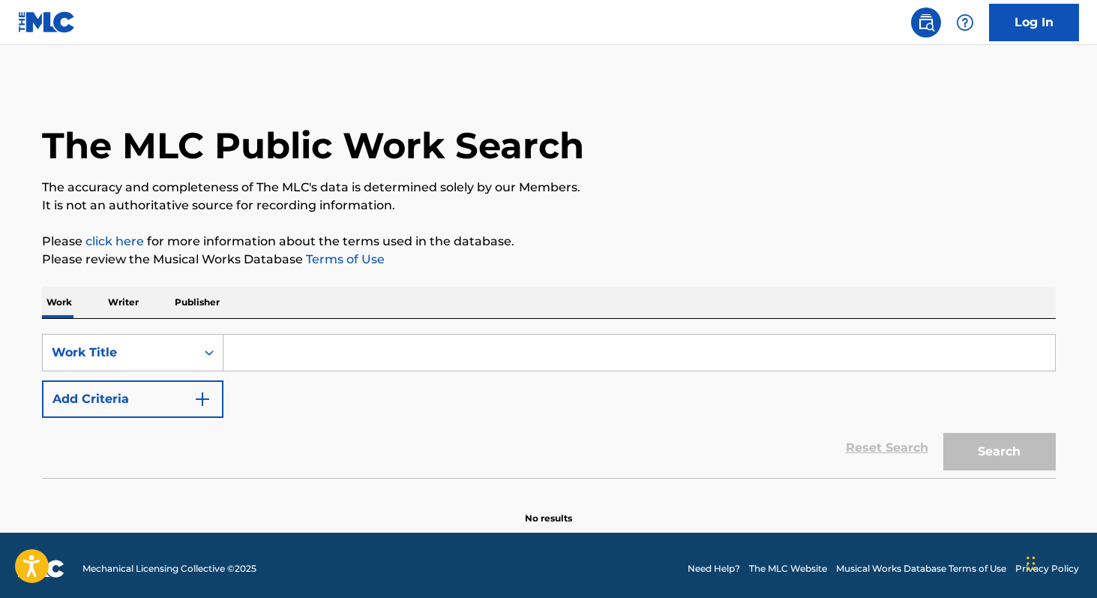
click at [123, 304] on p "Writer" at bounding box center [123, 301] width 40 height 31
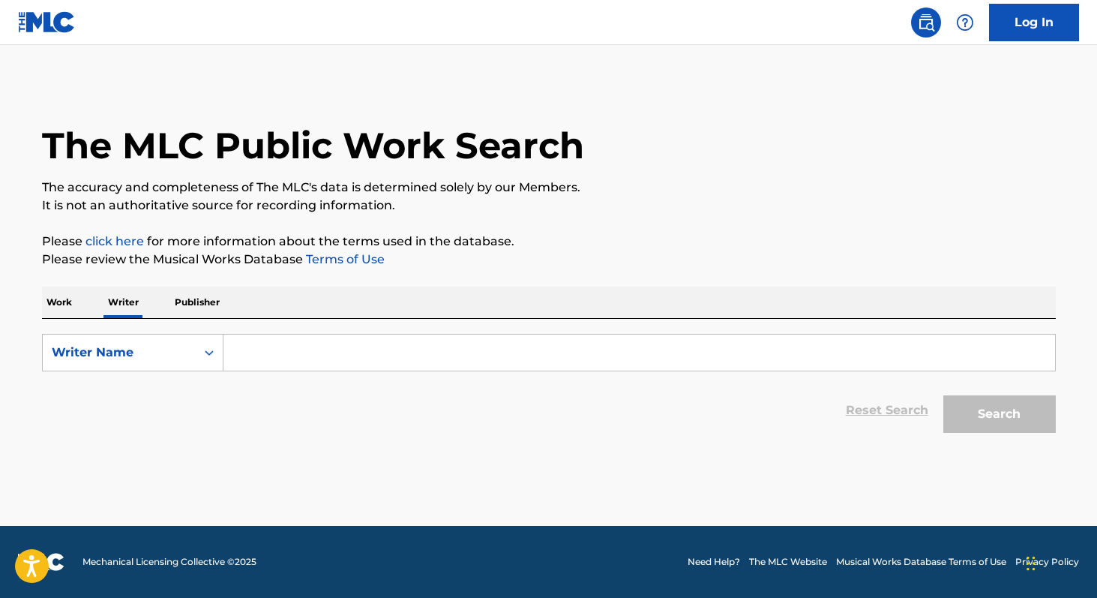
click at [234, 355] on input "Search Form" at bounding box center [639, 352] width 832 height 36
paste input "[PERSON_NAME]"
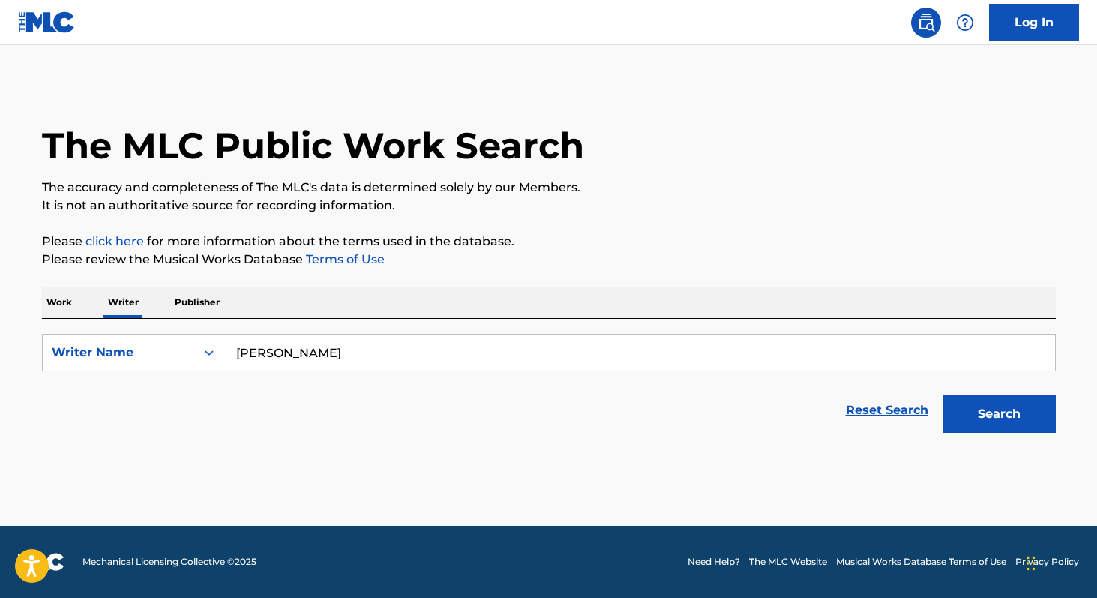
type input "[PERSON_NAME]"
click at [943, 395] on button "Search" at bounding box center [999, 413] width 112 height 37
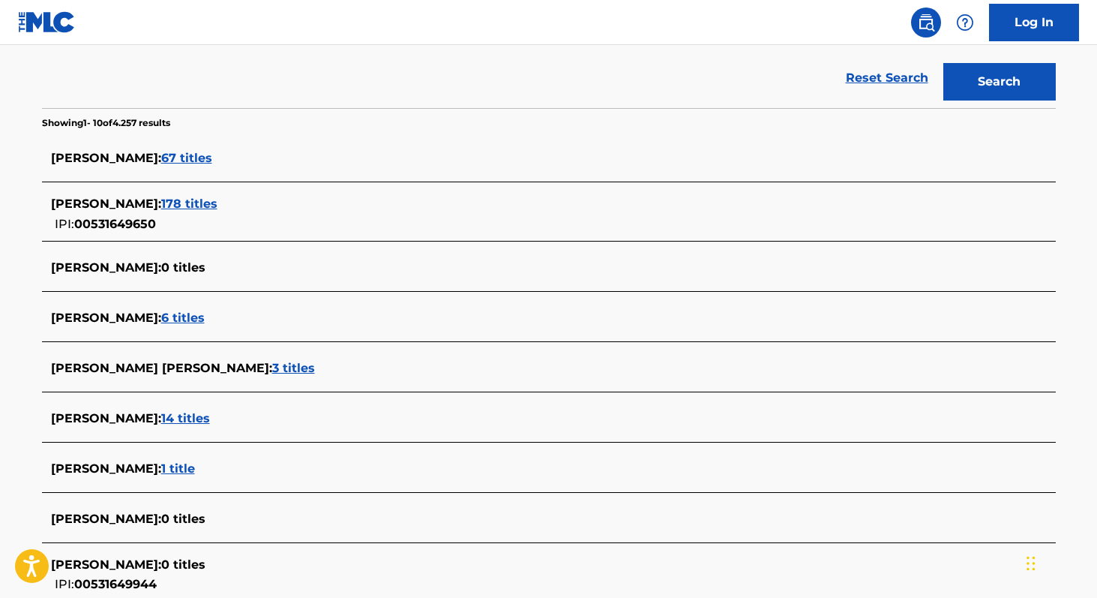
scroll to position [310, 0]
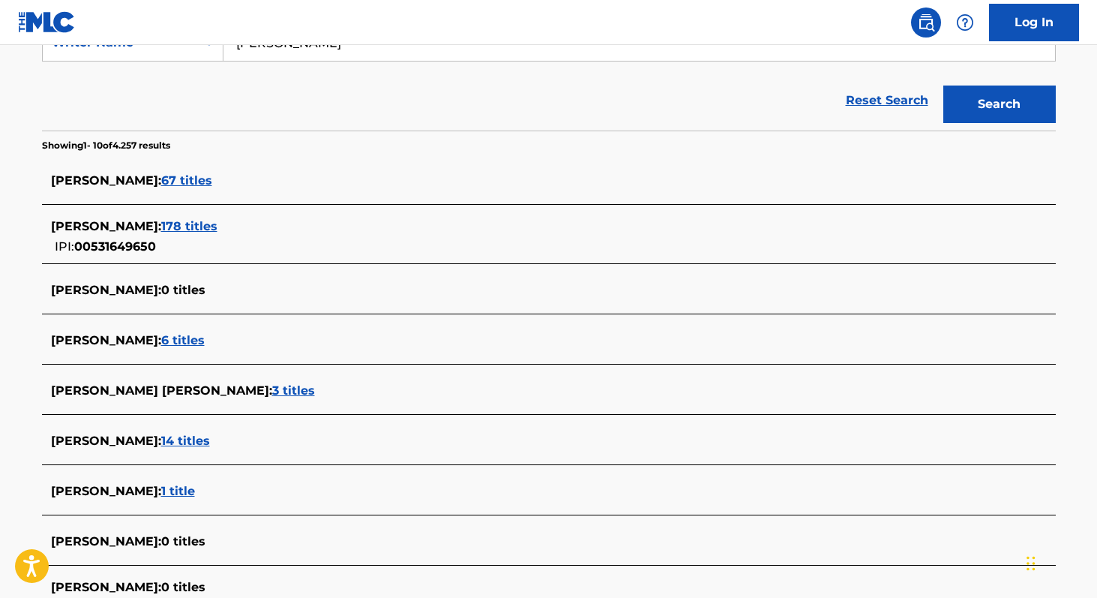
click at [178, 180] on span "67 titles" at bounding box center [186, 180] width 51 height 14
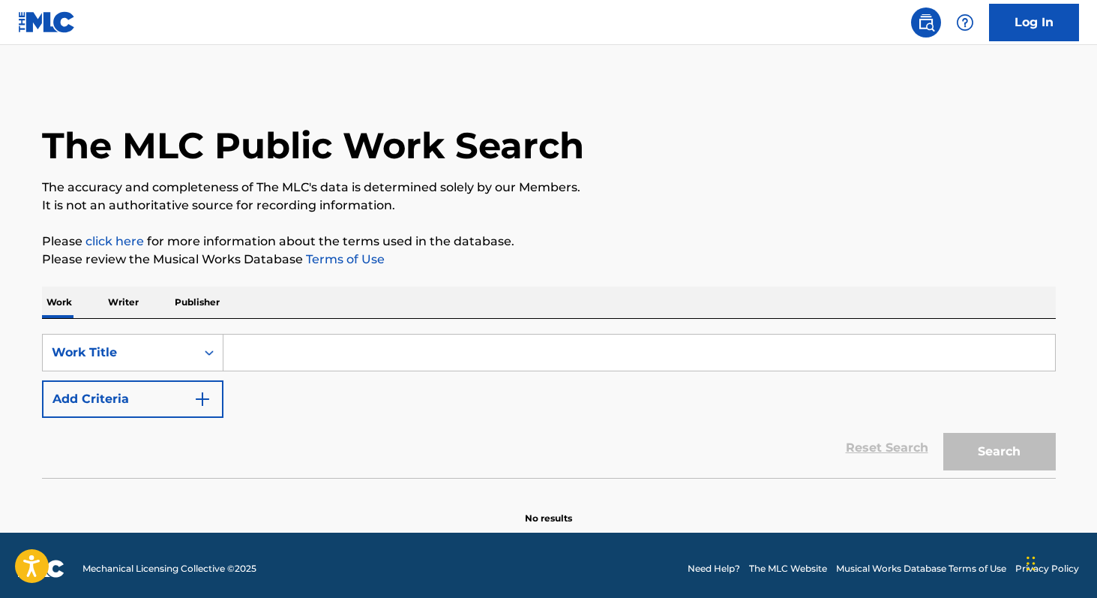
click at [252, 358] on input "Search Form" at bounding box center [639, 352] width 832 height 36
paste input "Cali Girl Where Are You"
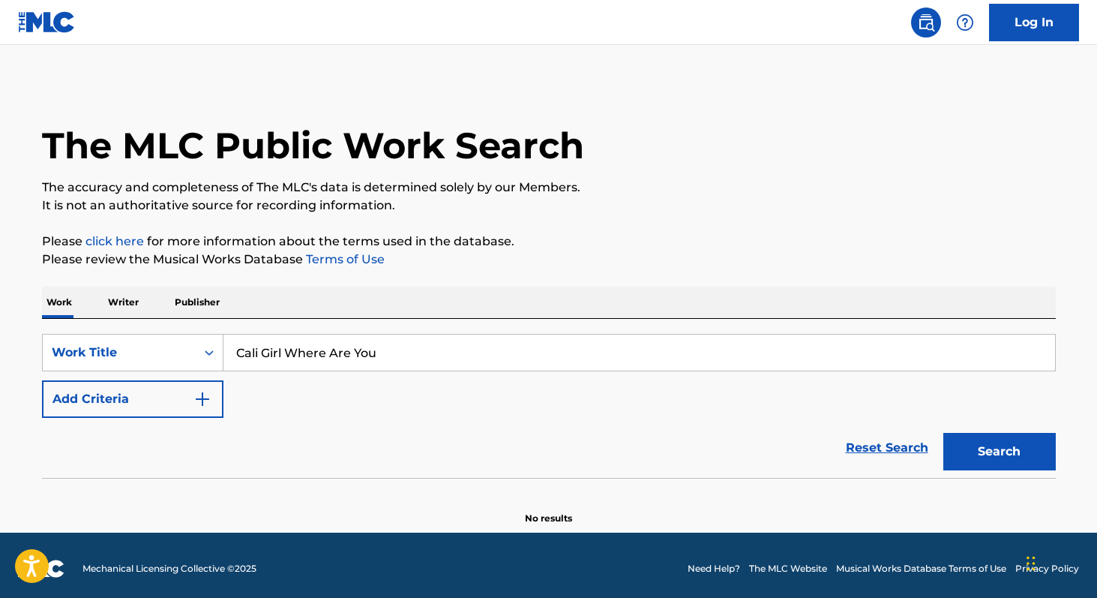
type input "Cali Girl Where Are You"
click at [943, 433] on button "Search" at bounding box center [999, 451] width 112 height 37
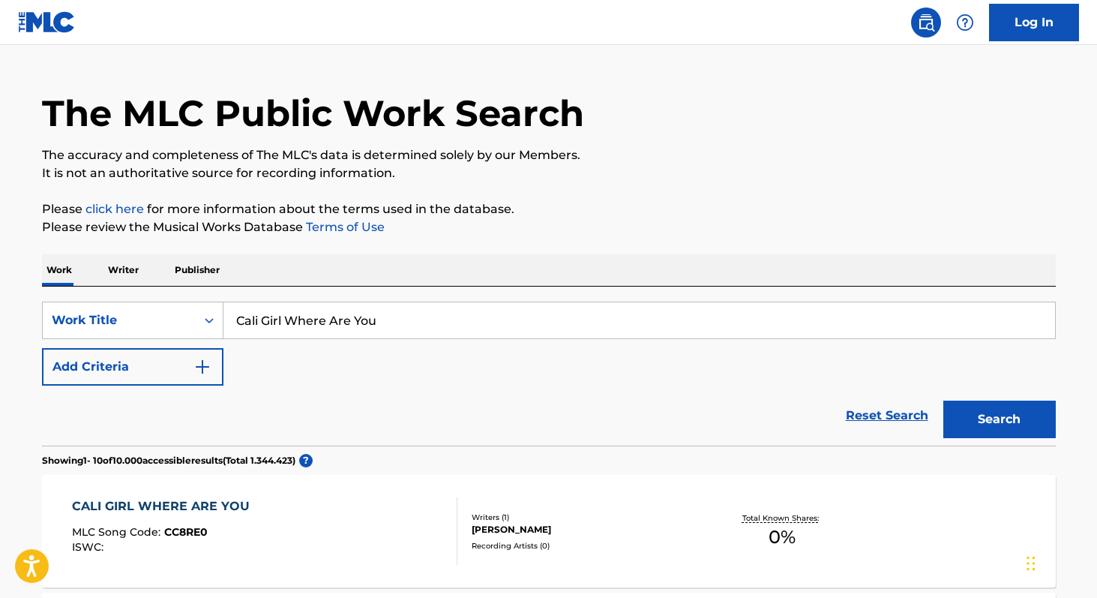
scroll to position [16, 0]
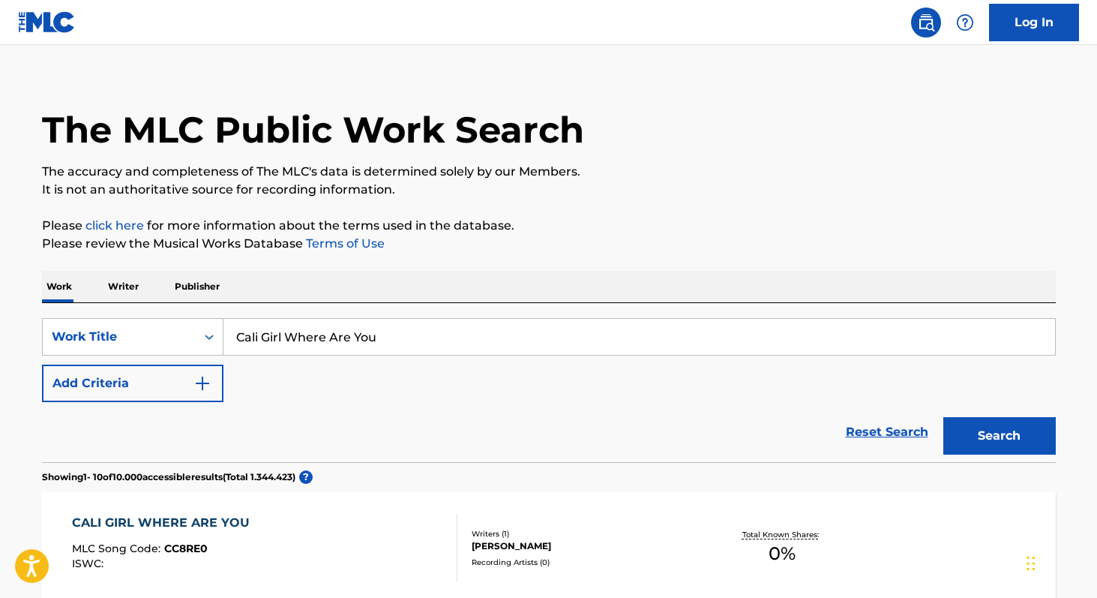
click at [134, 286] on p "Writer" at bounding box center [123, 286] width 40 height 31
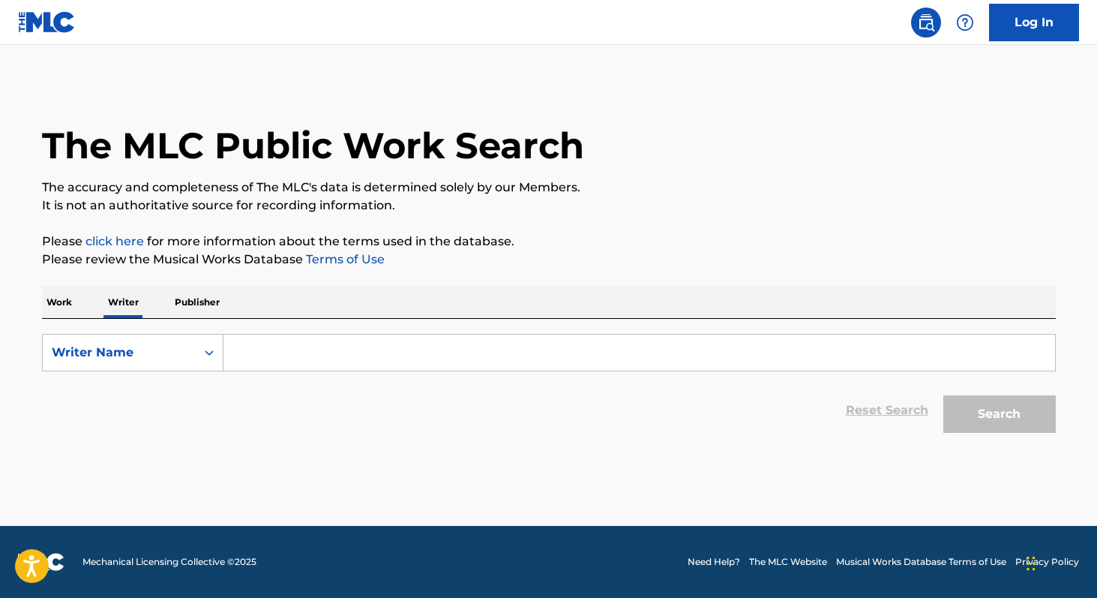
click at [304, 352] on input "Search Form" at bounding box center [639, 352] width 832 height 36
paste input "[PERSON_NAME]"
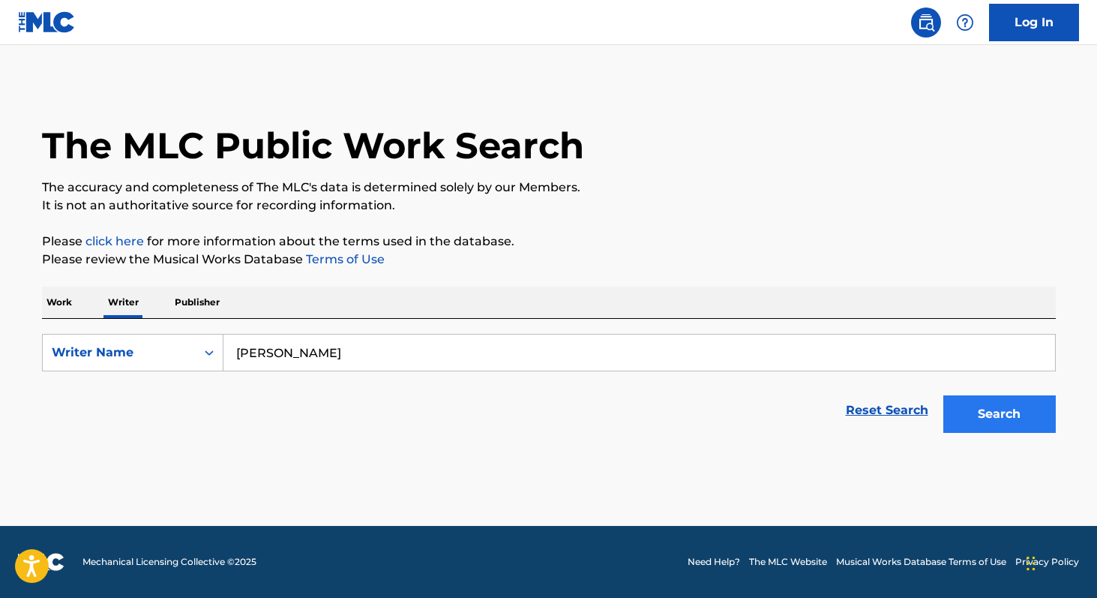
type input "[PERSON_NAME]"
click at [1024, 421] on button "Search" at bounding box center [999, 413] width 112 height 37
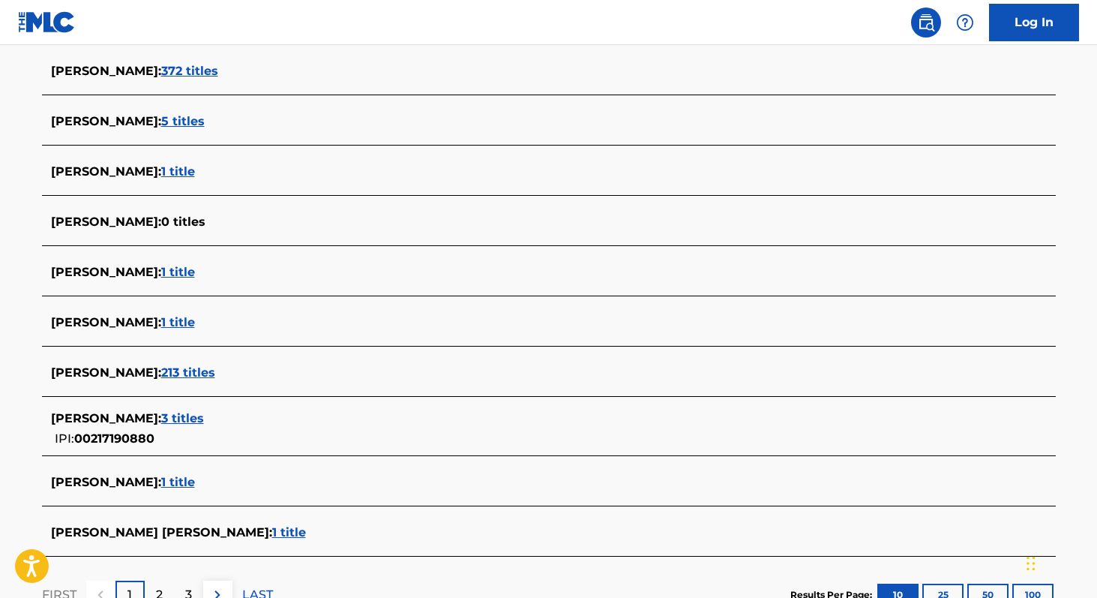
scroll to position [423, 0]
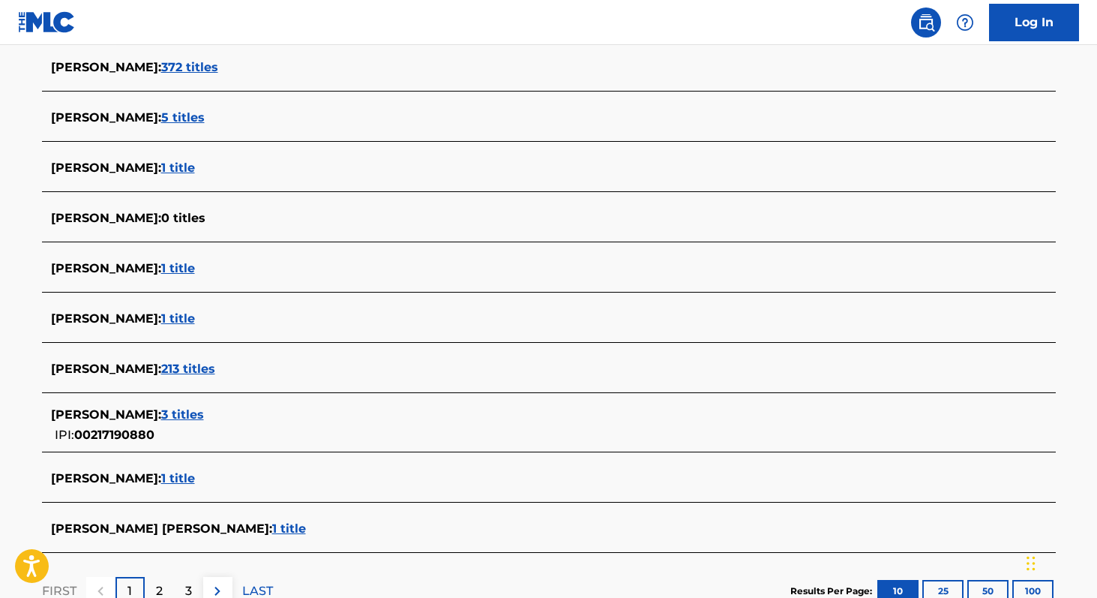
click at [215, 365] on span "213 titles" at bounding box center [188, 368] width 54 height 14
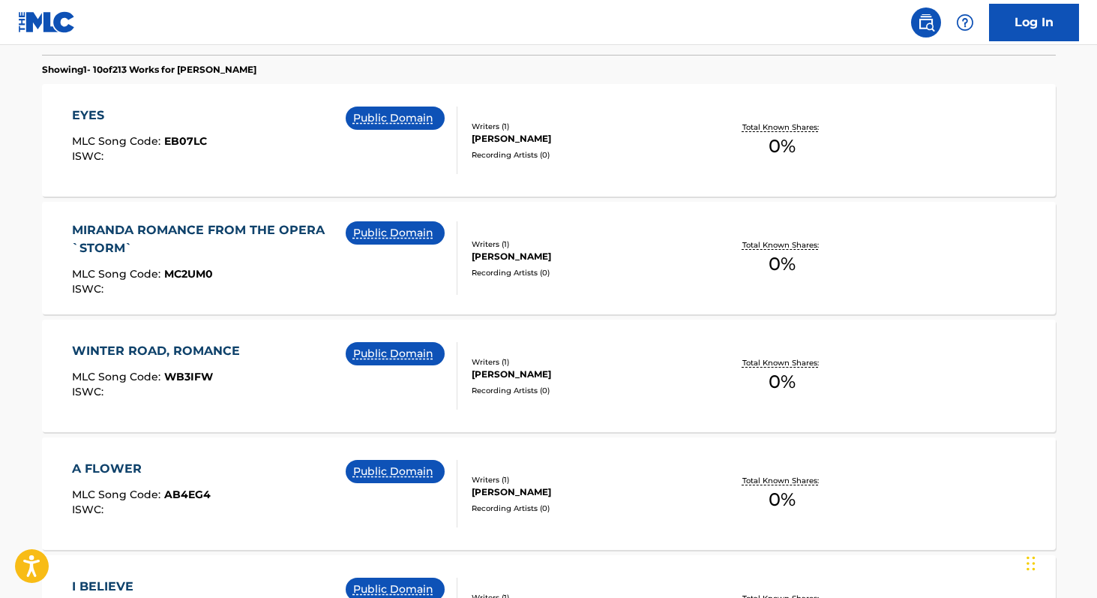
click at [788, 382] on span "0 %" at bounding box center [782, 381] width 27 height 27
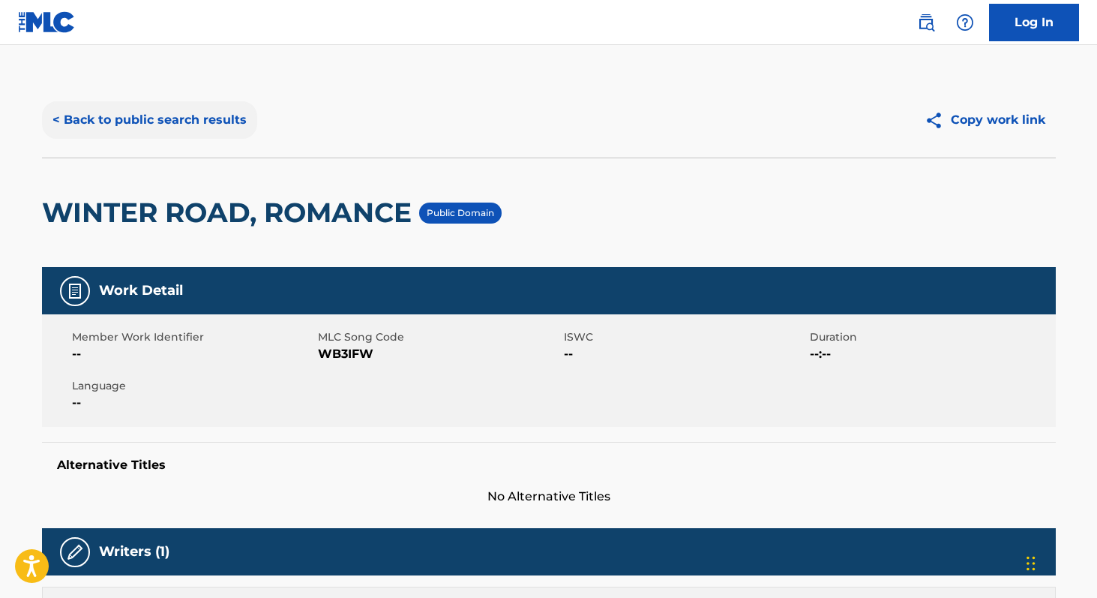
click at [149, 123] on button "< Back to public search results" at bounding box center [149, 119] width 215 height 37
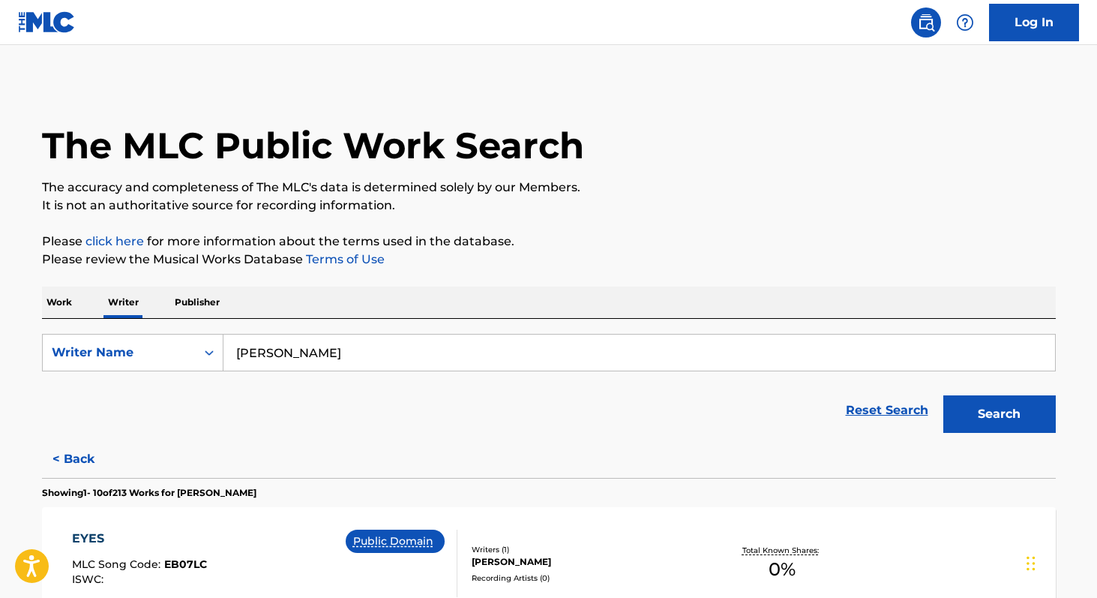
click at [364, 357] on input "Alexander Alyabyev" at bounding box center [639, 352] width 832 height 36
paste input "Ryann Eglantine"
click at [943, 395] on button "Search" at bounding box center [999, 413] width 112 height 37
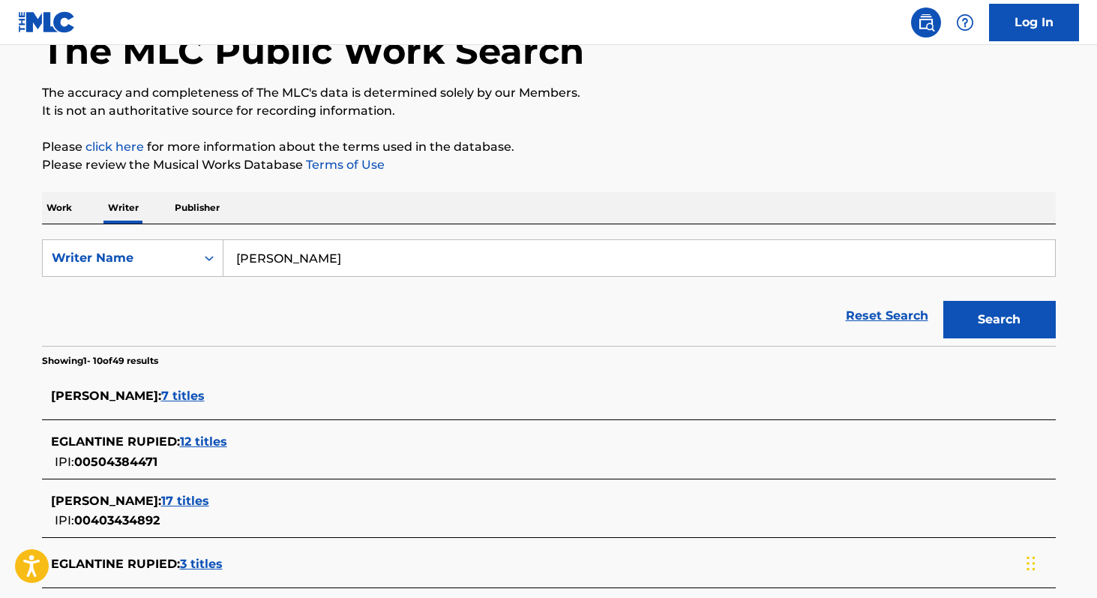
scroll to position [73, 0]
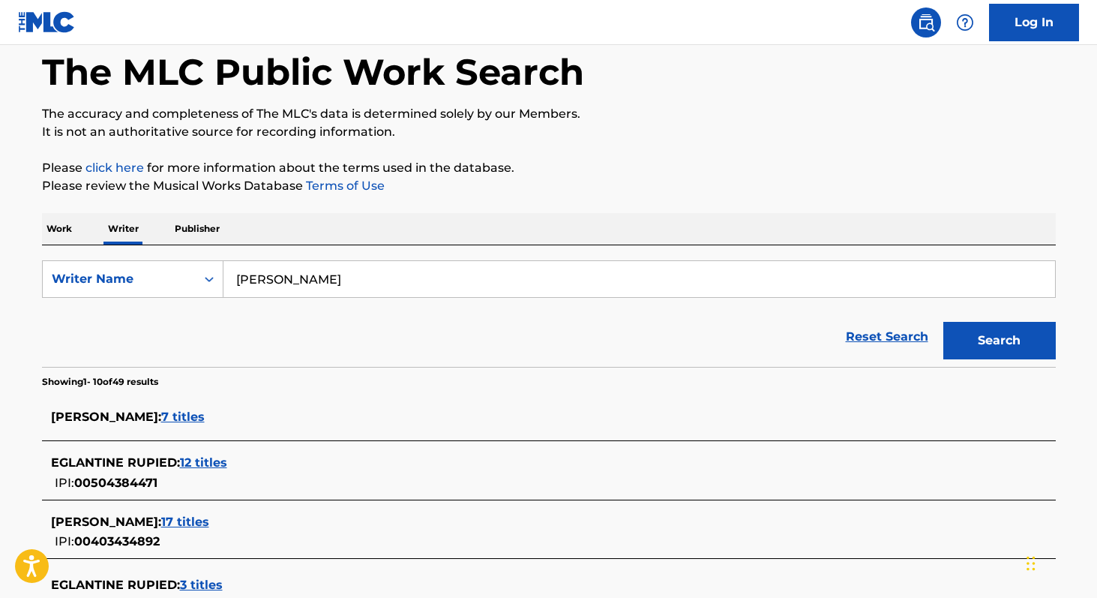
click at [383, 272] on input "Ryann Eglantine" at bounding box center [639, 279] width 832 height 36
paste input "Marcus Isaac Viruet"
click at [943, 322] on button "Search" at bounding box center [999, 340] width 112 height 37
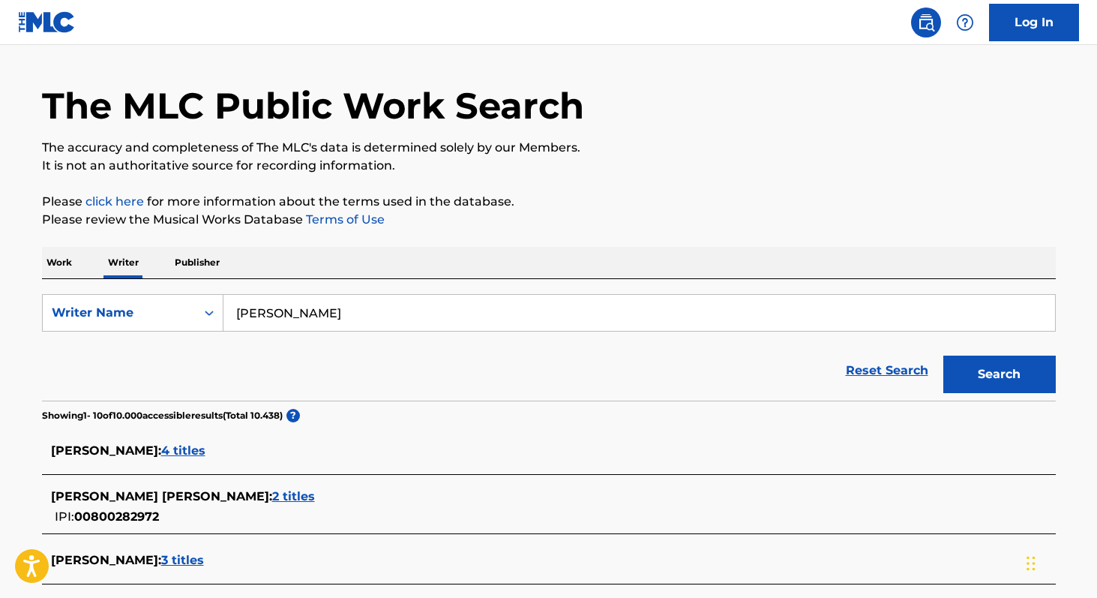
scroll to position [0, 0]
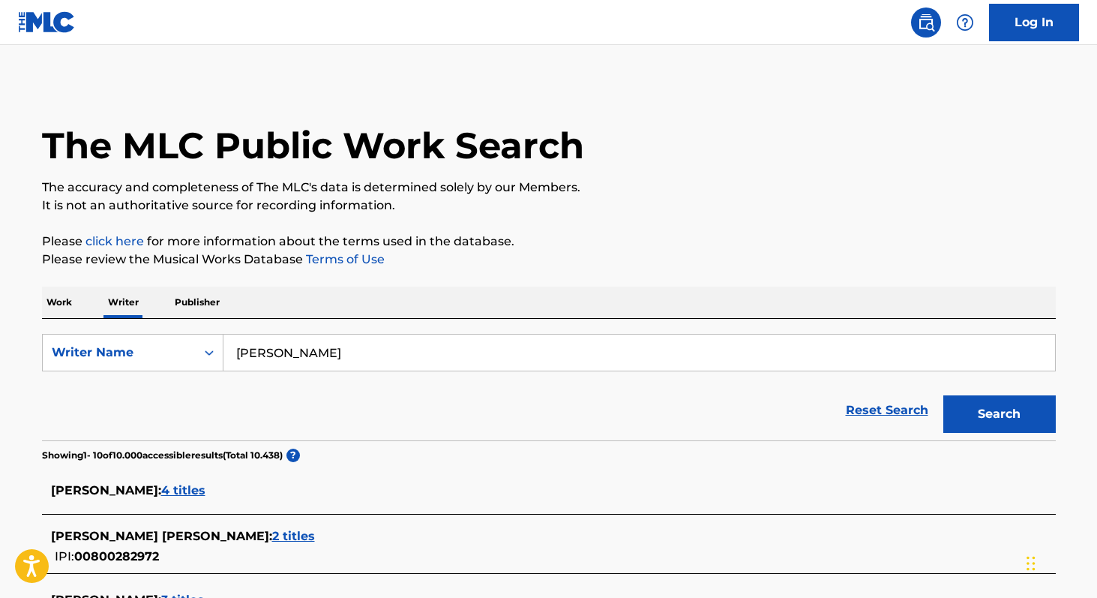
paste input "Colton Adam Bennet"
type input "Colton Adam Bennett"
click at [943, 395] on button "Search" at bounding box center [999, 413] width 112 height 37
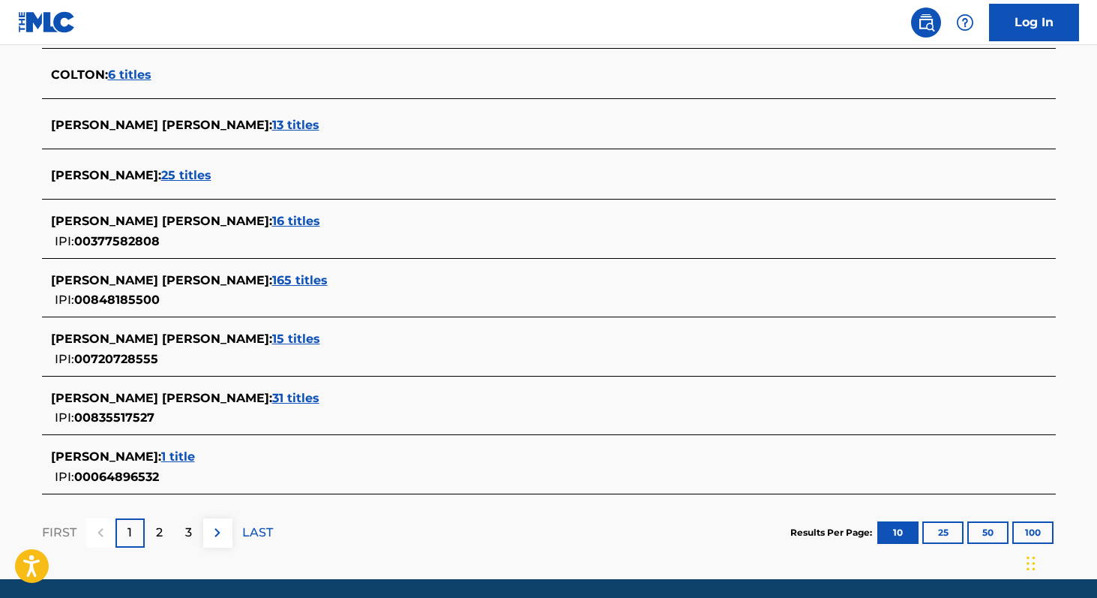
scroll to position [537, 0]
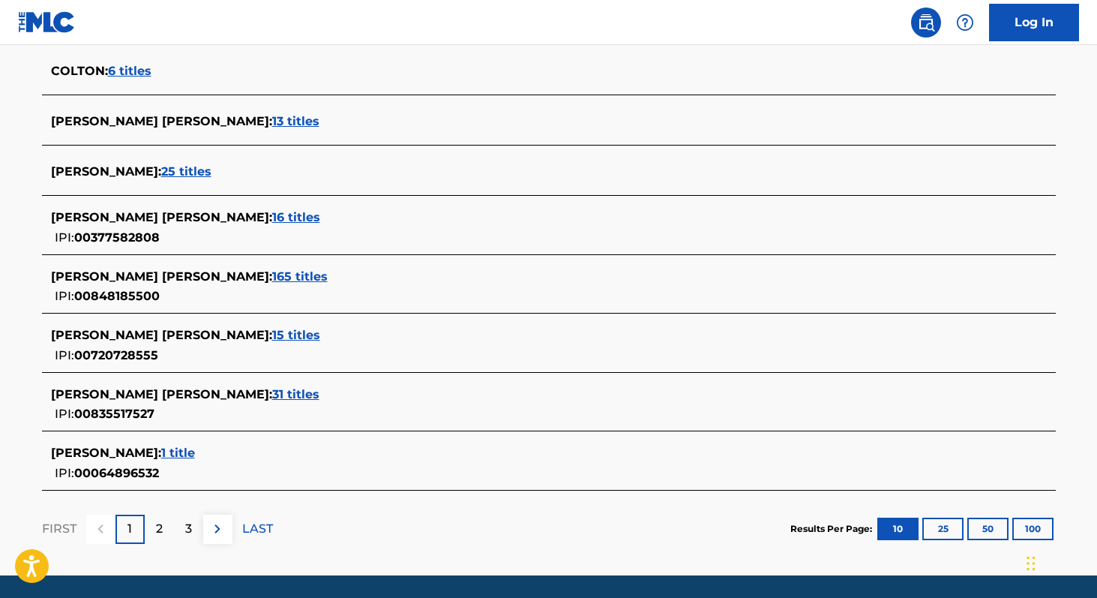
click at [272, 123] on span "13 titles" at bounding box center [295, 121] width 47 height 14
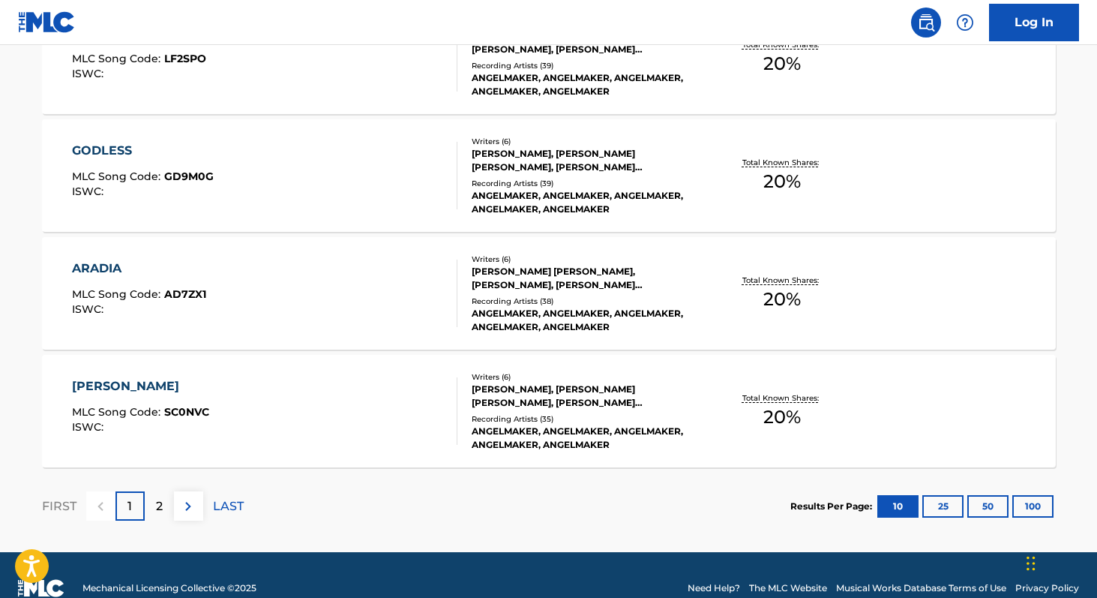
scroll to position [1238, 0]
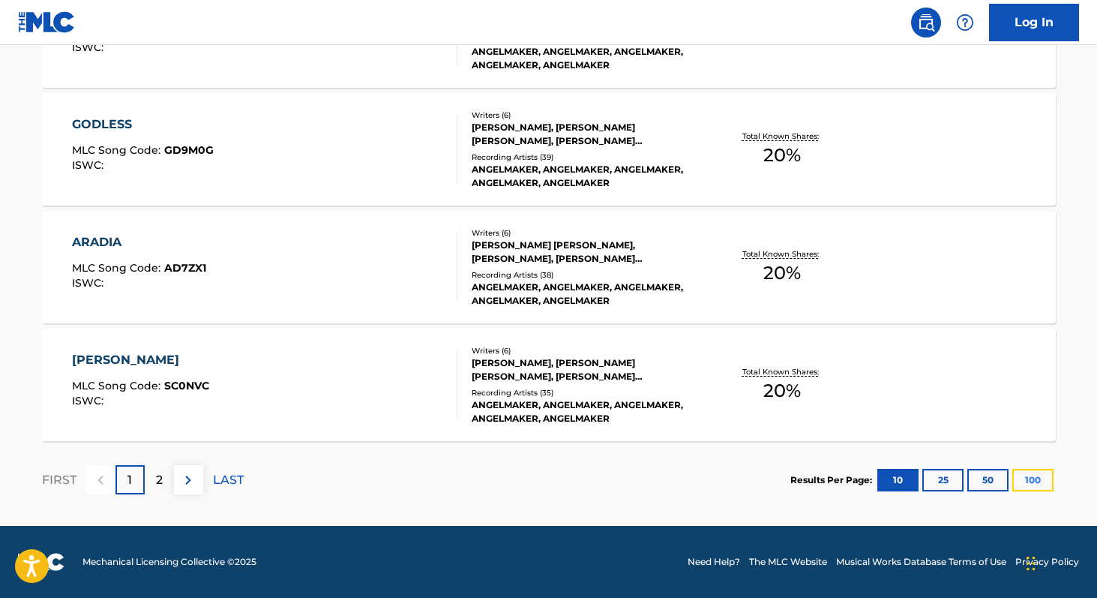
click at [1032, 472] on button "100" at bounding box center [1032, 480] width 41 height 22
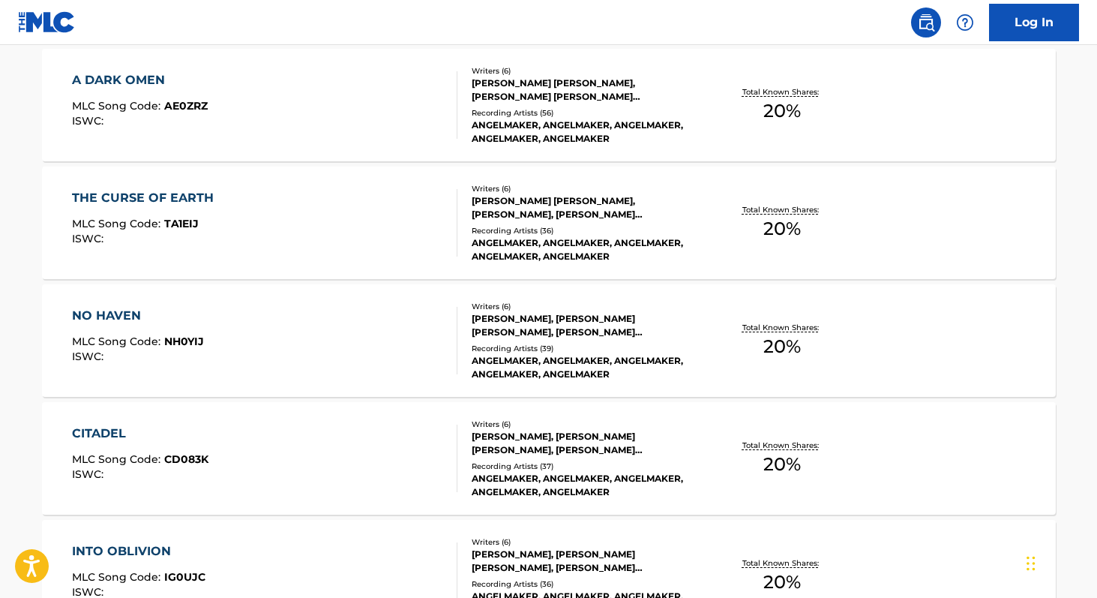
scroll to position [566, 0]
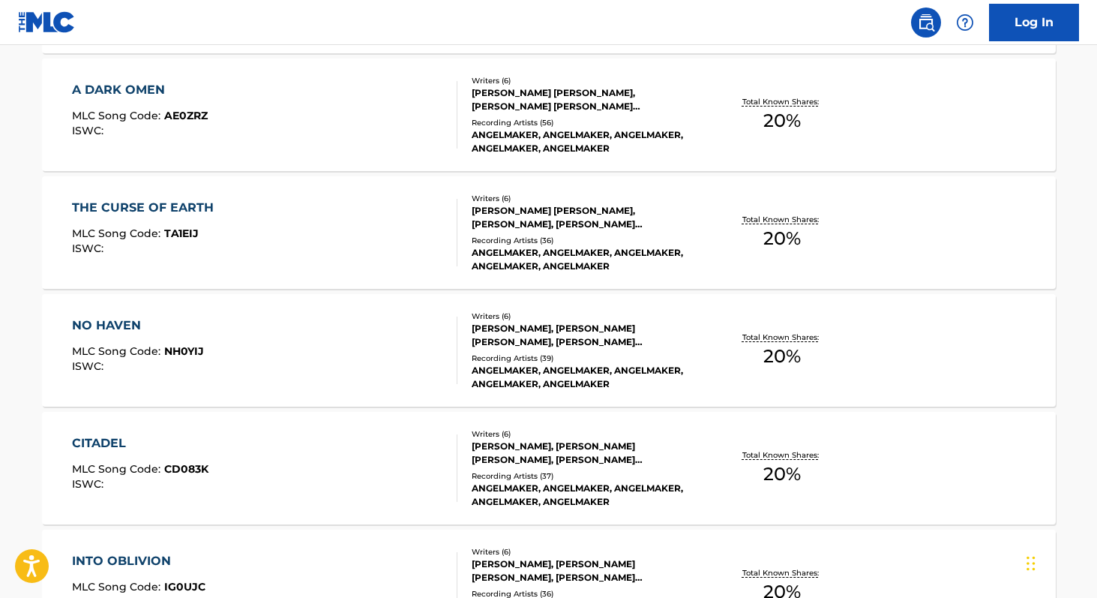
click at [777, 356] on span "20 %" at bounding box center [781, 356] width 37 height 27
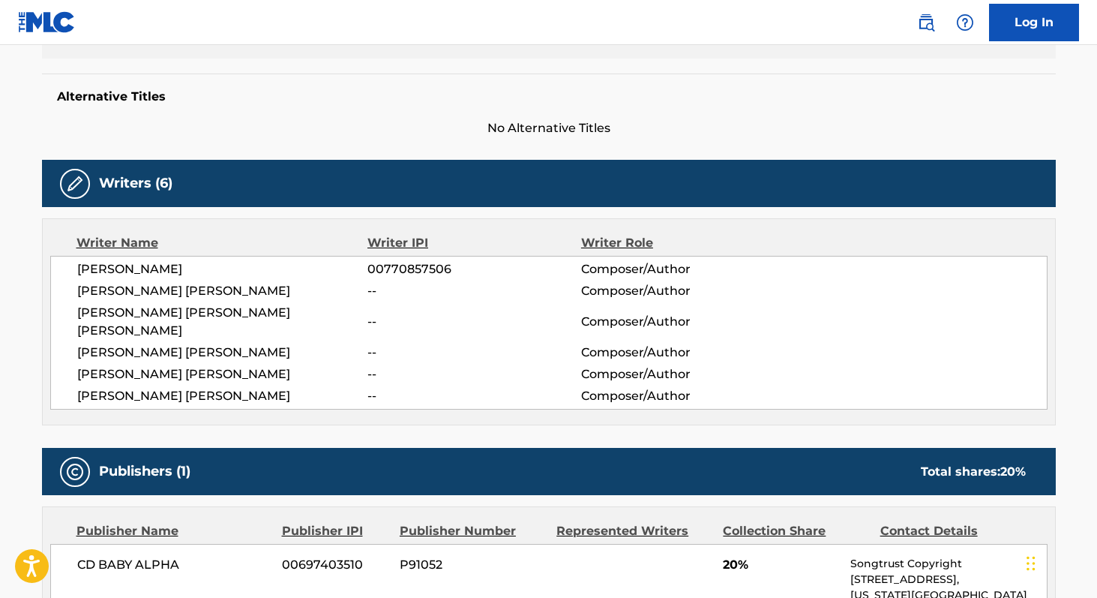
scroll to position [372, 0]
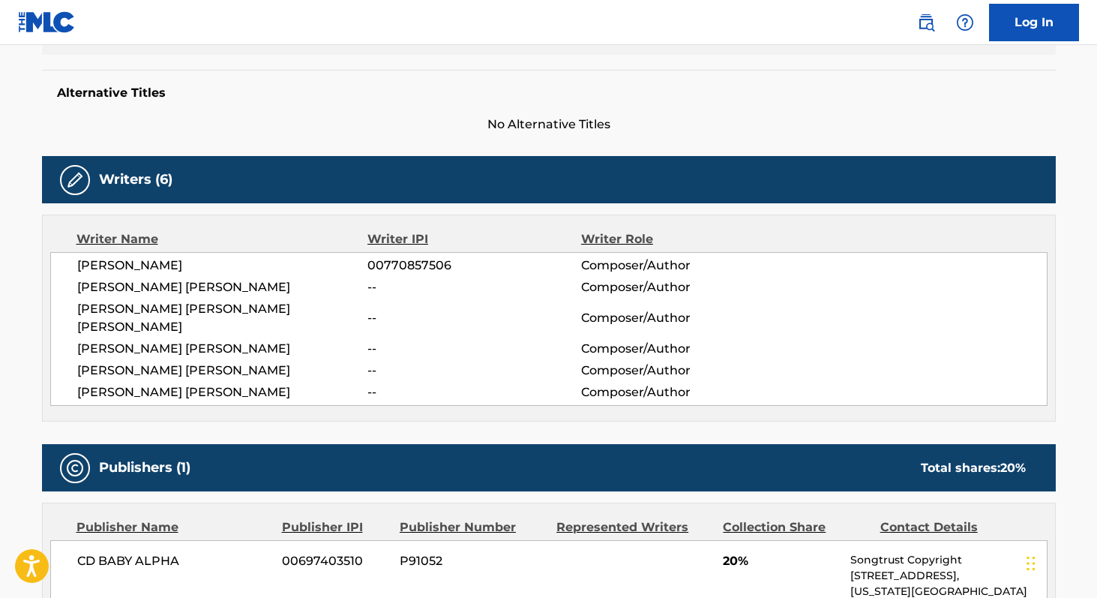
click at [431, 260] on span "00770857506" at bounding box center [473, 265] width 213 height 18
copy span "00770857506"
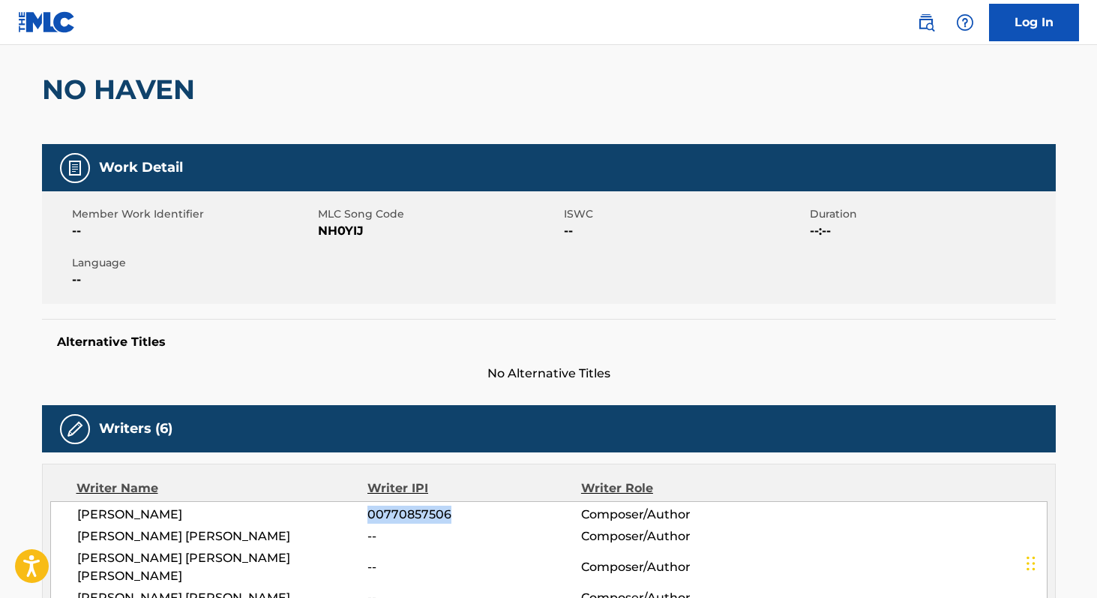
scroll to position [94, 0]
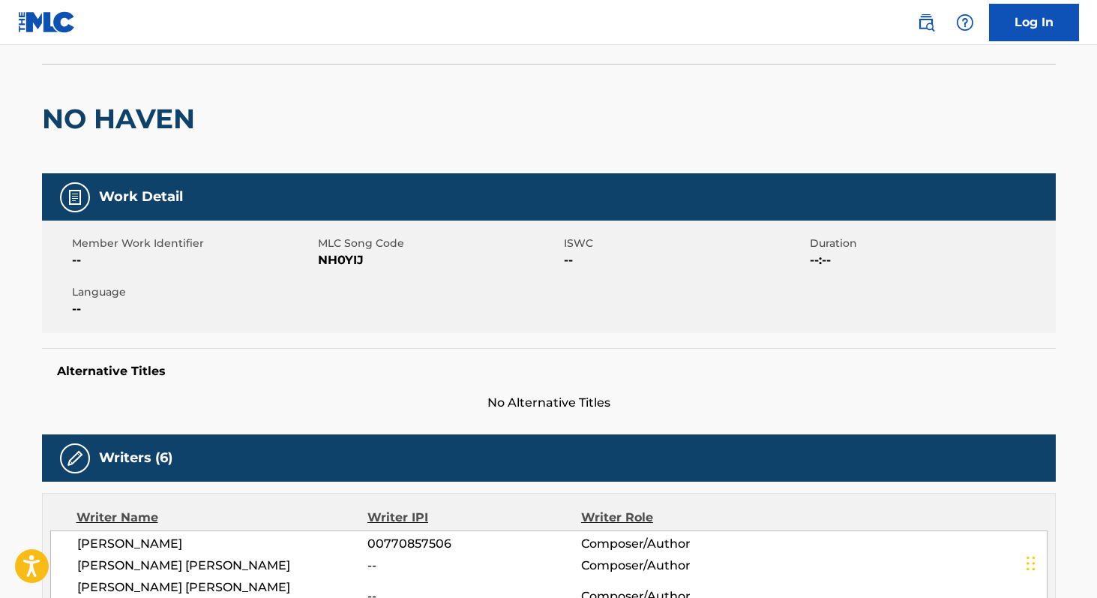
click at [338, 256] on span "NH0YIJ" at bounding box center [439, 260] width 242 height 18
copy span "NH0YIJ"
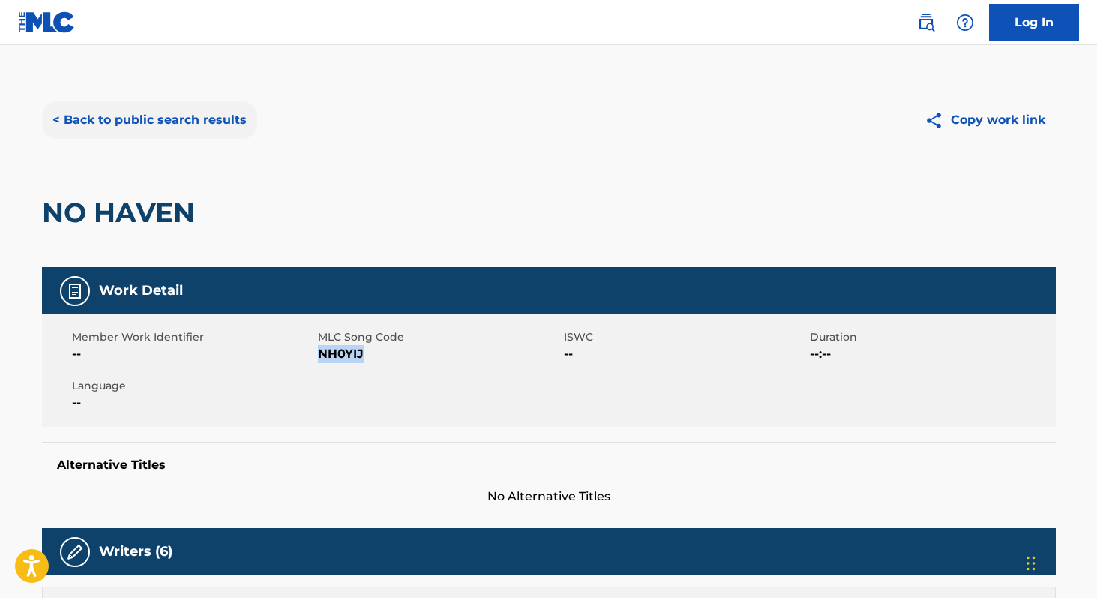
click at [182, 112] on button "< Back to public search results" at bounding box center [149, 119] width 215 height 37
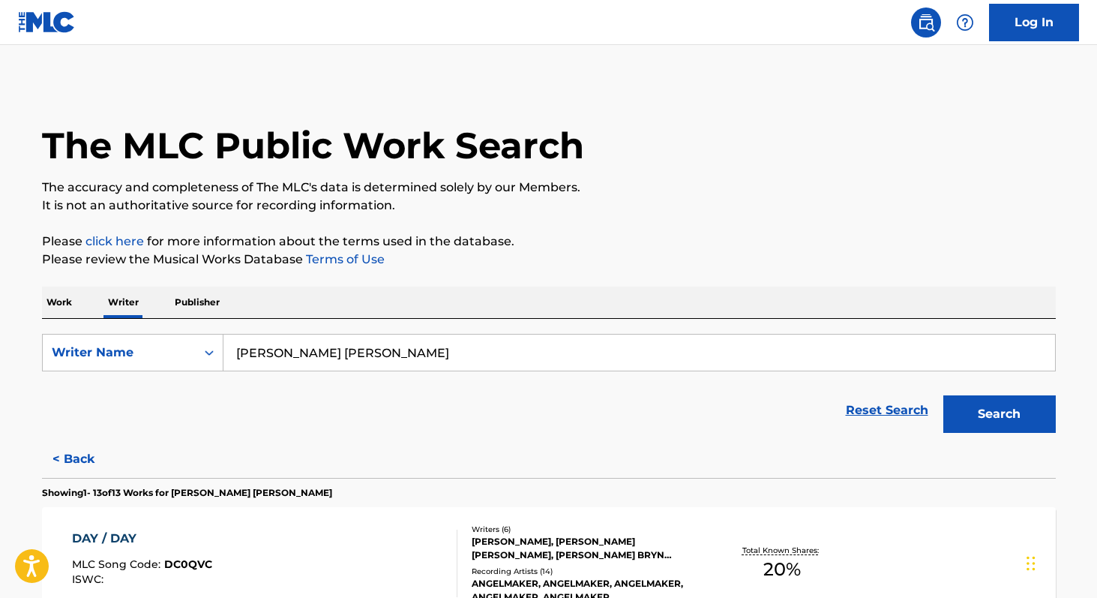
click at [430, 339] on input "Colton Adam Bennett" at bounding box center [639, 352] width 832 height 36
paste input "Niklas Thor Salah"
click at [943, 395] on button "Search" at bounding box center [999, 413] width 112 height 37
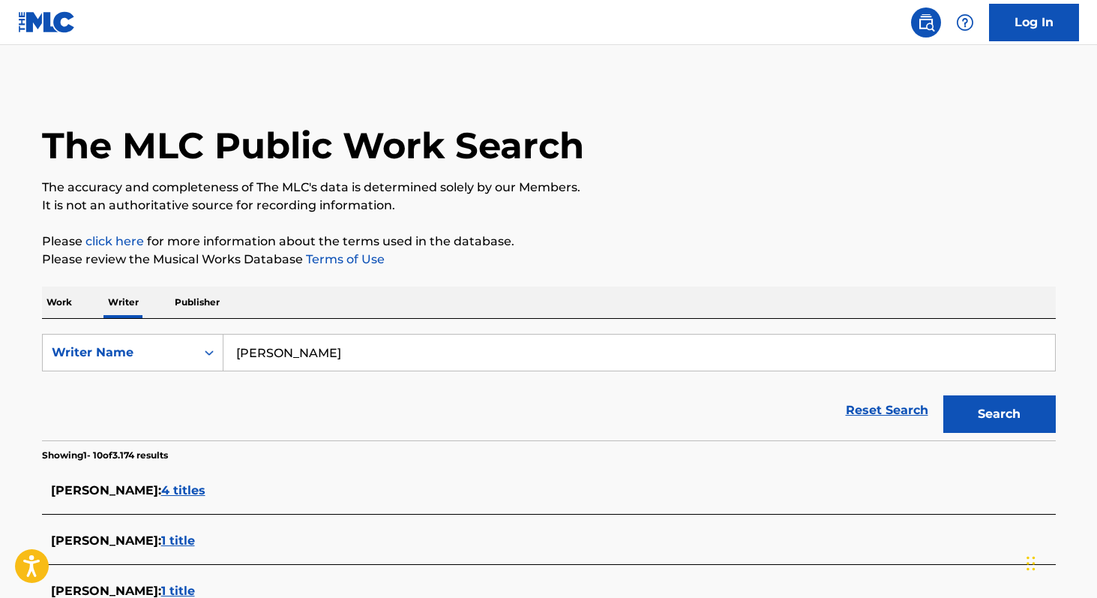
paste input "Julius Pythoneus"
click at [943, 395] on button "Search" at bounding box center [999, 413] width 112 height 37
paste input "Martyna Maja"
type input "Martyna Maja"
click at [943, 395] on button "Search" at bounding box center [999, 413] width 112 height 37
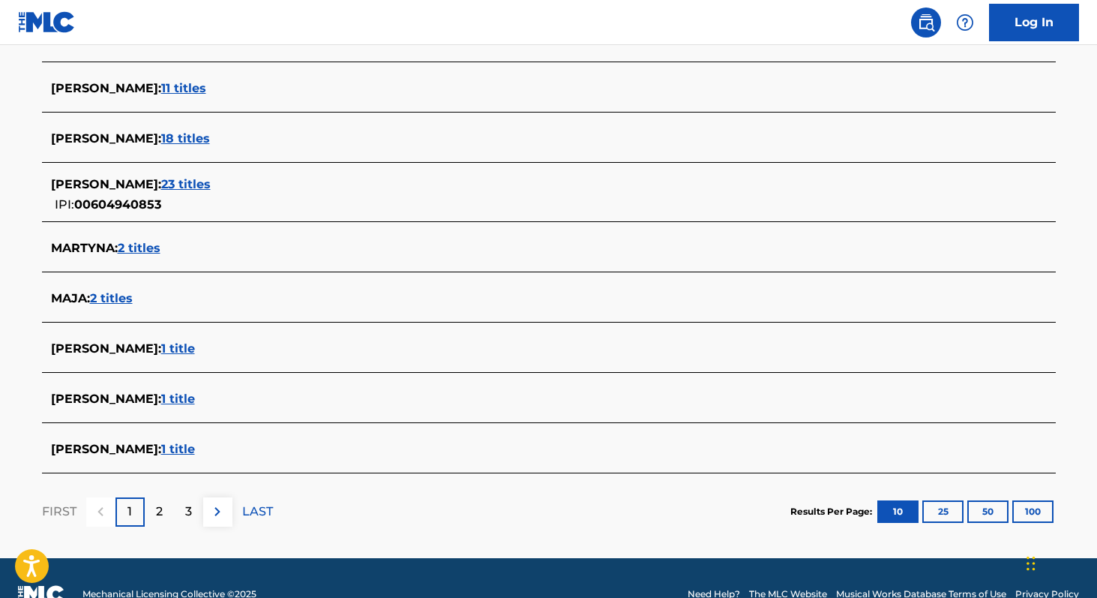
scroll to position [504, 0]
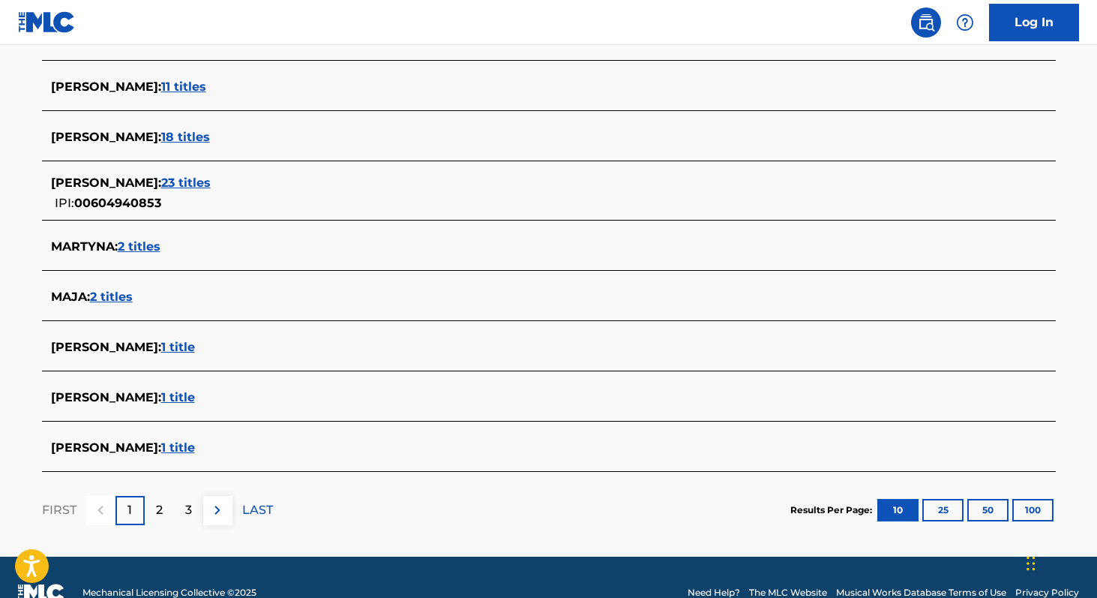
click at [175, 399] on span "1 title" at bounding box center [178, 397] width 34 height 14
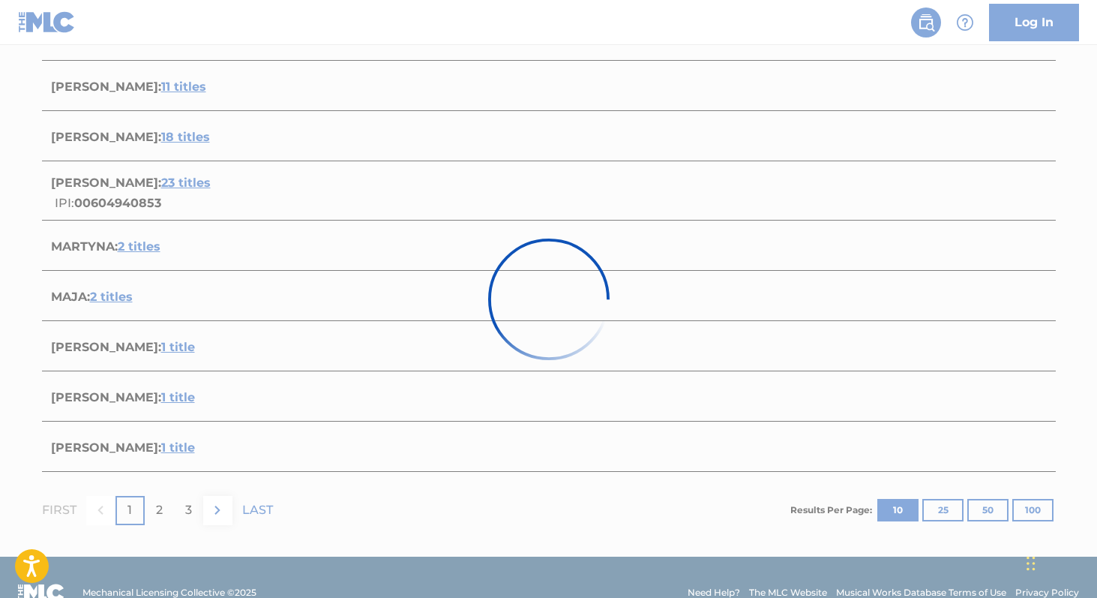
scroll to position [172, 0]
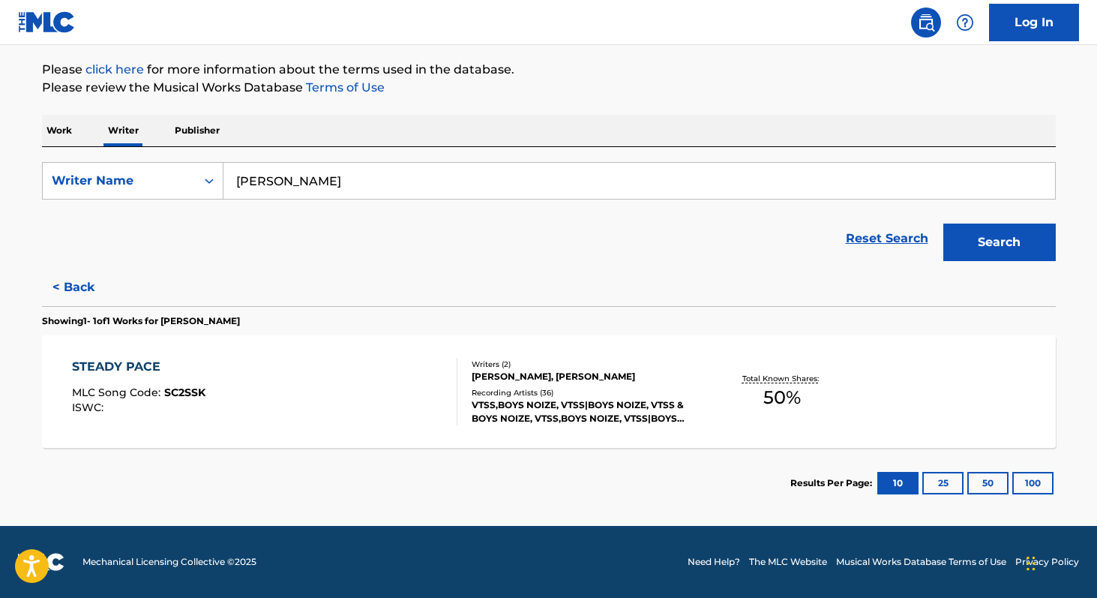
click at [795, 397] on span "50 %" at bounding box center [781, 397] width 37 height 27
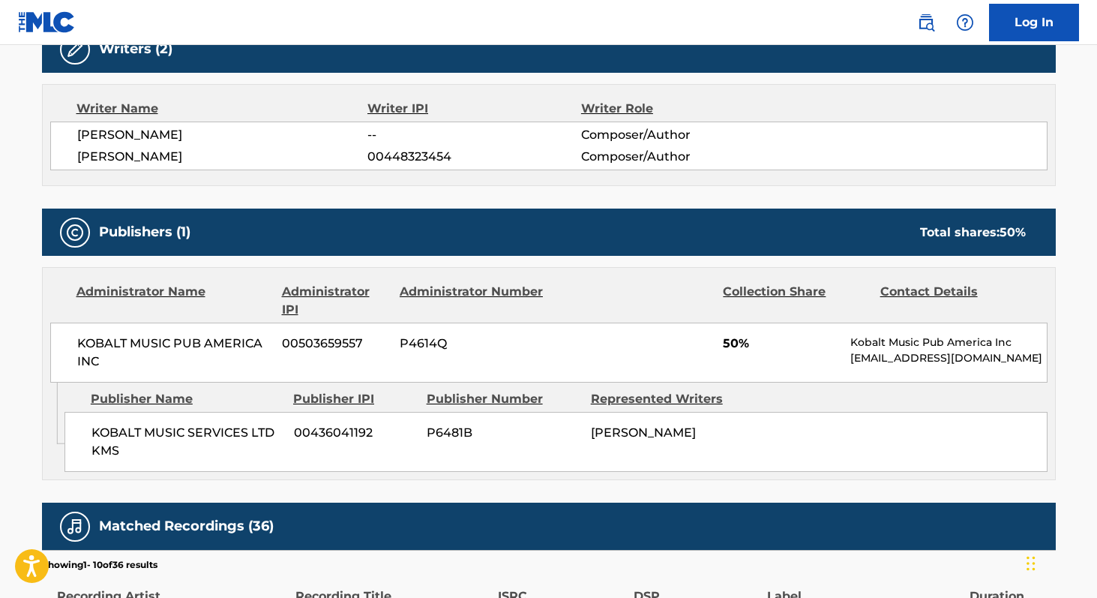
scroll to position [502, 0]
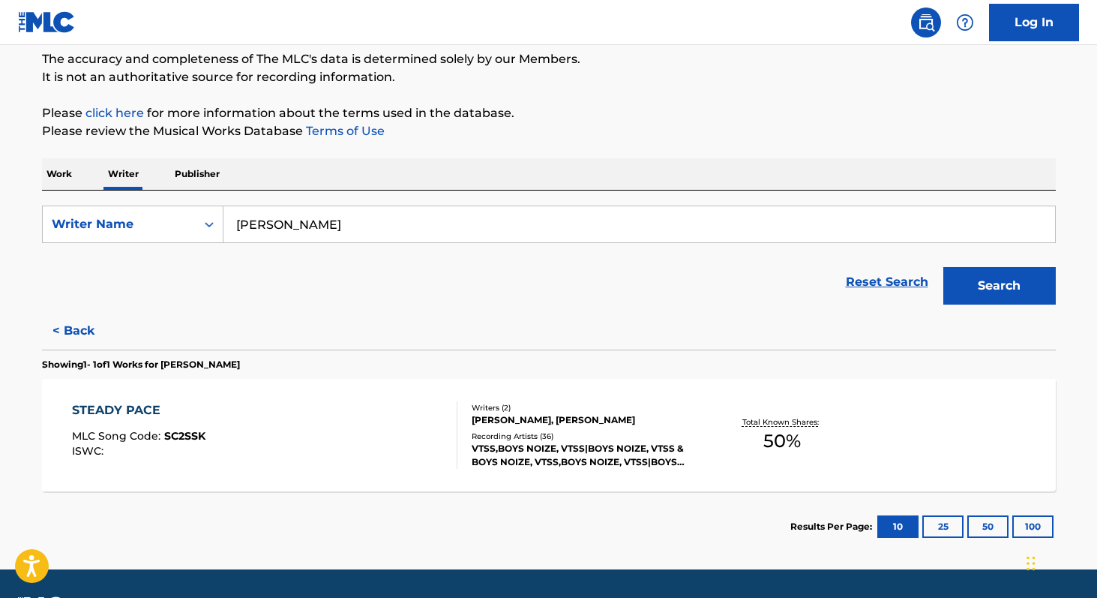
scroll to position [172, 0]
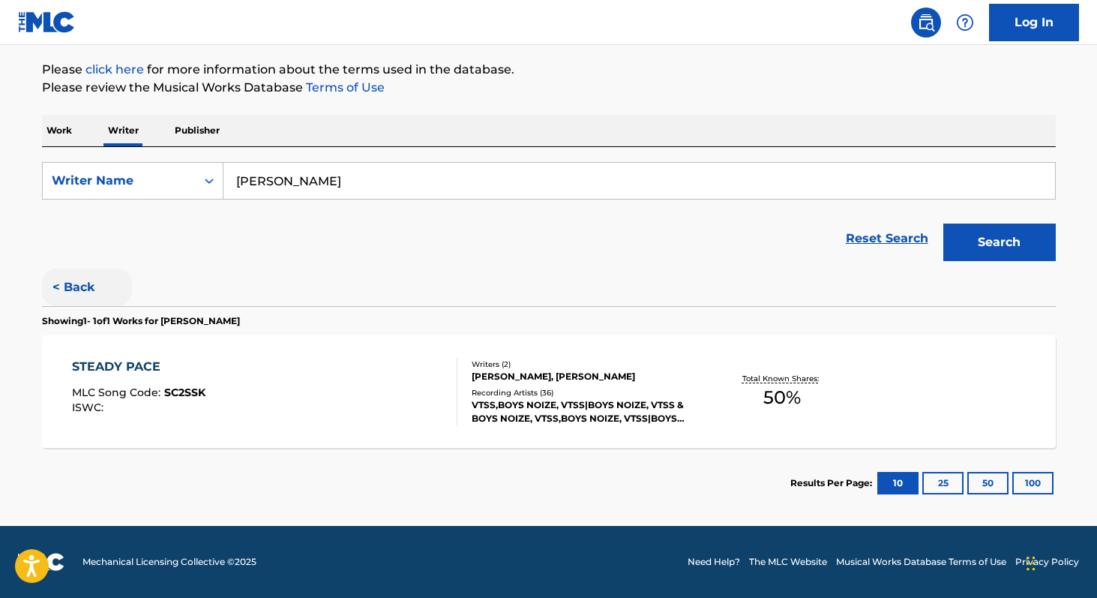
click at [76, 282] on button "< Back" at bounding box center [87, 286] width 90 height 37
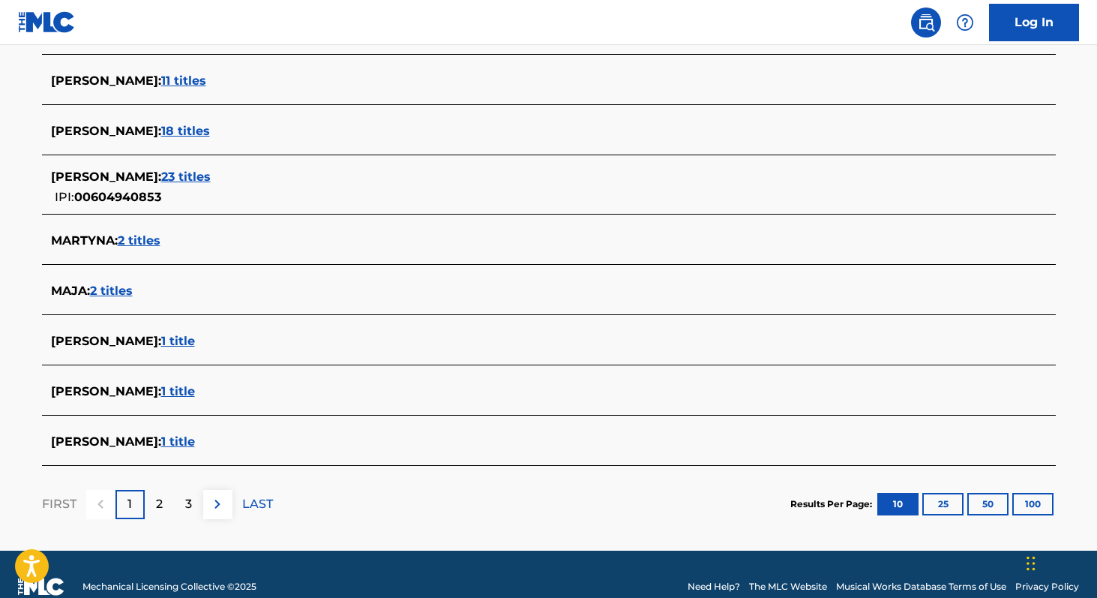
scroll to position [534, 0]
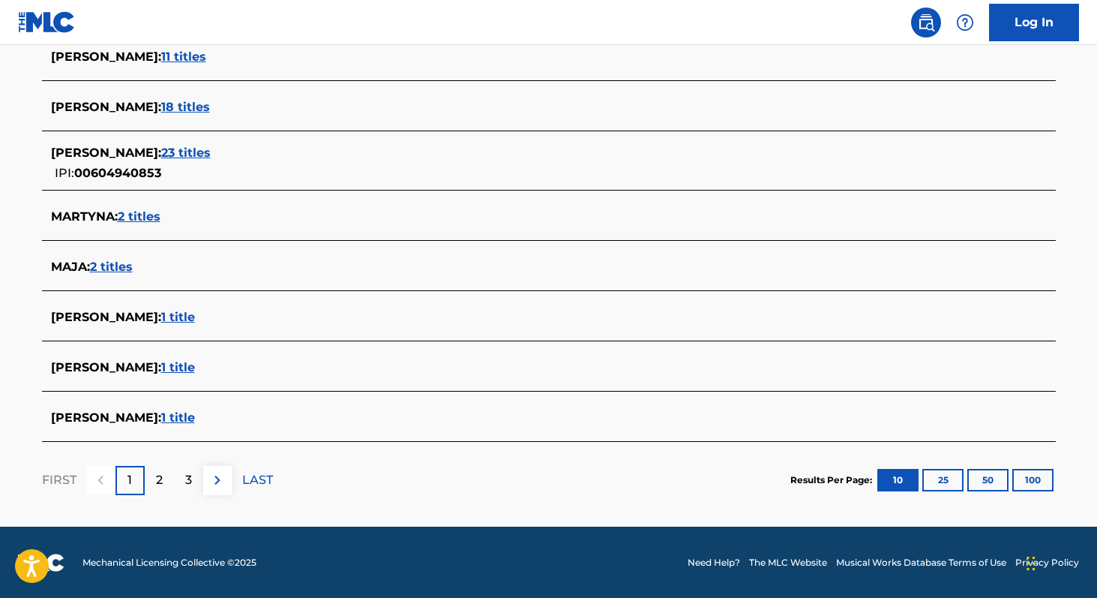
click at [195, 417] on span "1 title" at bounding box center [178, 417] width 34 height 14
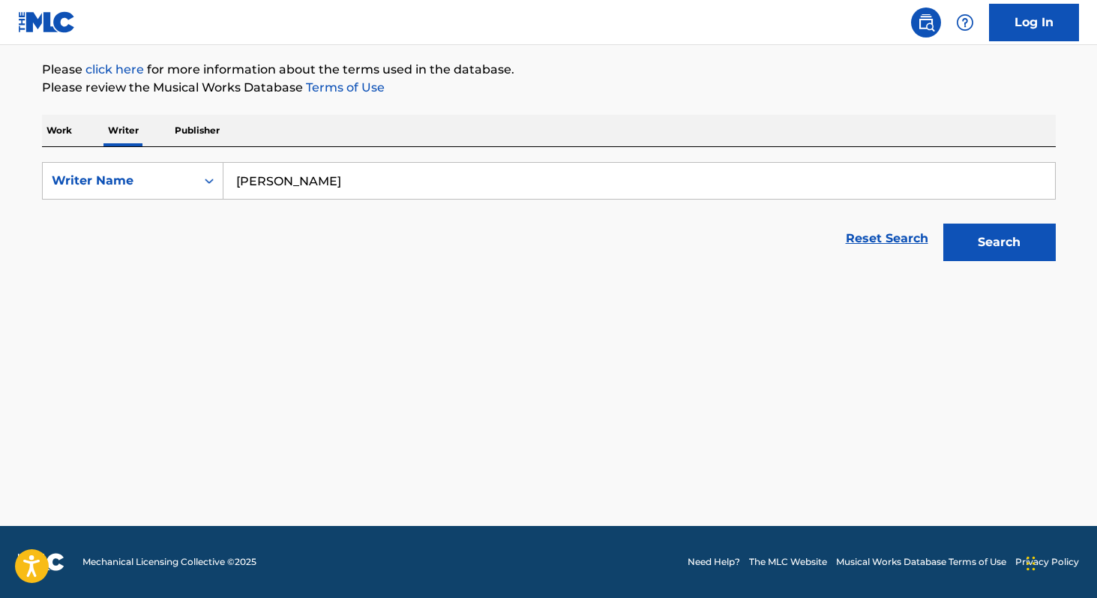
scroll to position [172, 0]
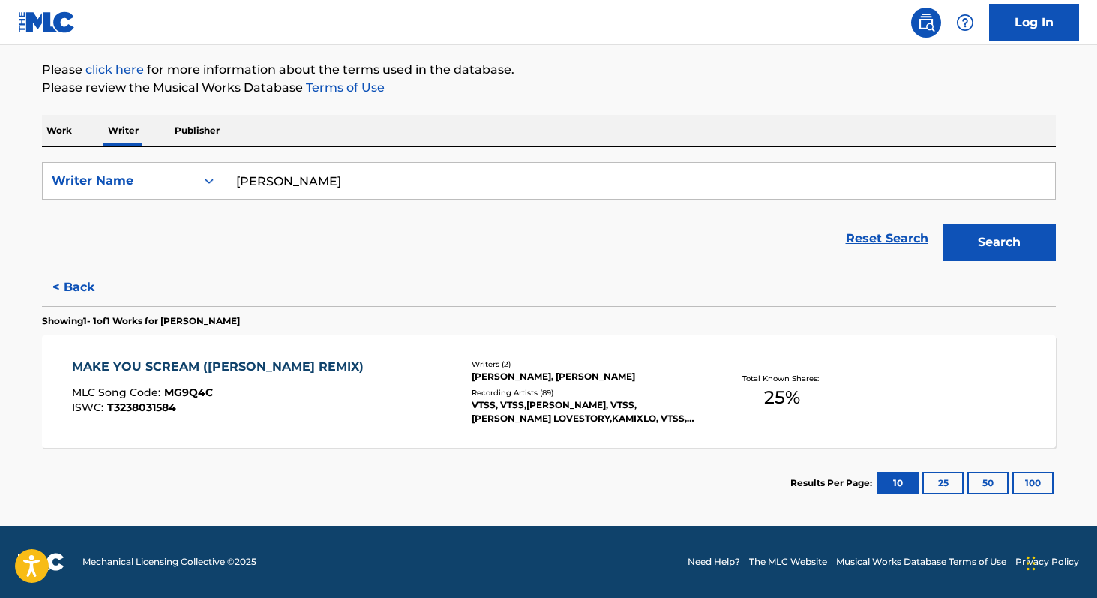
click at [772, 406] on span "25 %" at bounding box center [782, 397] width 36 height 27
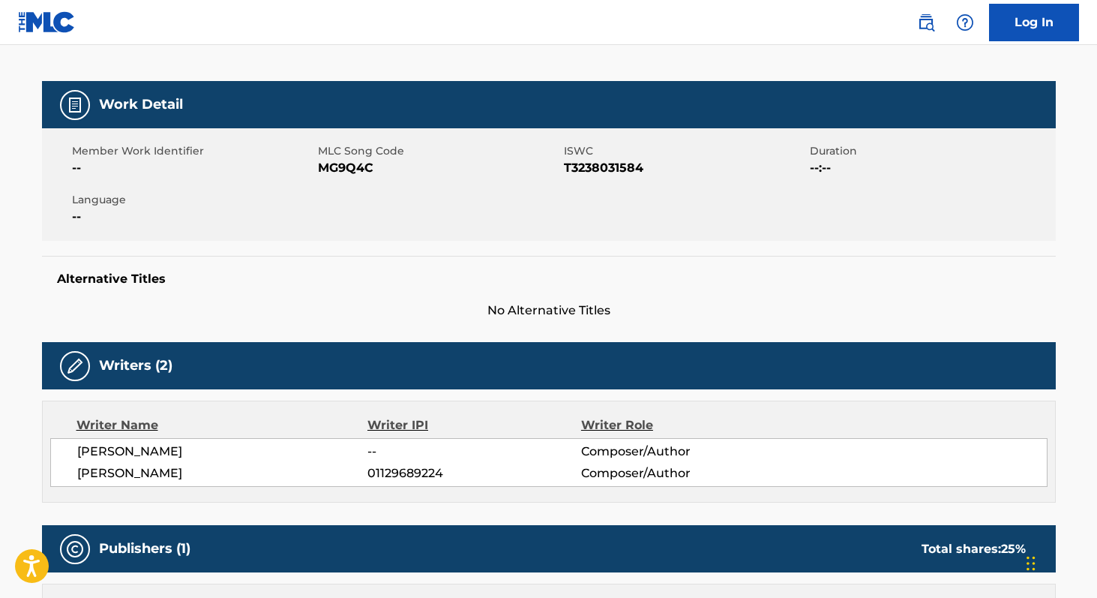
scroll to position [210, 0]
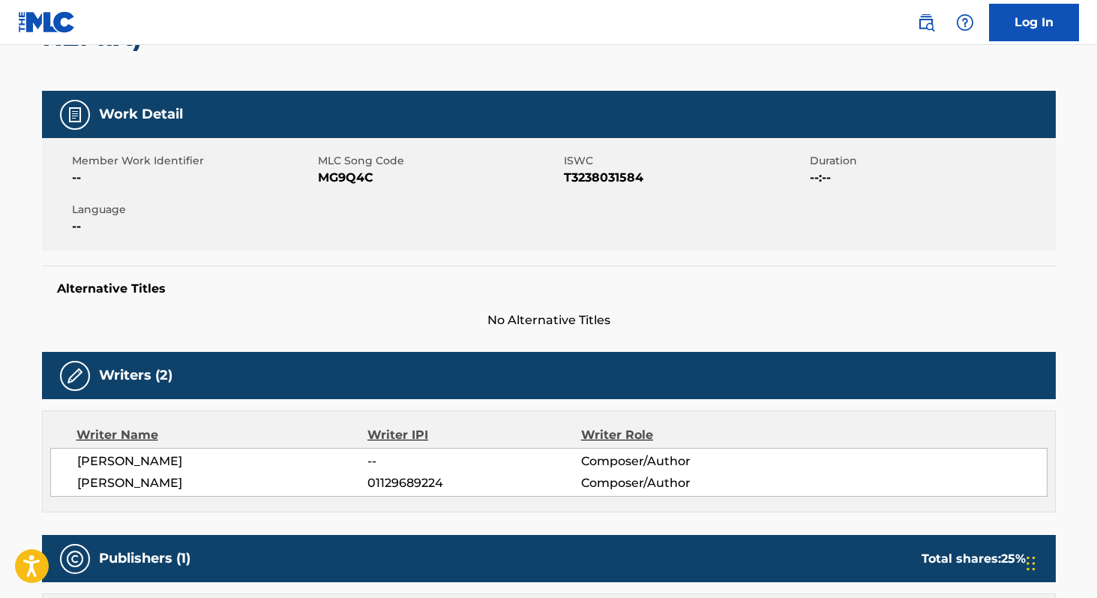
click at [89, 448] on div "MARTYNA MAJA WIECZOREK -- Composer/Author ASHA NANDY 01129689224 Composer/Author" at bounding box center [548, 472] width 997 height 49
click at [91, 452] on span "MARTYNA MAJA WIECZOREK" at bounding box center [222, 461] width 291 height 18
copy div "MARTYNA MAJA WIECZOREK"
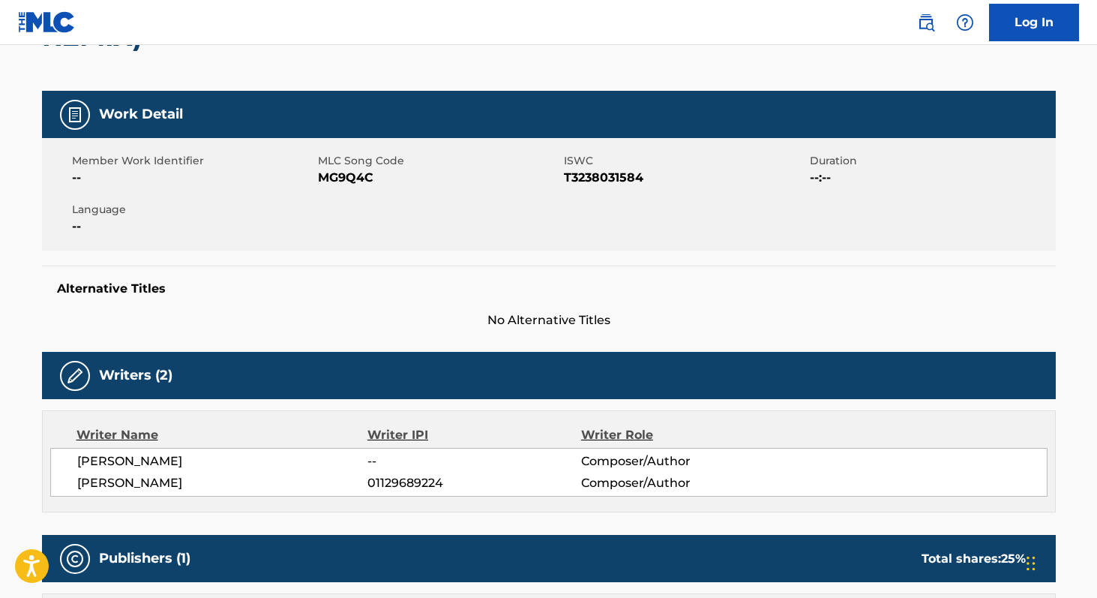
click at [87, 474] on span "ASHA NANDY" at bounding box center [222, 483] width 291 height 18
copy div "ASHA NANDY 01129689224"
click at [601, 169] on span "T3238031584" at bounding box center [685, 178] width 242 height 18
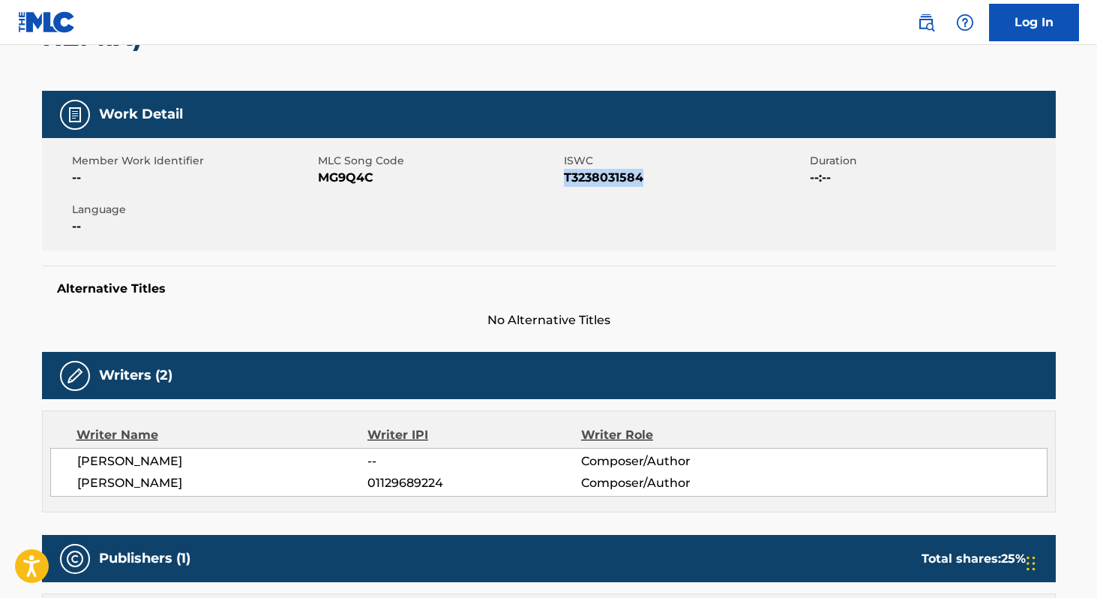
click at [601, 169] on span "T3238031584" at bounding box center [685, 178] width 242 height 18
copy span "T3238031584"
click at [341, 169] on span "MG9Q4C" at bounding box center [439, 178] width 242 height 18
copy span "MG9Q4C"
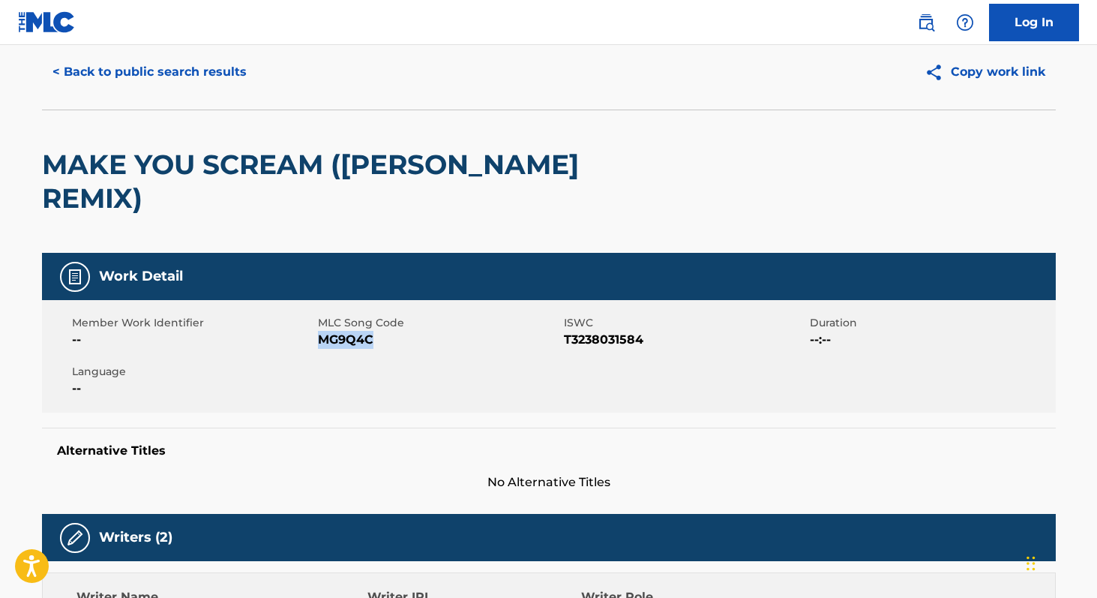
scroll to position [0, 0]
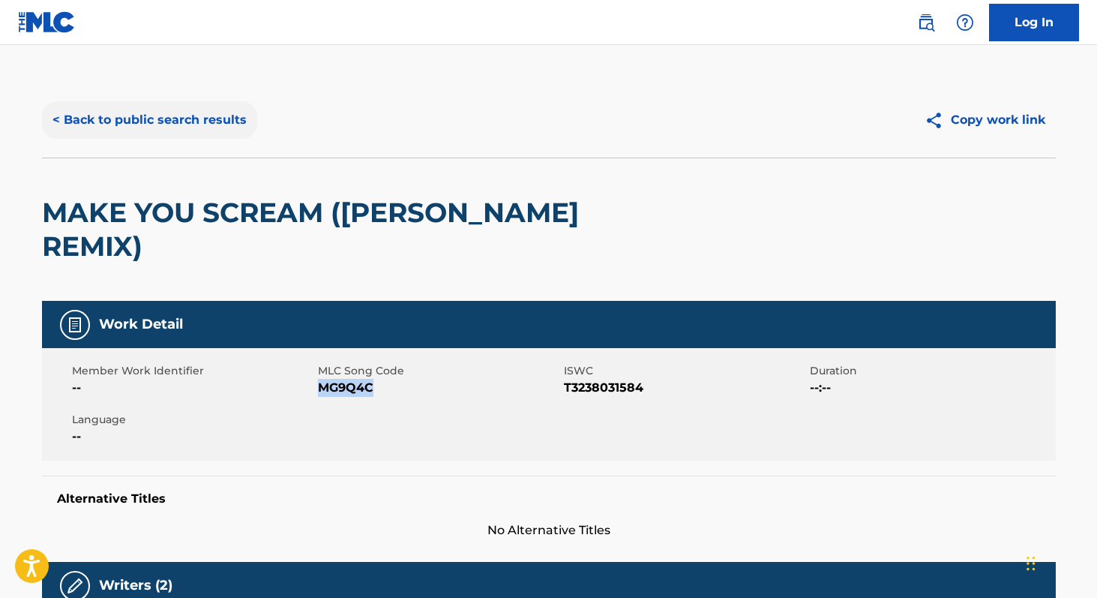
click at [211, 119] on button "< Back to public search results" at bounding box center [149, 119] width 215 height 37
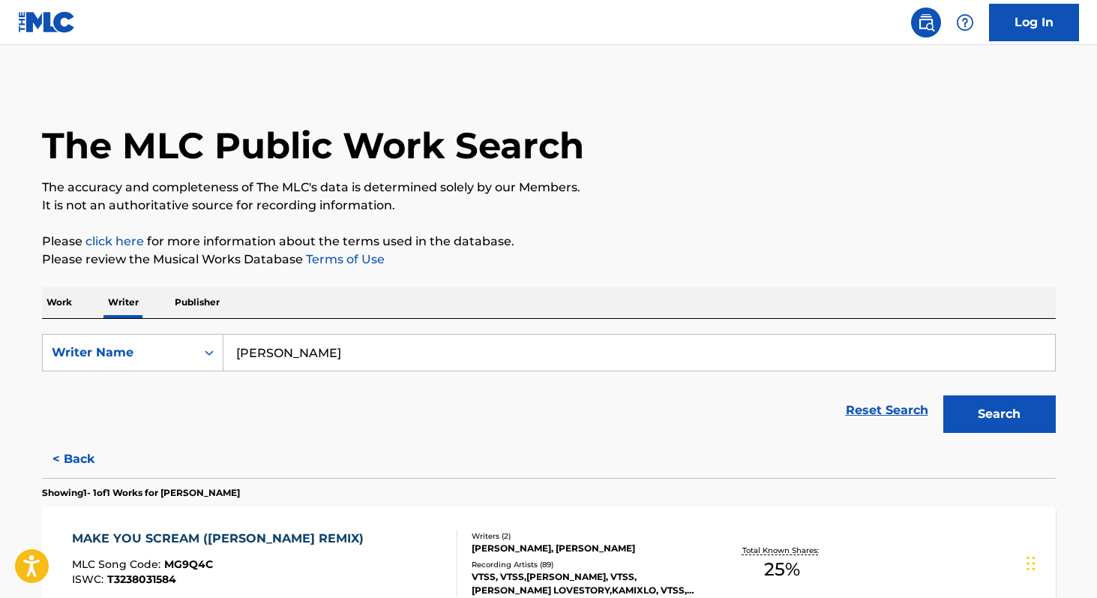
click at [410, 364] on input "Martyna Maja" at bounding box center [639, 352] width 832 height 36
paste input "gnus William Klainguti"
type input "Magnus William Klainguti"
click at [943, 395] on button "Search" at bounding box center [999, 413] width 112 height 37
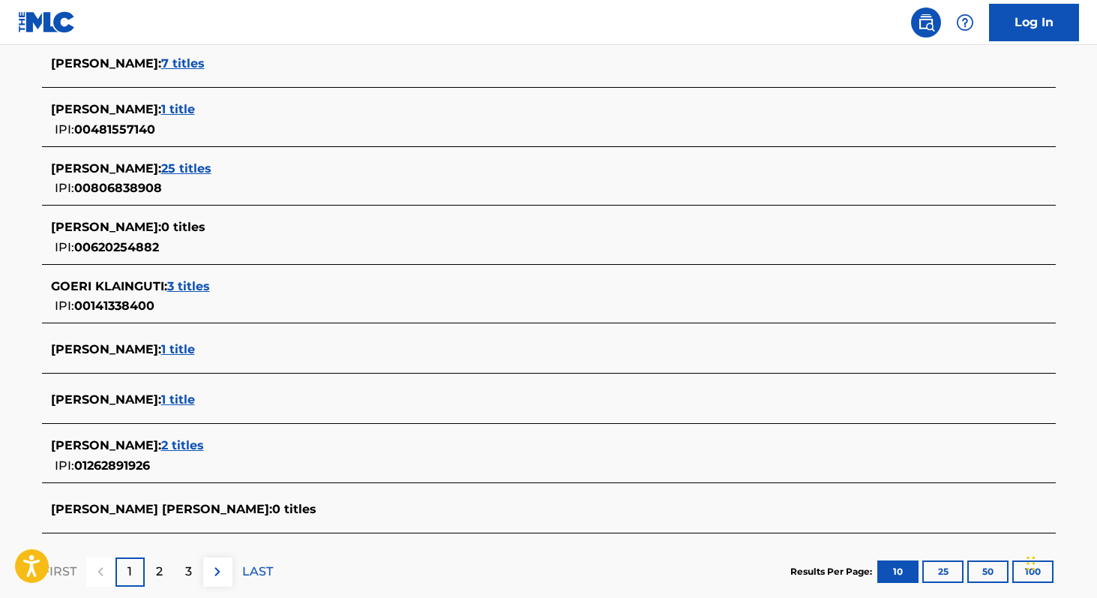
scroll to position [476, 0]
click at [196, 287] on span "3 titles" at bounding box center [188, 287] width 43 height 14
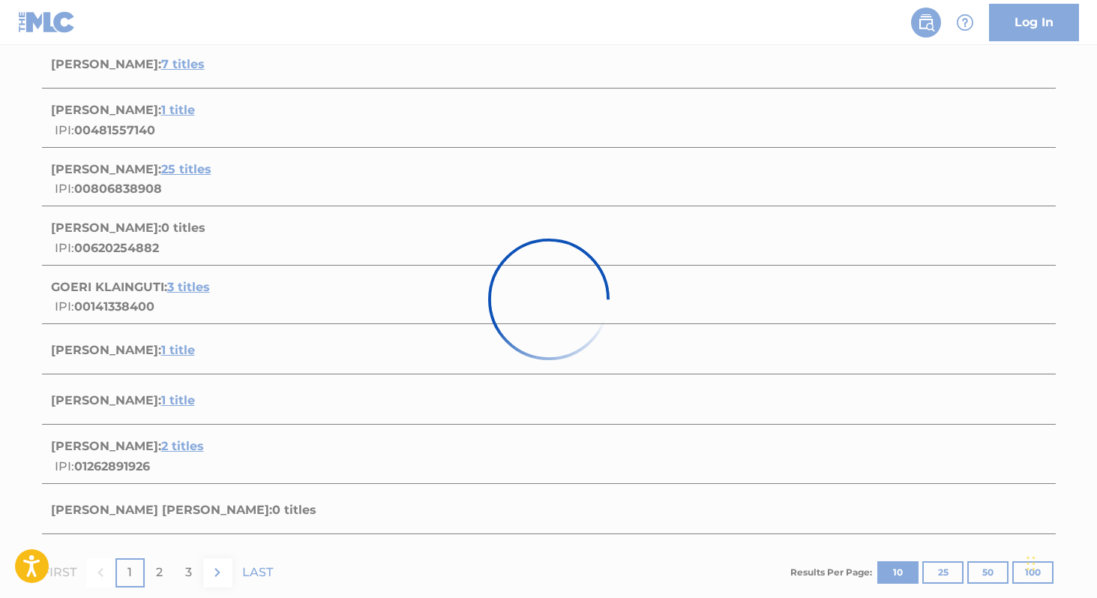
scroll to position [407, 0]
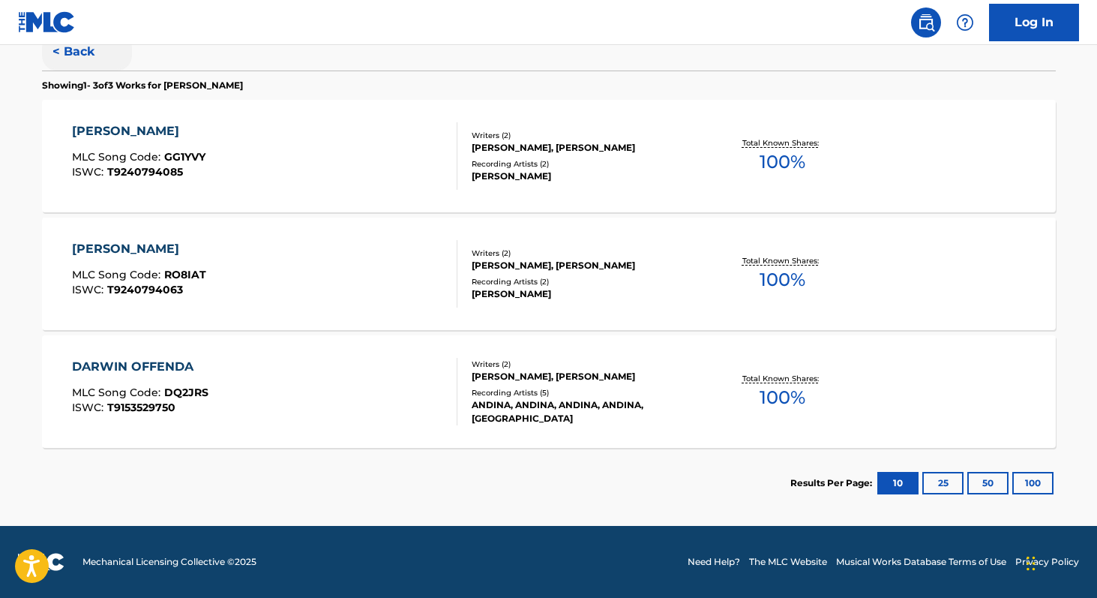
click at [91, 61] on button "< Back" at bounding box center [87, 51] width 90 height 37
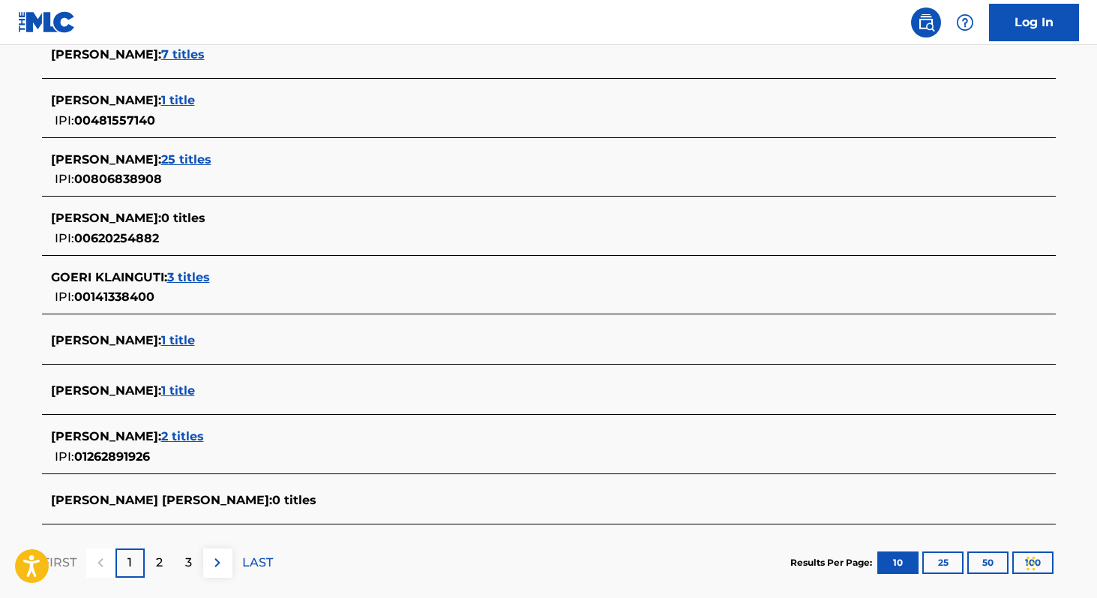
scroll to position [497, 0]
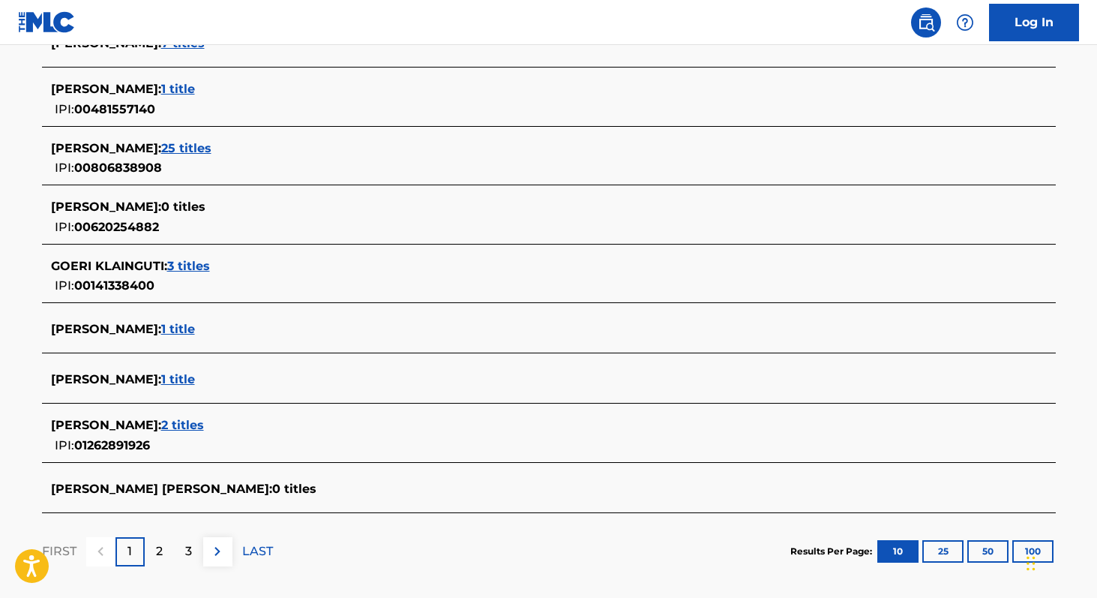
click at [195, 334] on span "1 title" at bounding box center [178, 329] width 34 height 14
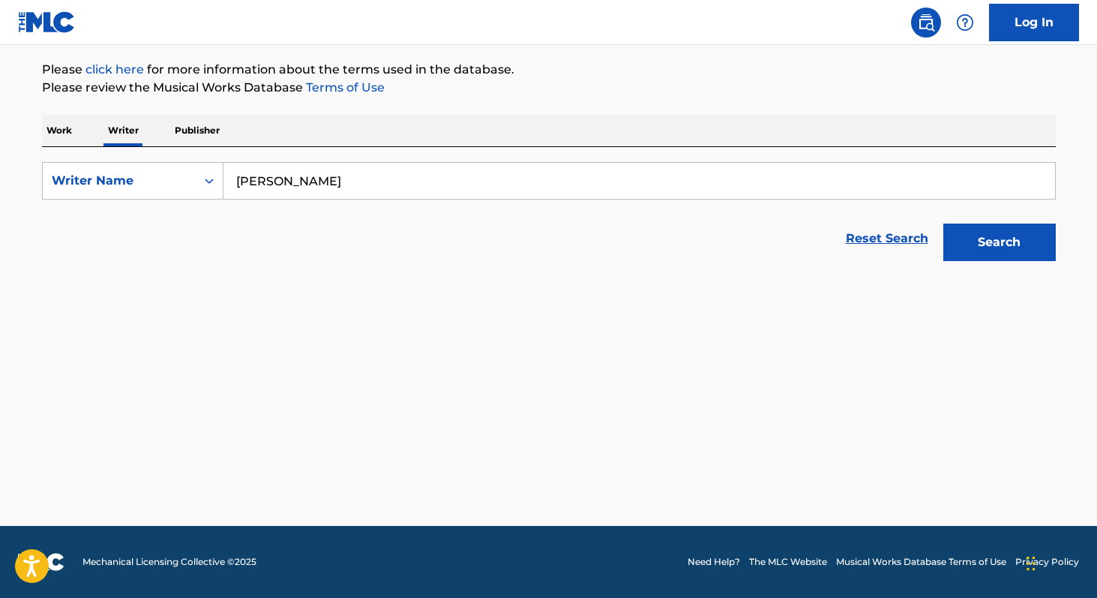
scroll to position [172, 0]
